Goal: Information Seeking & Learning: Learn about a topic

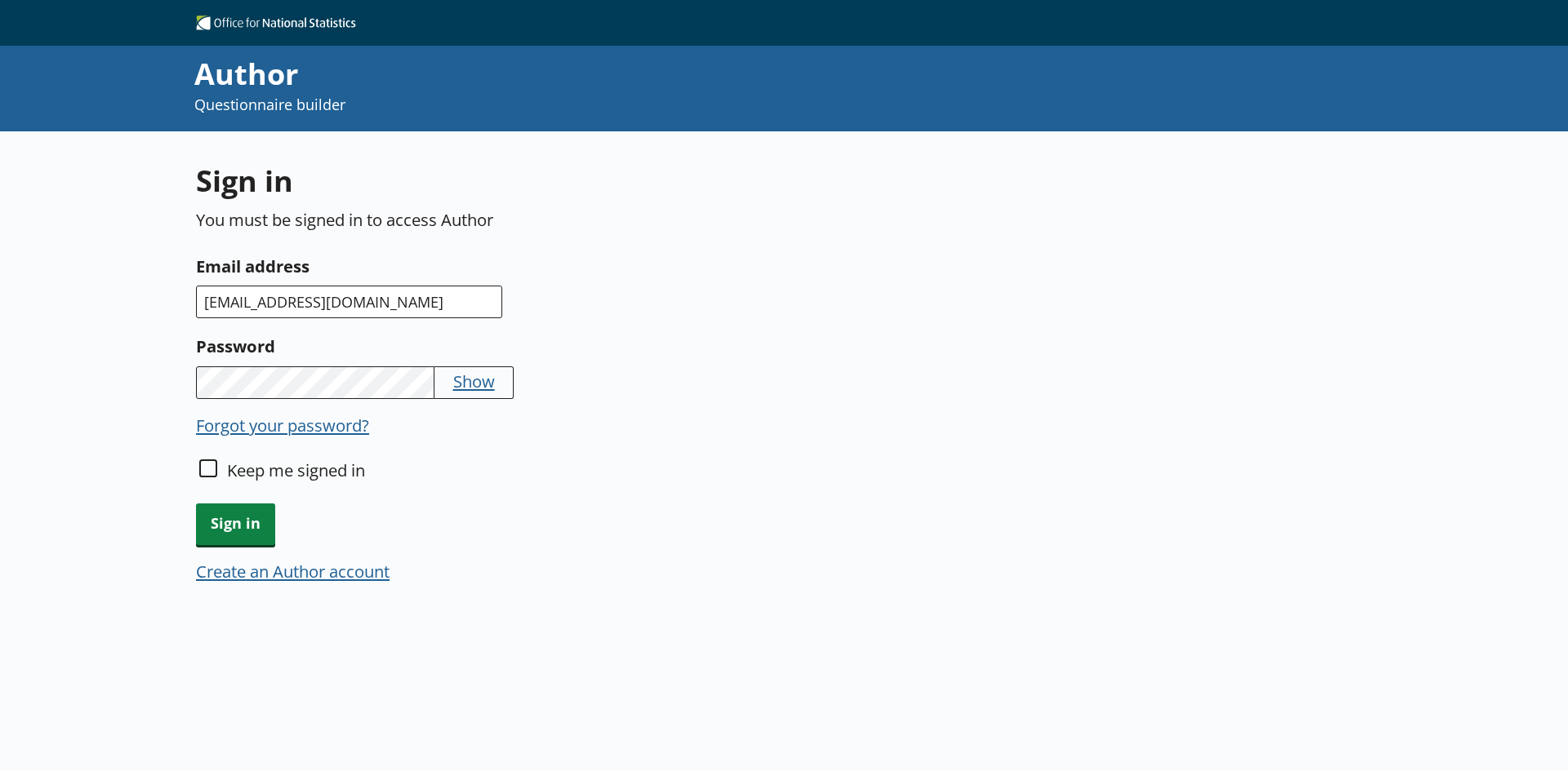
type input "[EMAIL_ADDRESS][DOMAIN_NAME]"
click at [355, 431] on button "Forgot your password?" at bounding box center [282, 424] width 173 height 23
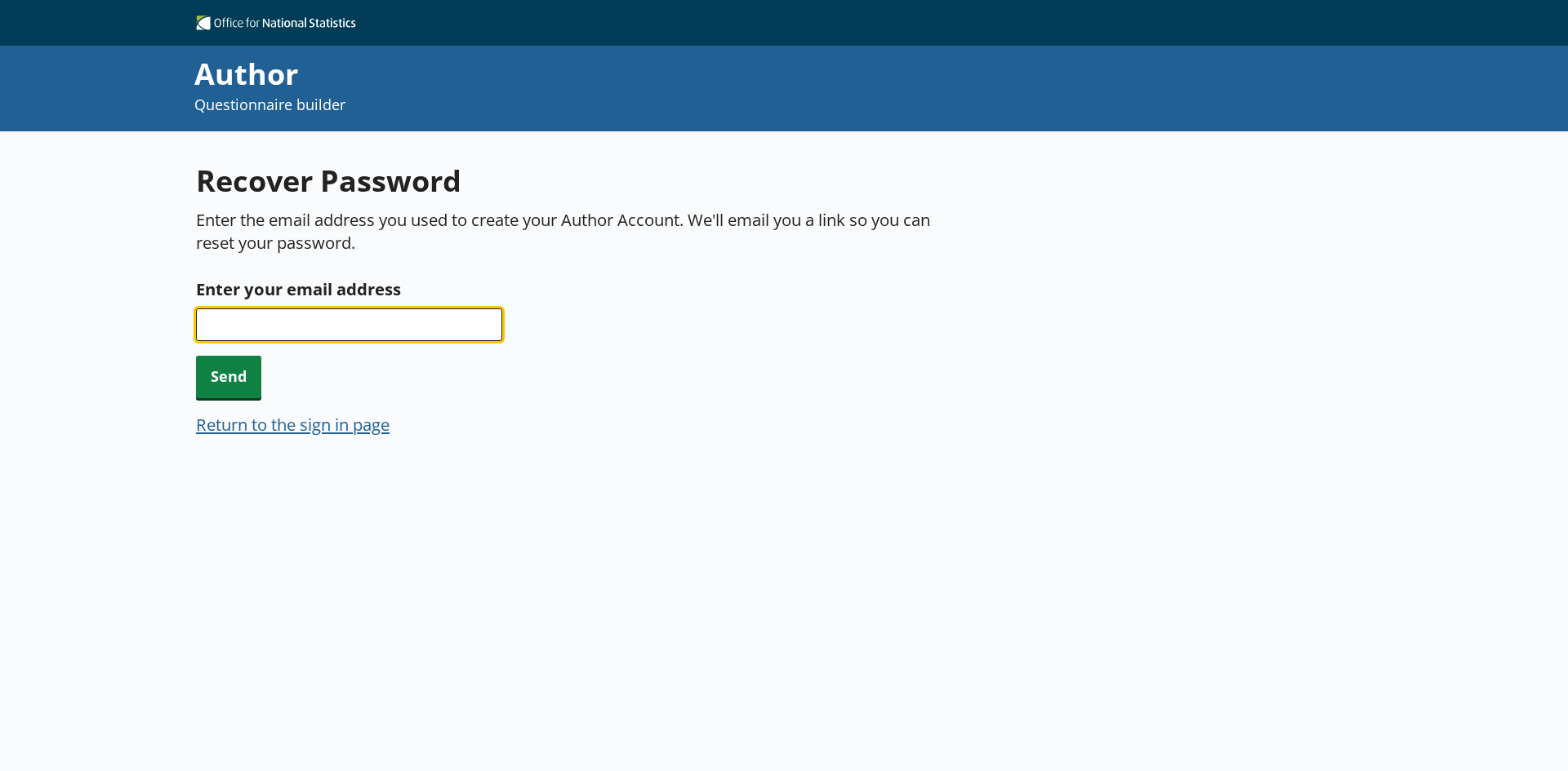
click at [390, 331] on input "Enter your email address" at bounding box center [349, 324] width 306 height 32
type input "[EMAIL_ADDRESS][DOMAIN_NAME]"
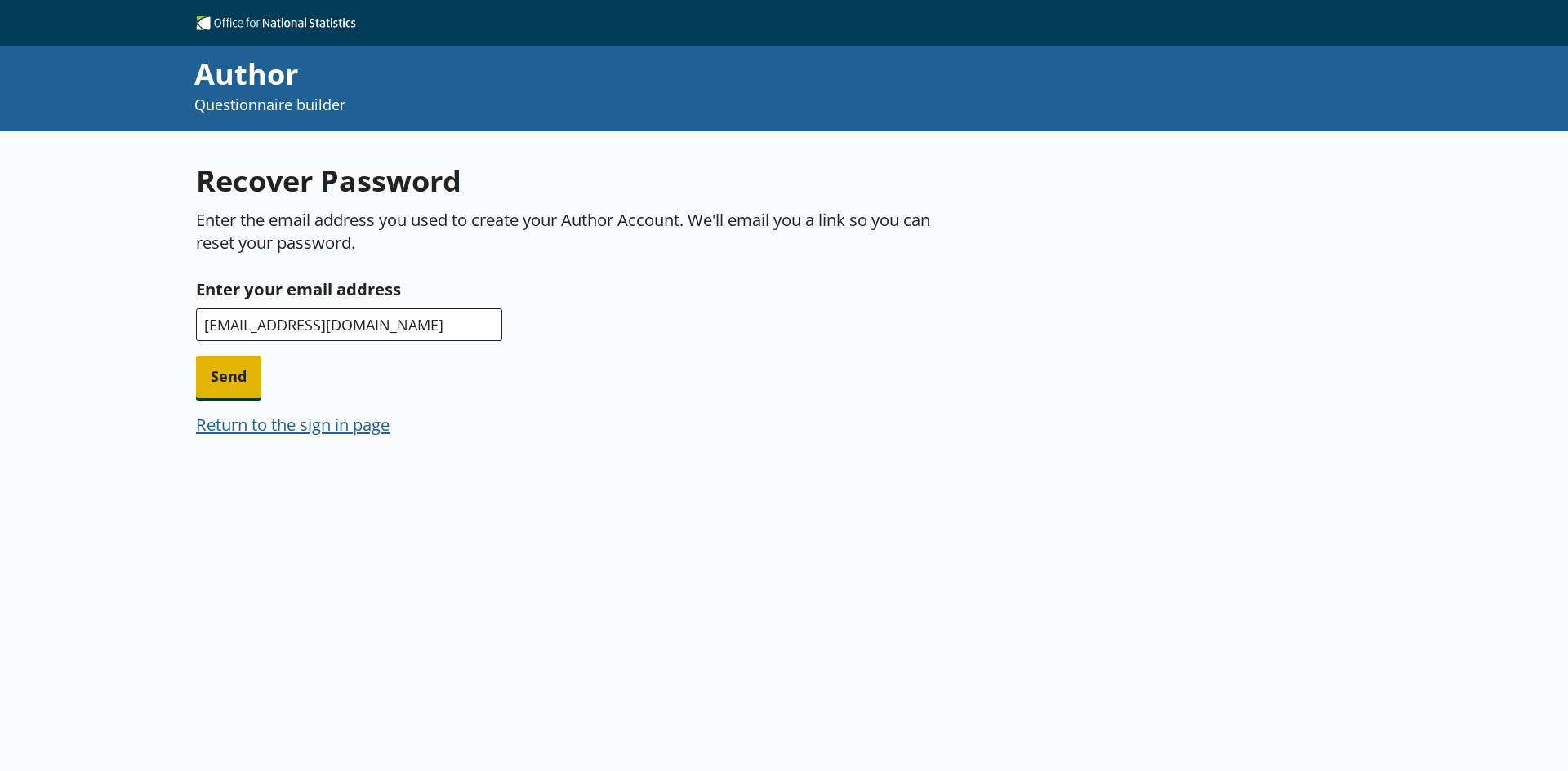
click at [236, 380] on span "Send" at bounding box center [228, 376] width 66 height 41
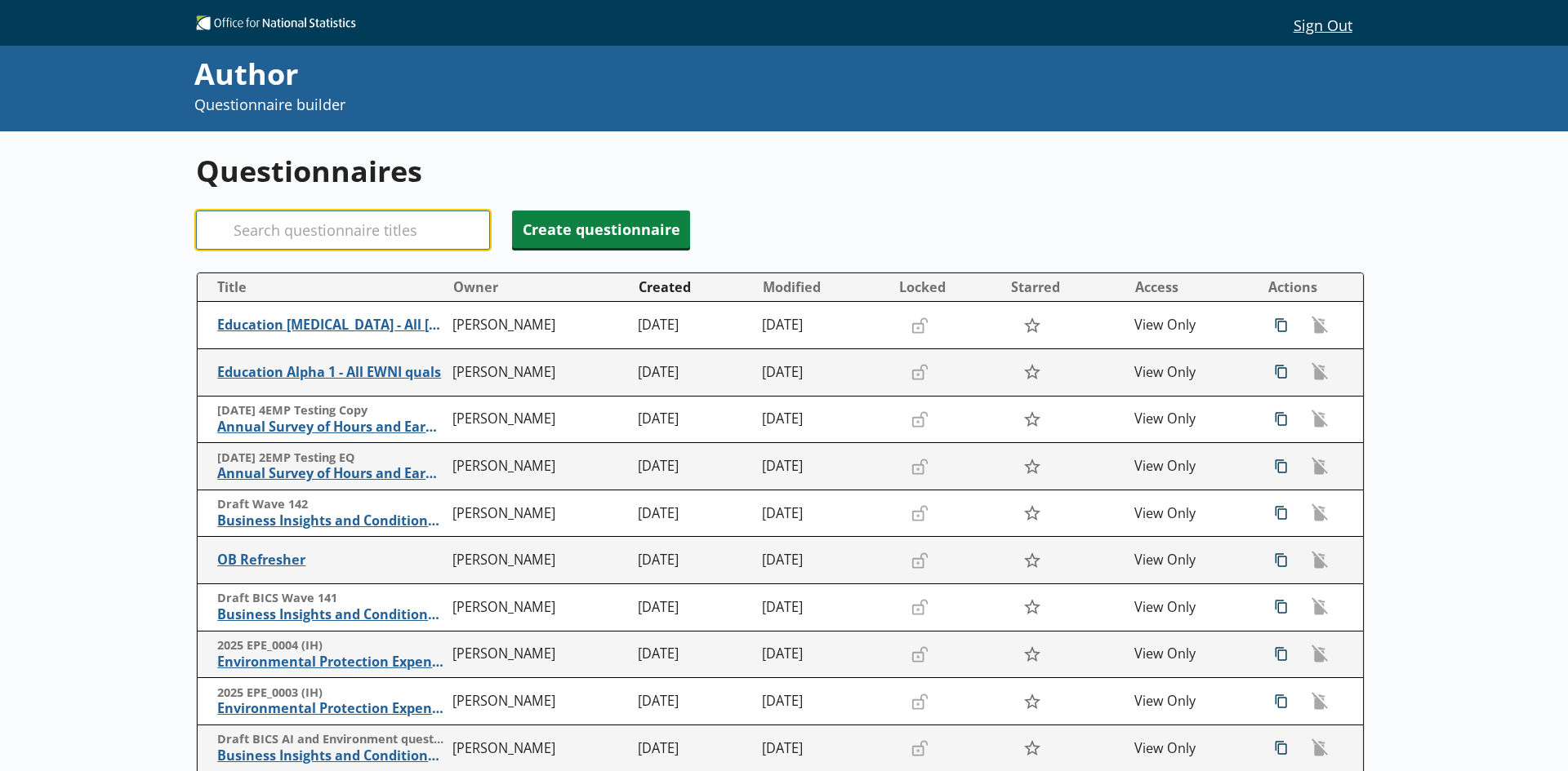
click at [280, 232] on input "Search" at bounding box center [343, 230] width 294 height 39
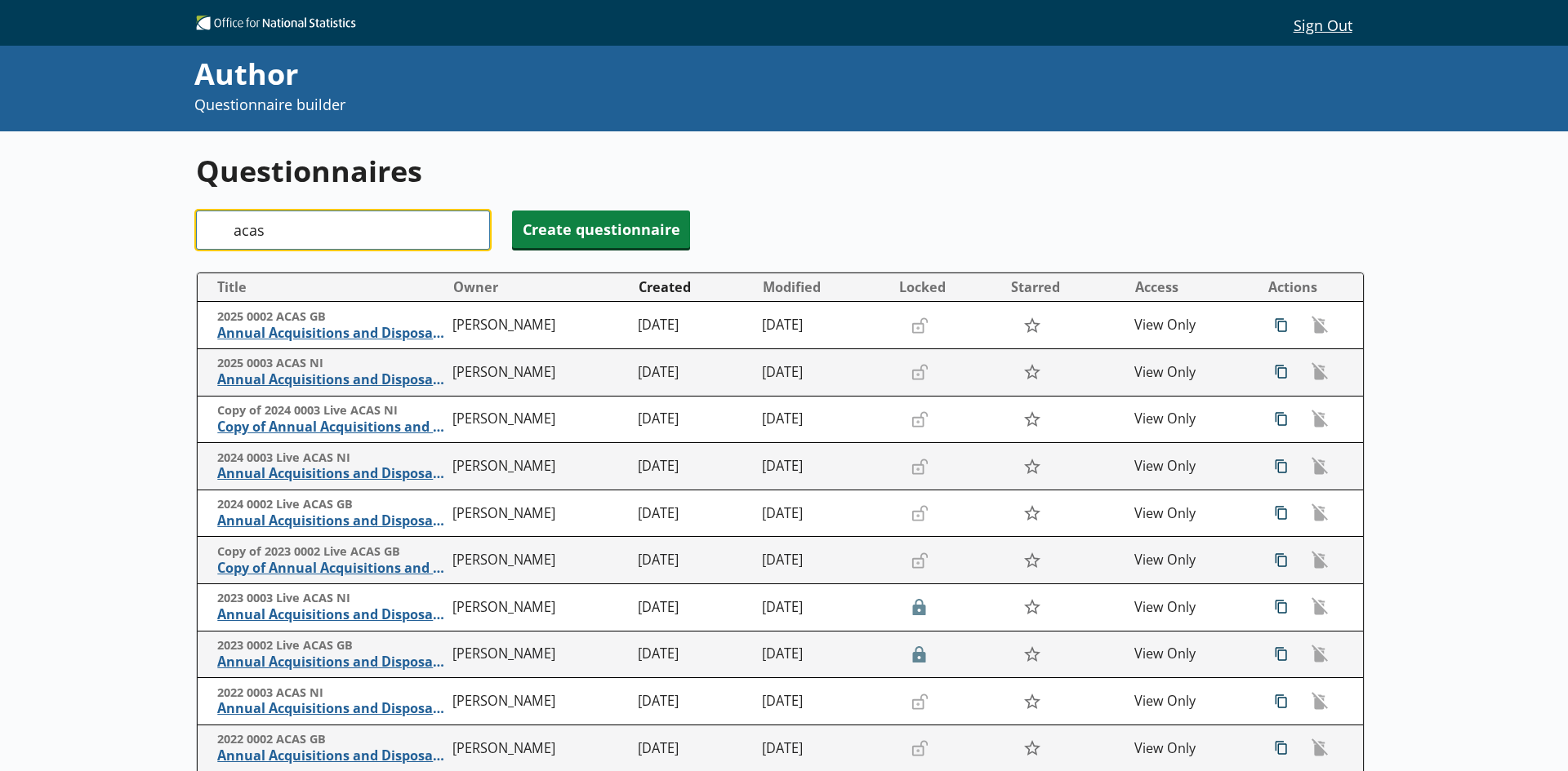
type input "acas"
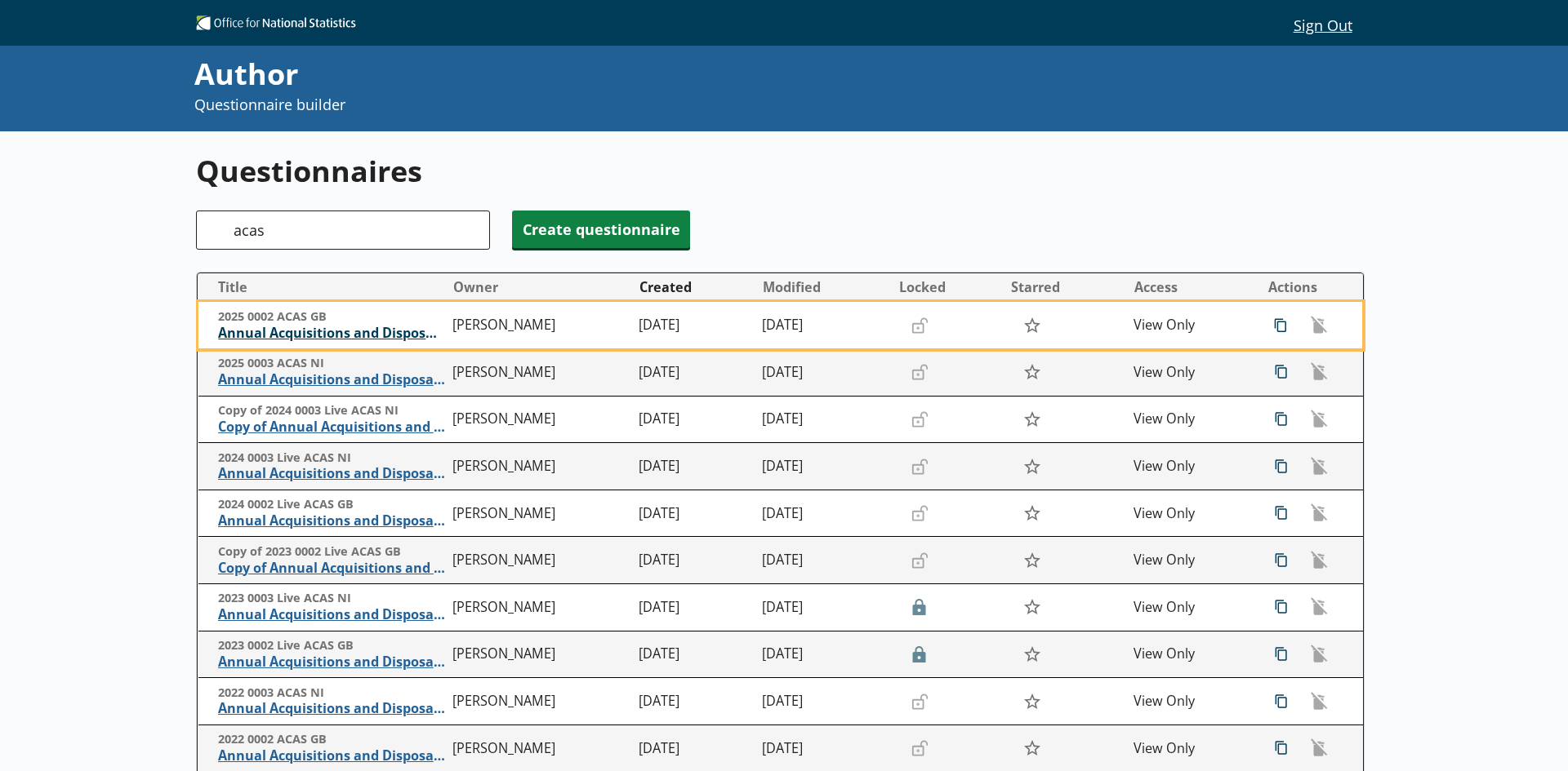
click at [399, 335] on span "Annual Acquisitions and Disposals of Capital Assets" at bounding box center [331, 333] width 227 height 17
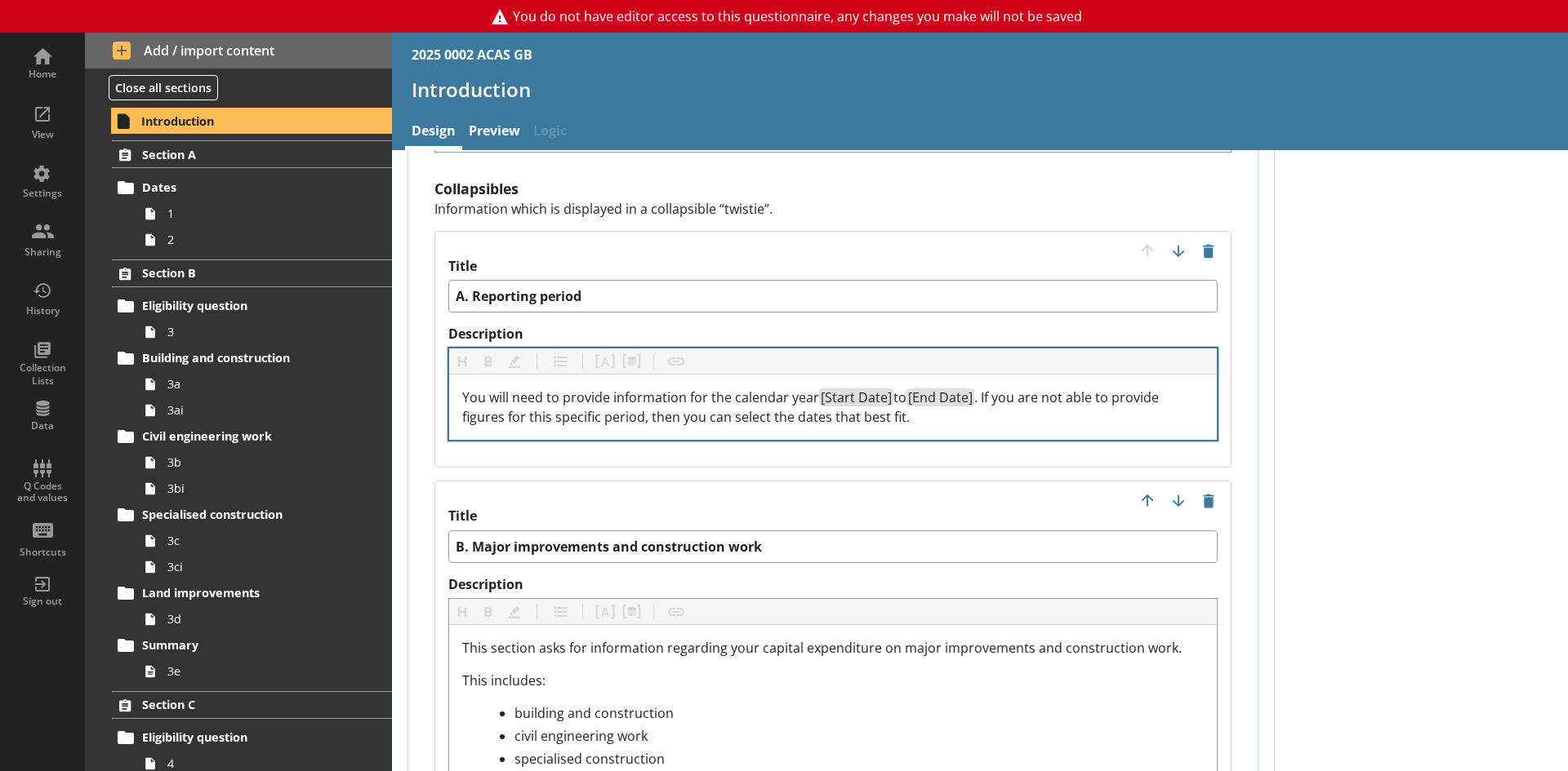
scroll to position [1632, 0]
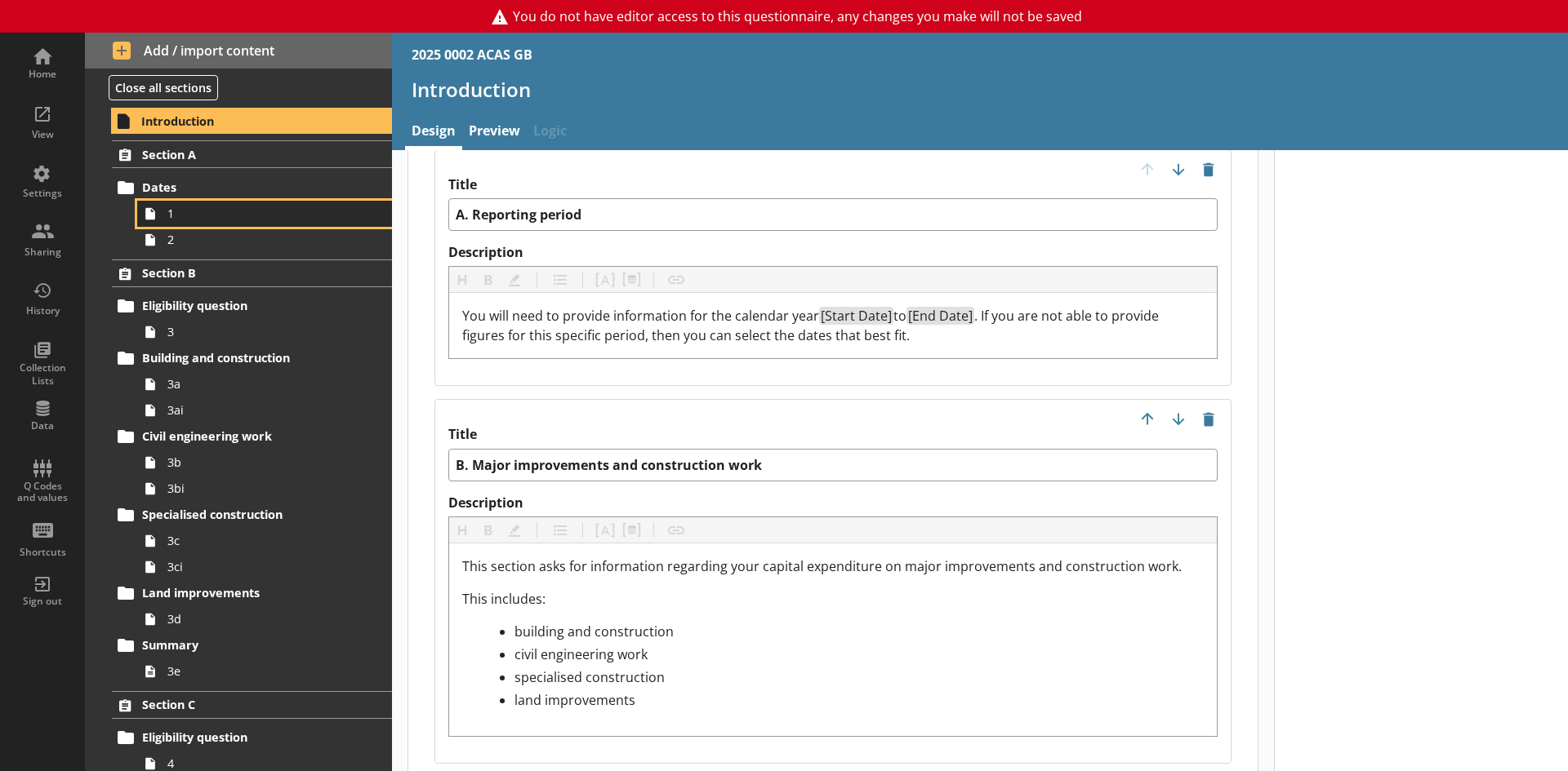
click at [188, 217] on span "1" at bounding box center [259, 214] width 182 height 16
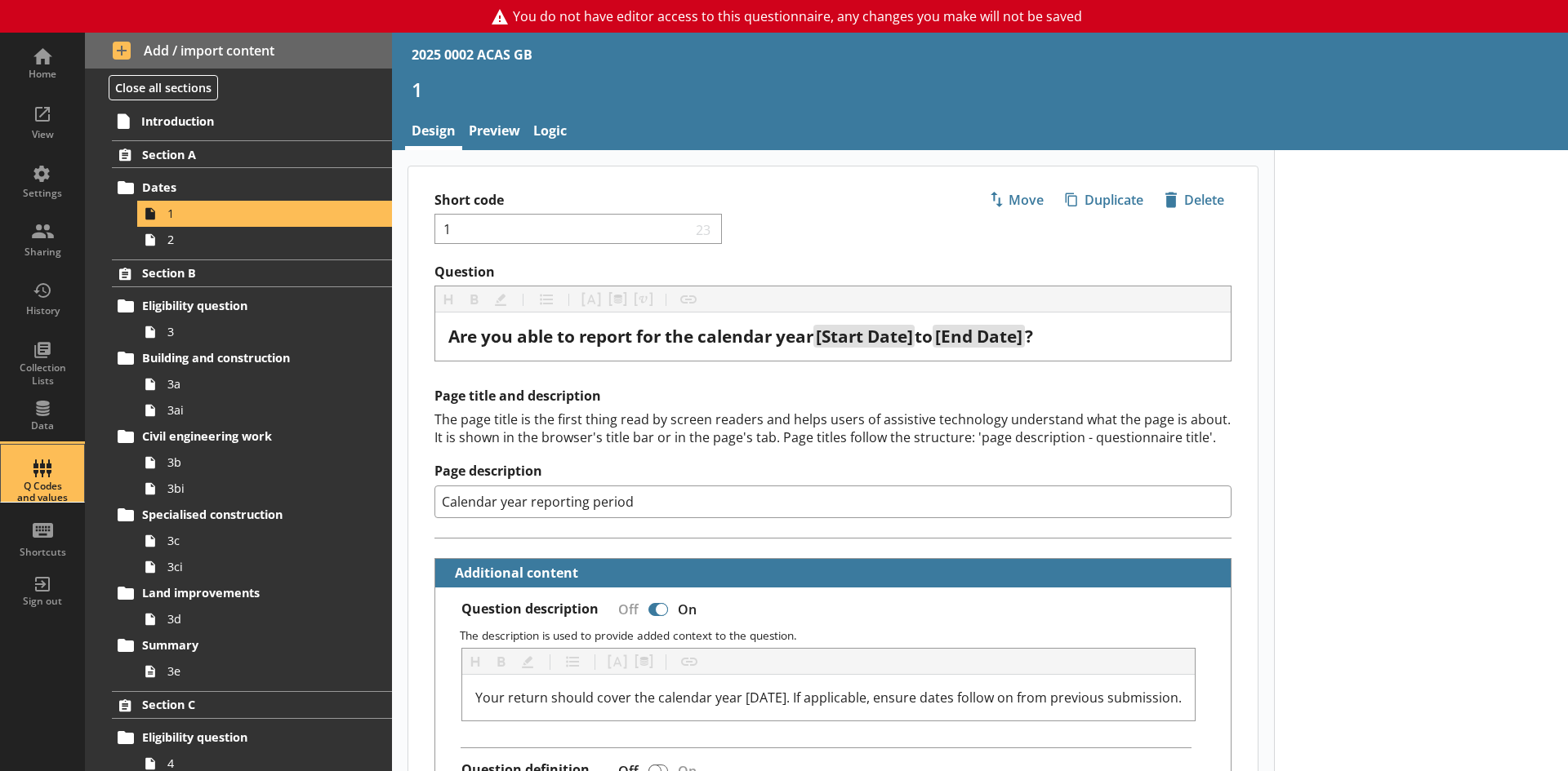
click at [58, 485] on div "Q Codes and values" at bounding box center [42, 493] width 57 height 24
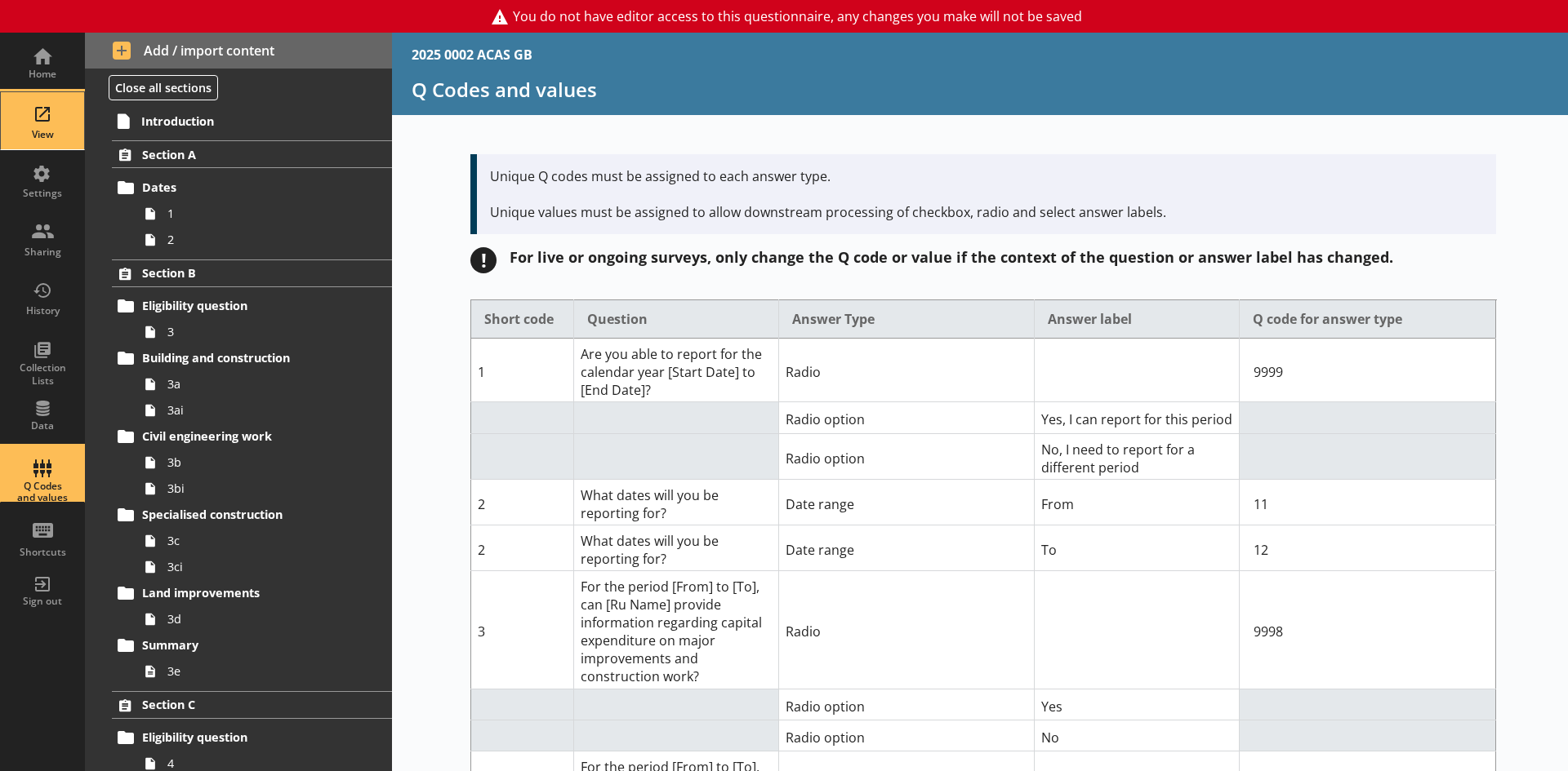
click at [36, 124] on div "View" at bounding box center [42, 120] width 57 height 57
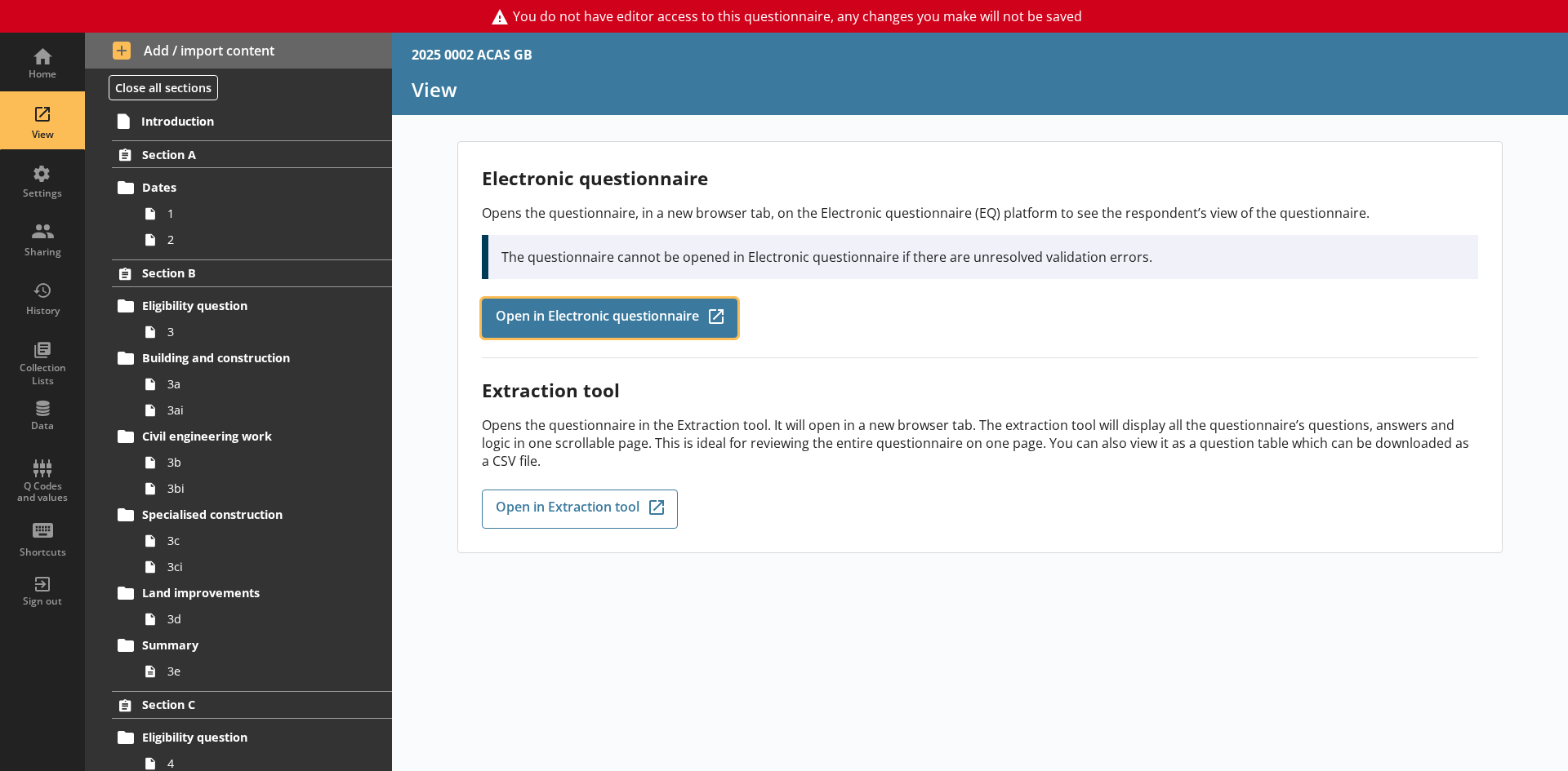
click at [634, 328] on link "Open in Electronic questionnaire Q-Codes_Icon Created with Sketch." at bounding box center [610, 318] width 256 height 39
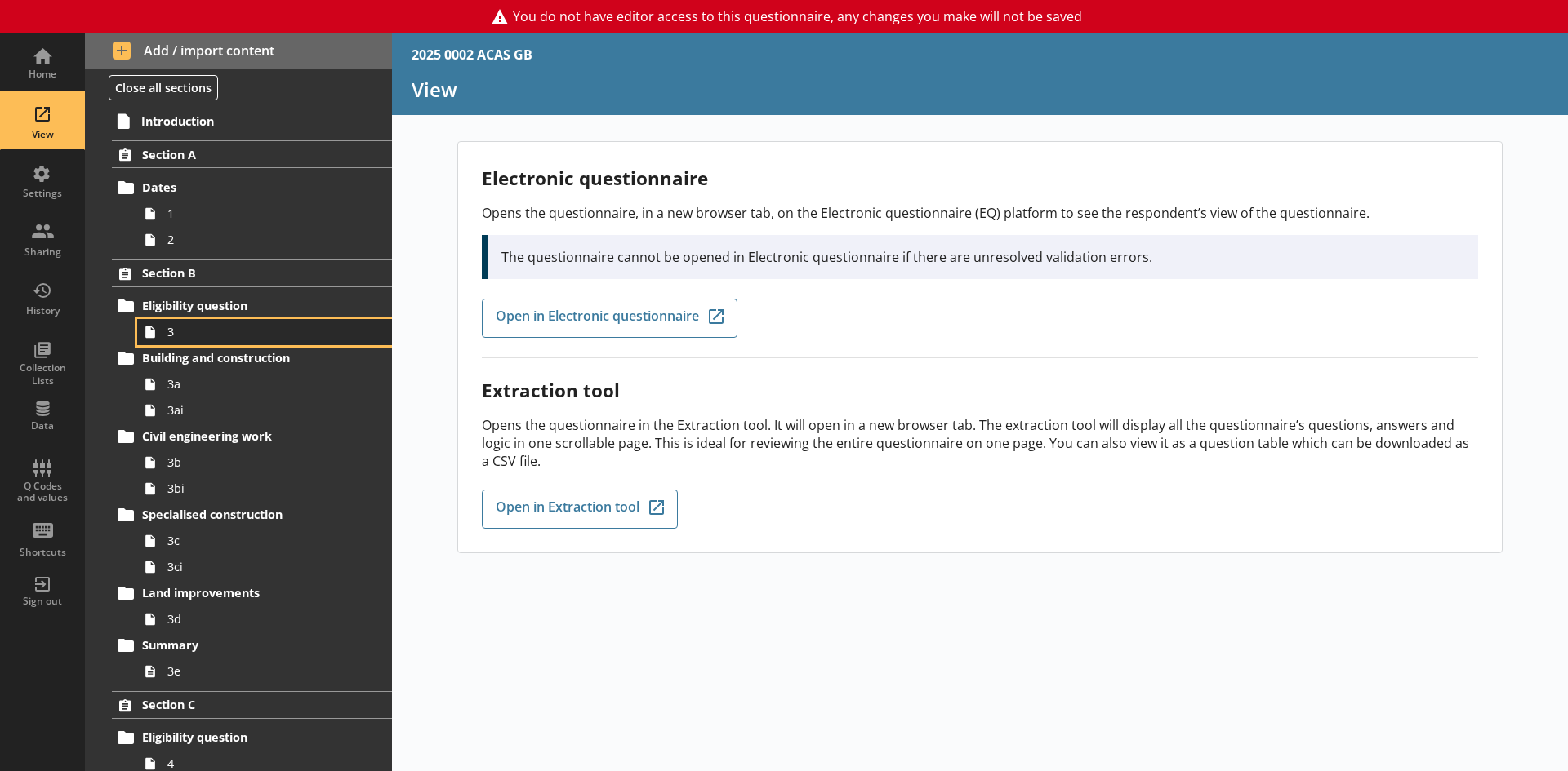
click at [197, 331] on span "3" at bounding box center [259, 332] width 182 height 16
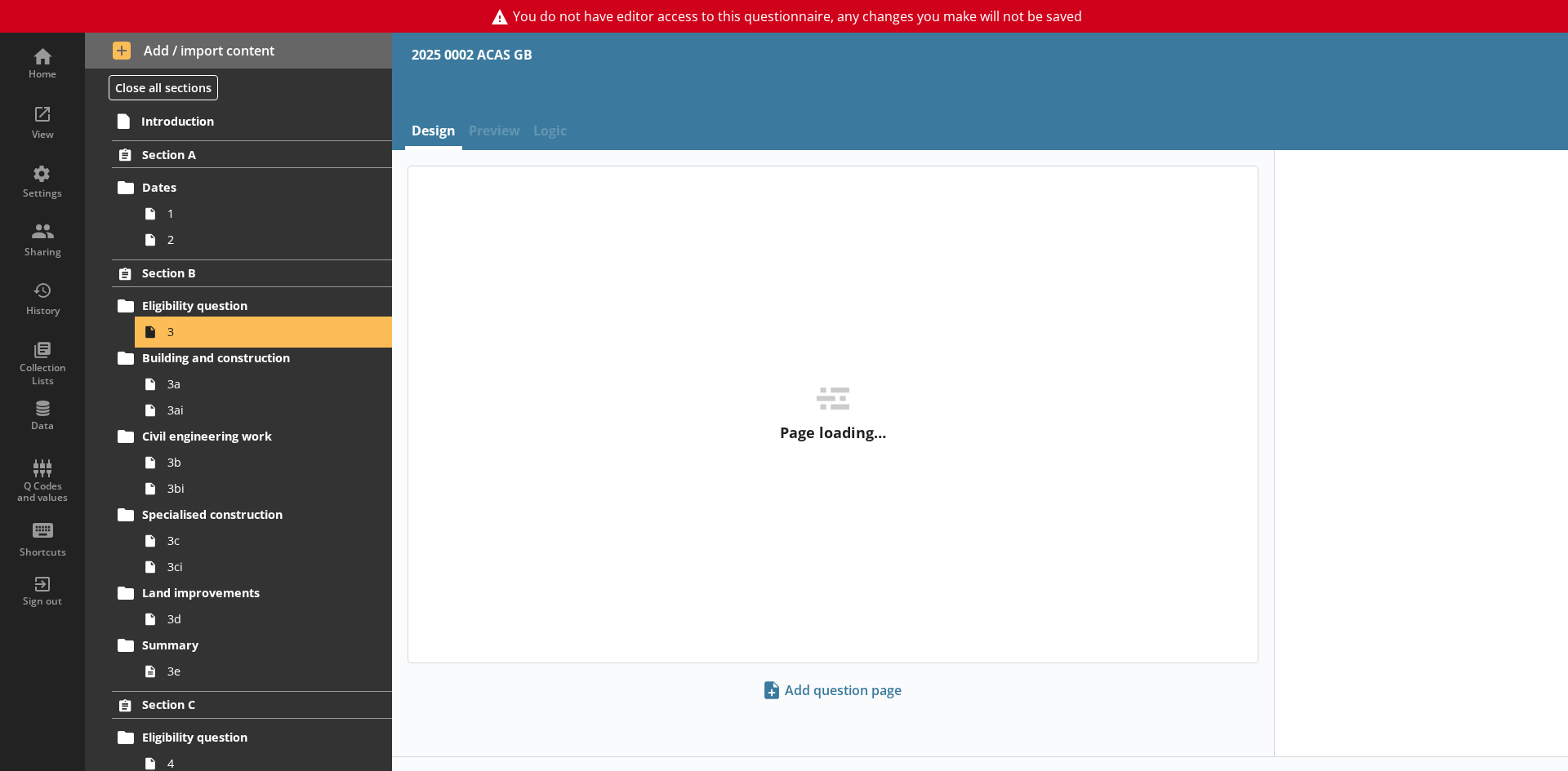
type textarea "x"
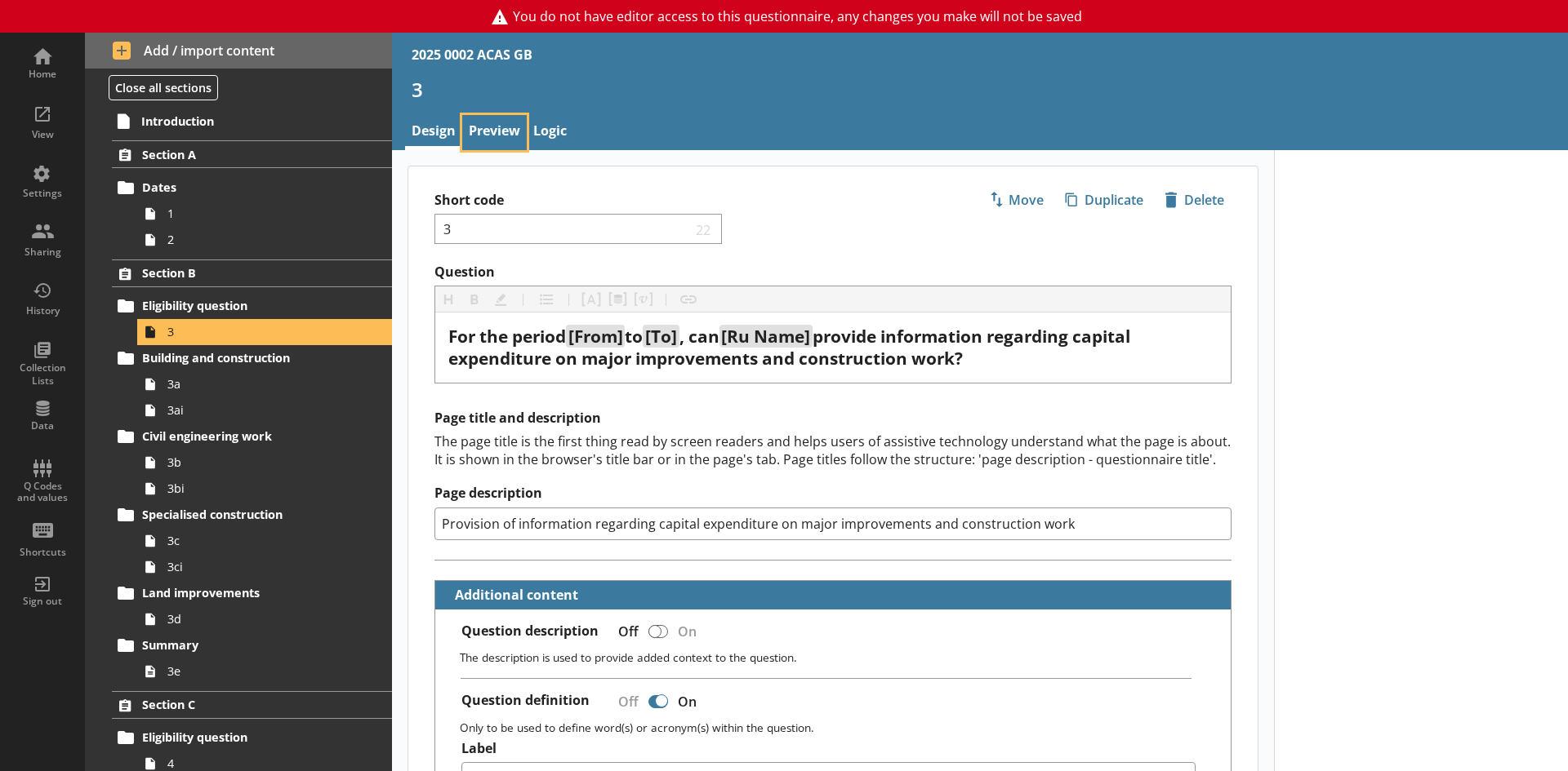
click at [505, 125] on link "Preview" at bounding box center [495, 132] width 65 height 35
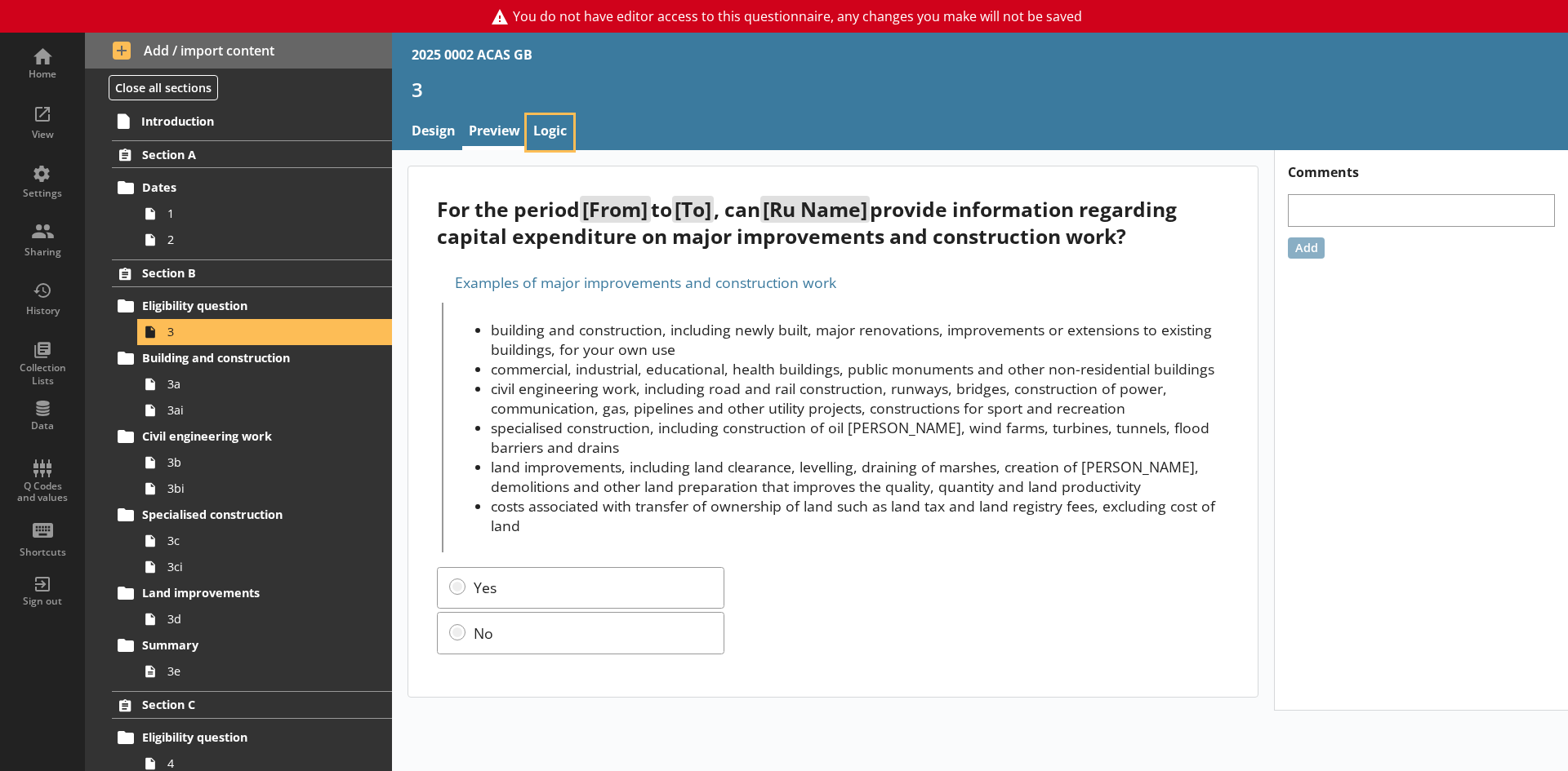
click at [560, 130] on link "Logic" at bounding box center [549, 132] width 46 height 35
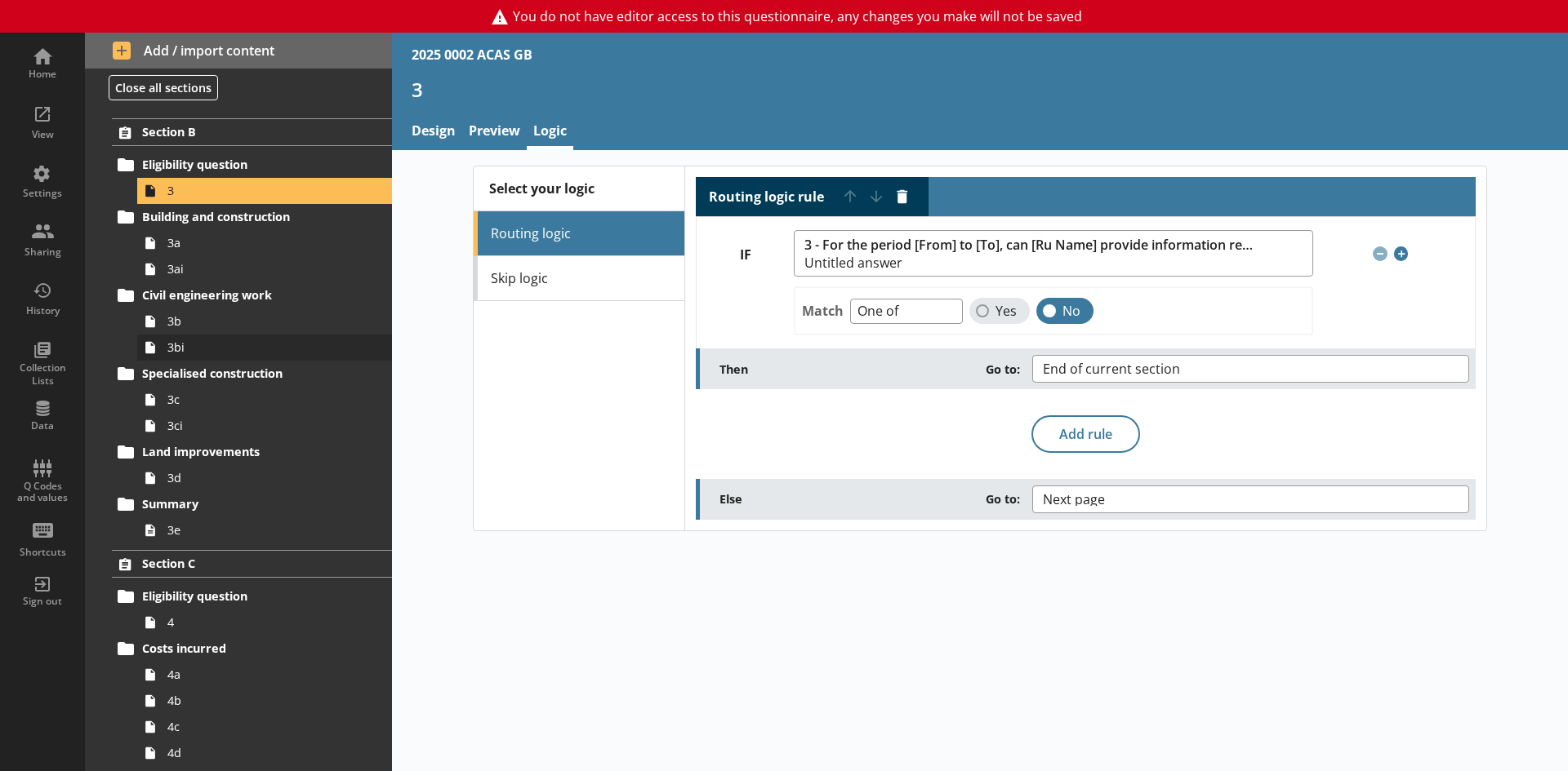
scroll to position [164, 0]
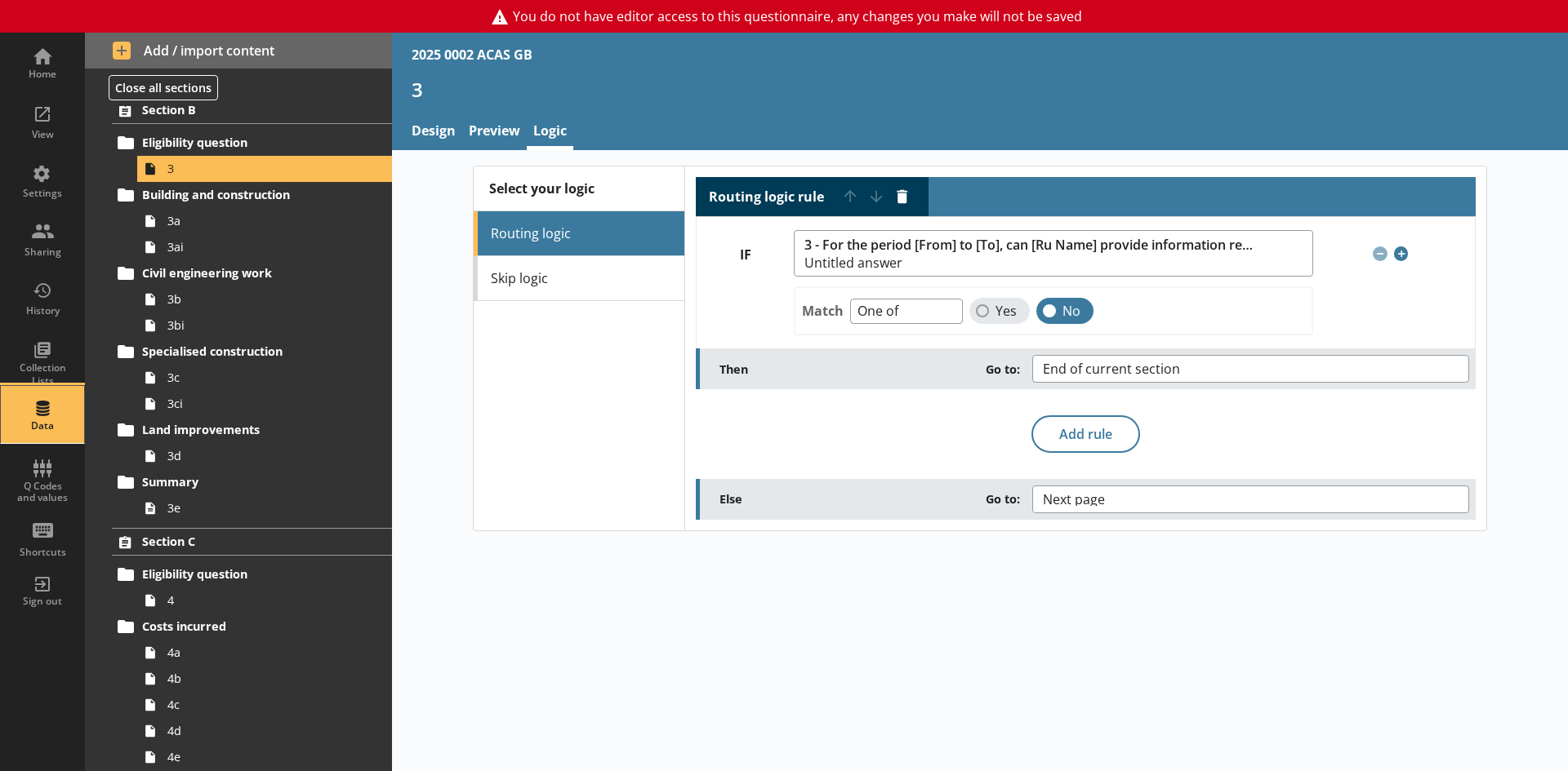
click at [51, 423] on div "Data" at bounding box center [42, 425] width 57 height 13
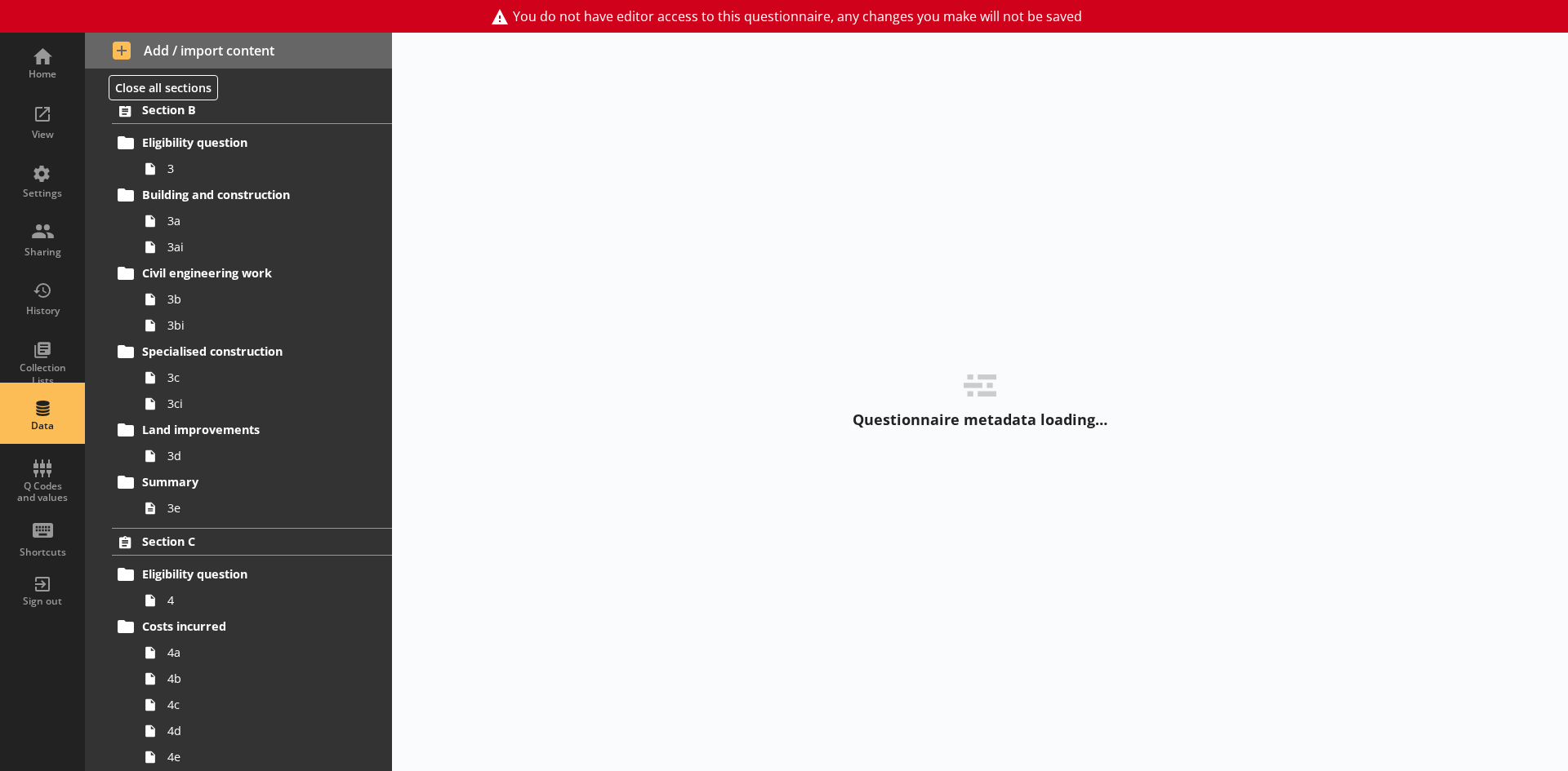
select select "Text_Optional"
select select "Date"
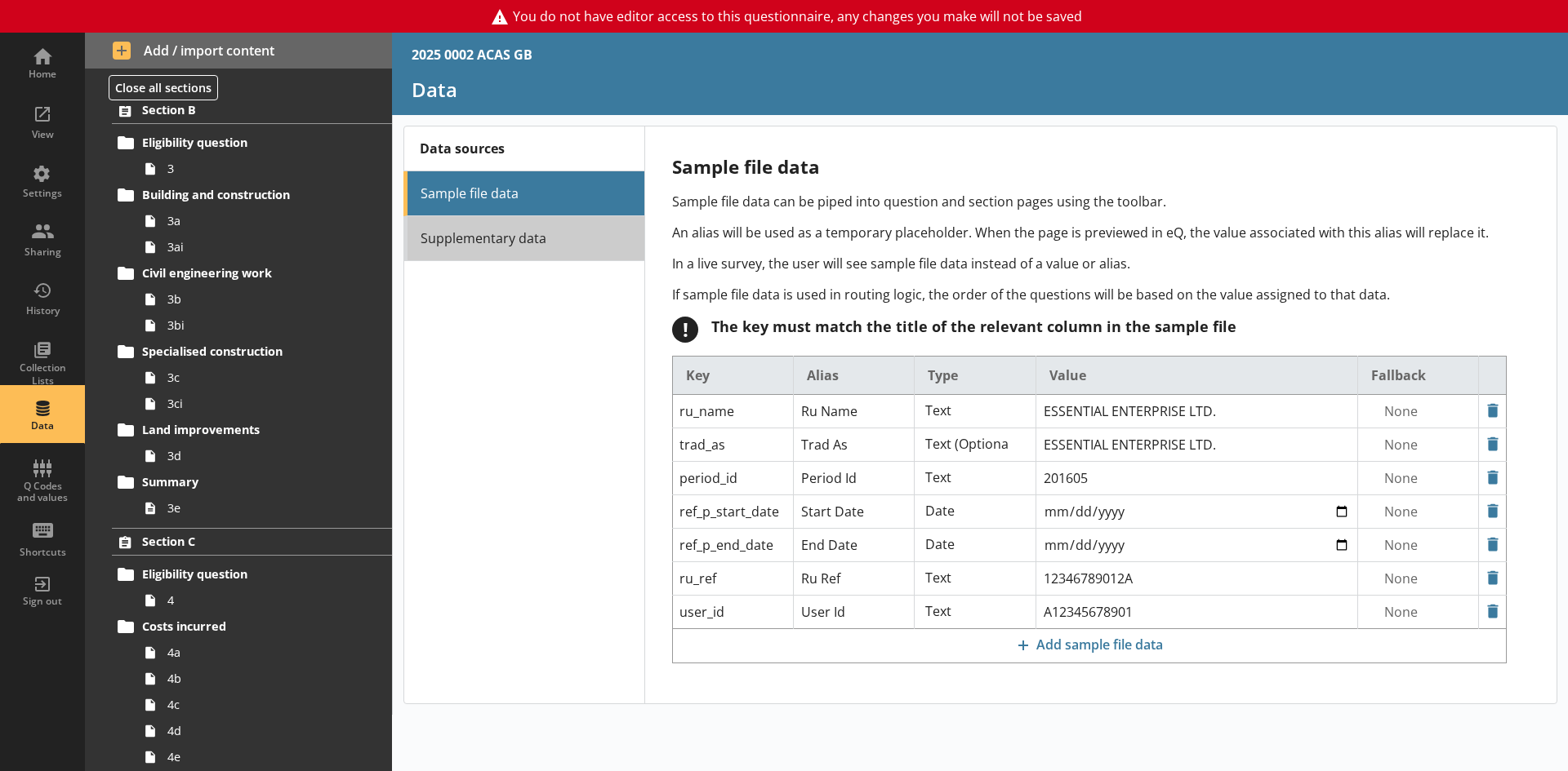
click at [477, 252] on link "Supplementary data" at bounding box center [524, 239] width 241 height 45
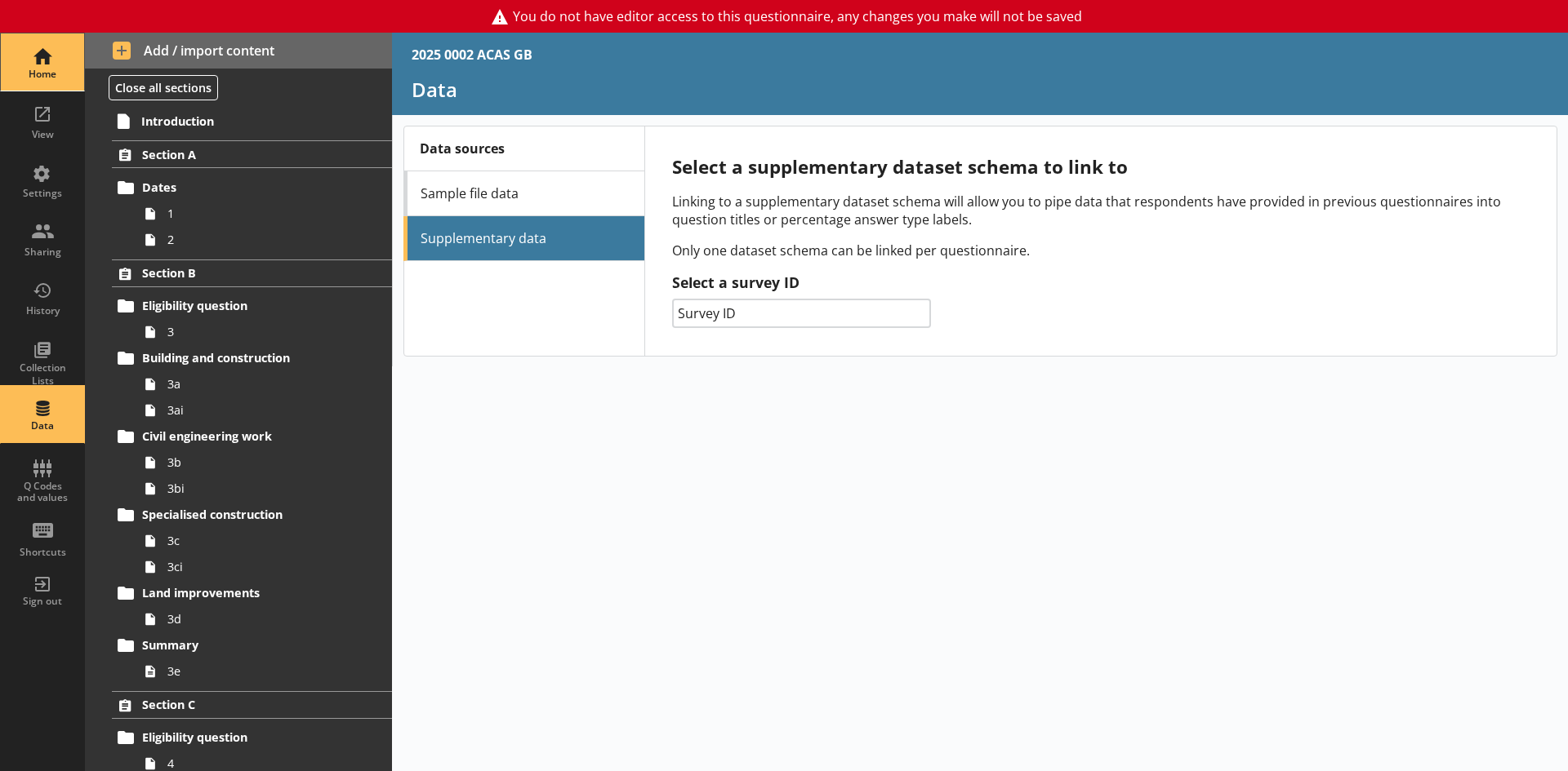
click at [42, 75] on div "Home" at bounding box center [42, 73] width 57 height 13
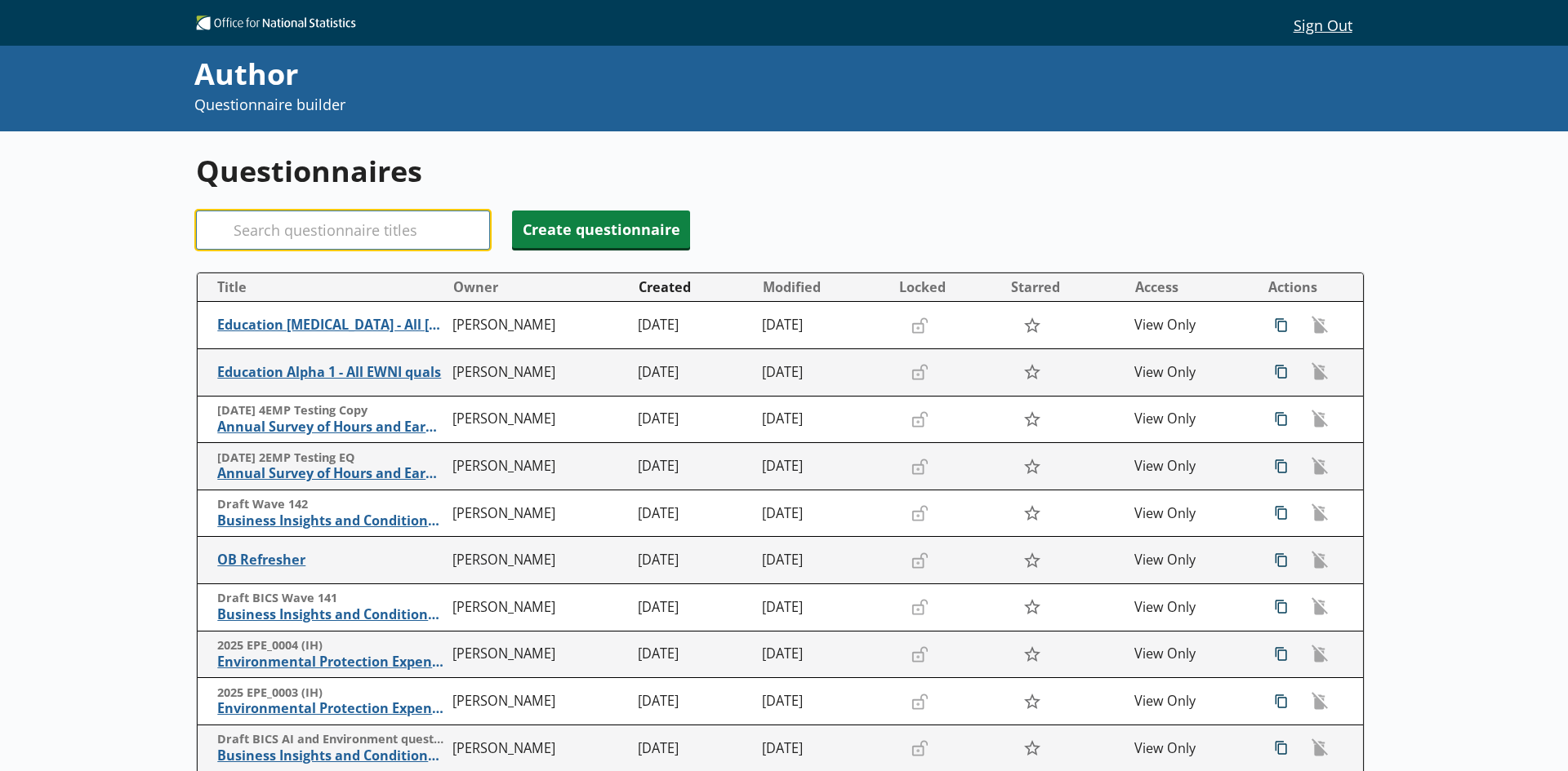
click at [330, 220] on input "Search" at bounding box center [343, 230] width 294 height 39
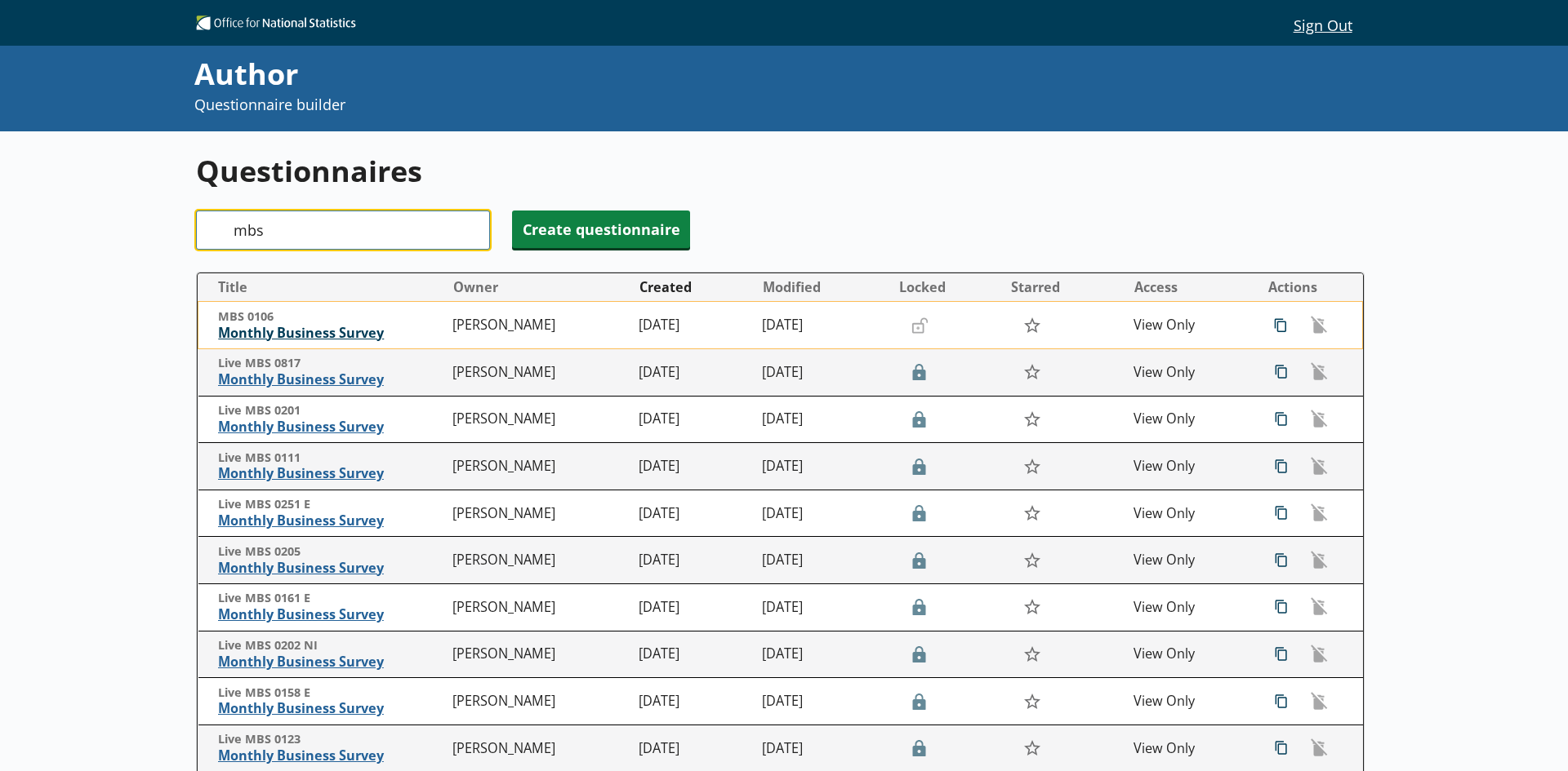
type input "mbs"
click at [348, 330] on span "Monthly Business Survey" at bounding box center [331, 333] width 227 height 17
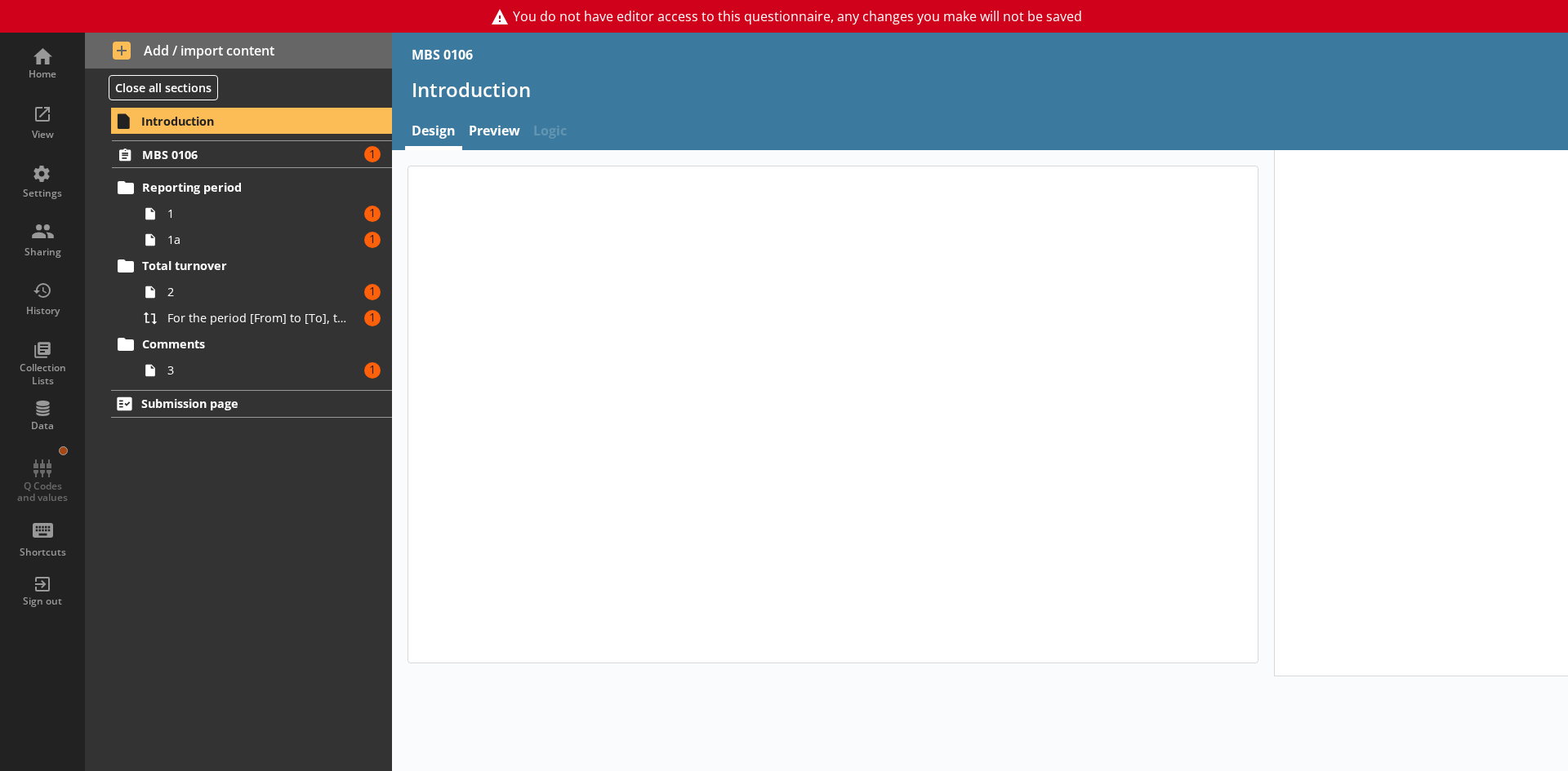
type textarea "x"
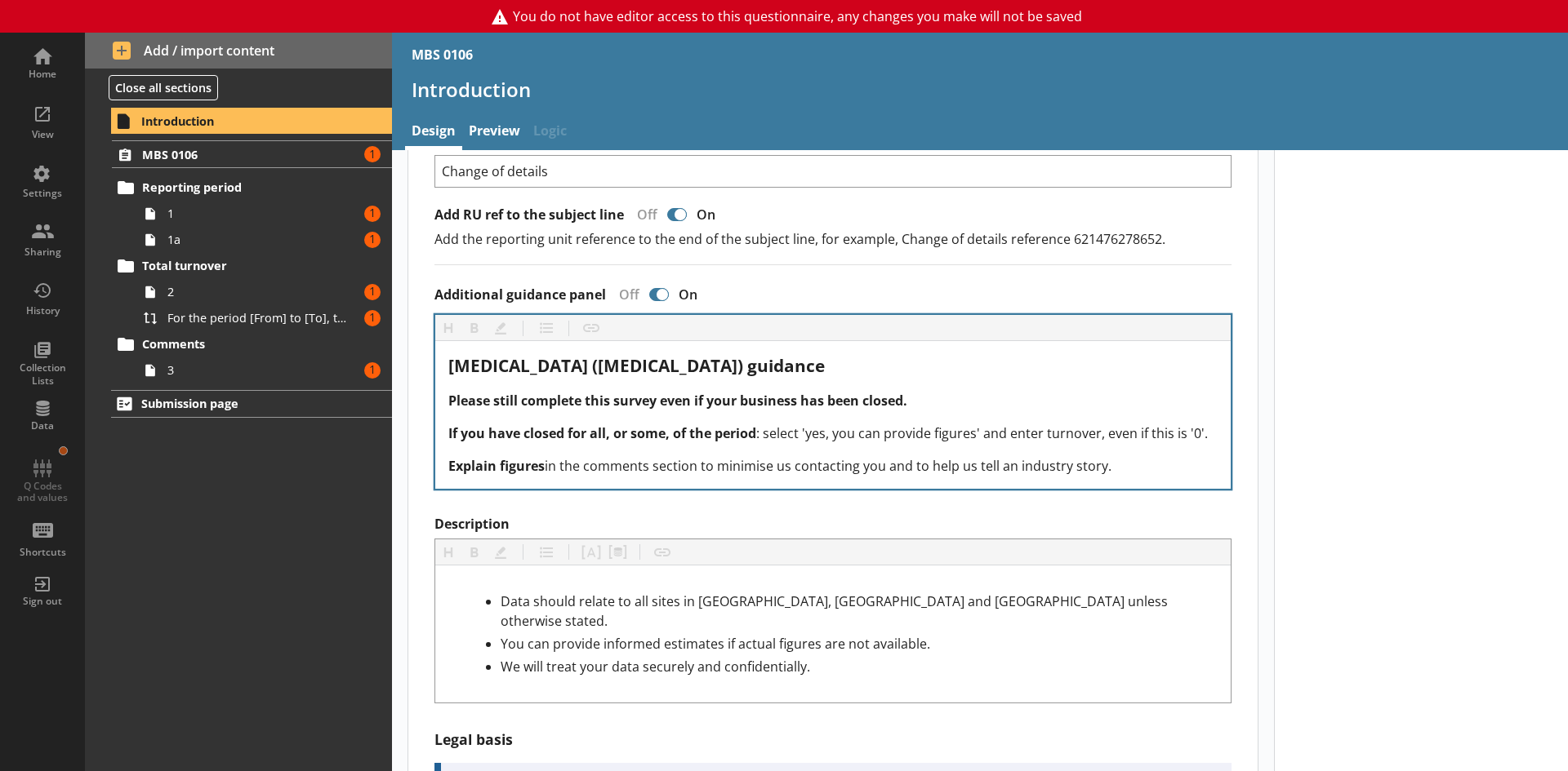
scroll to position [490, 0]
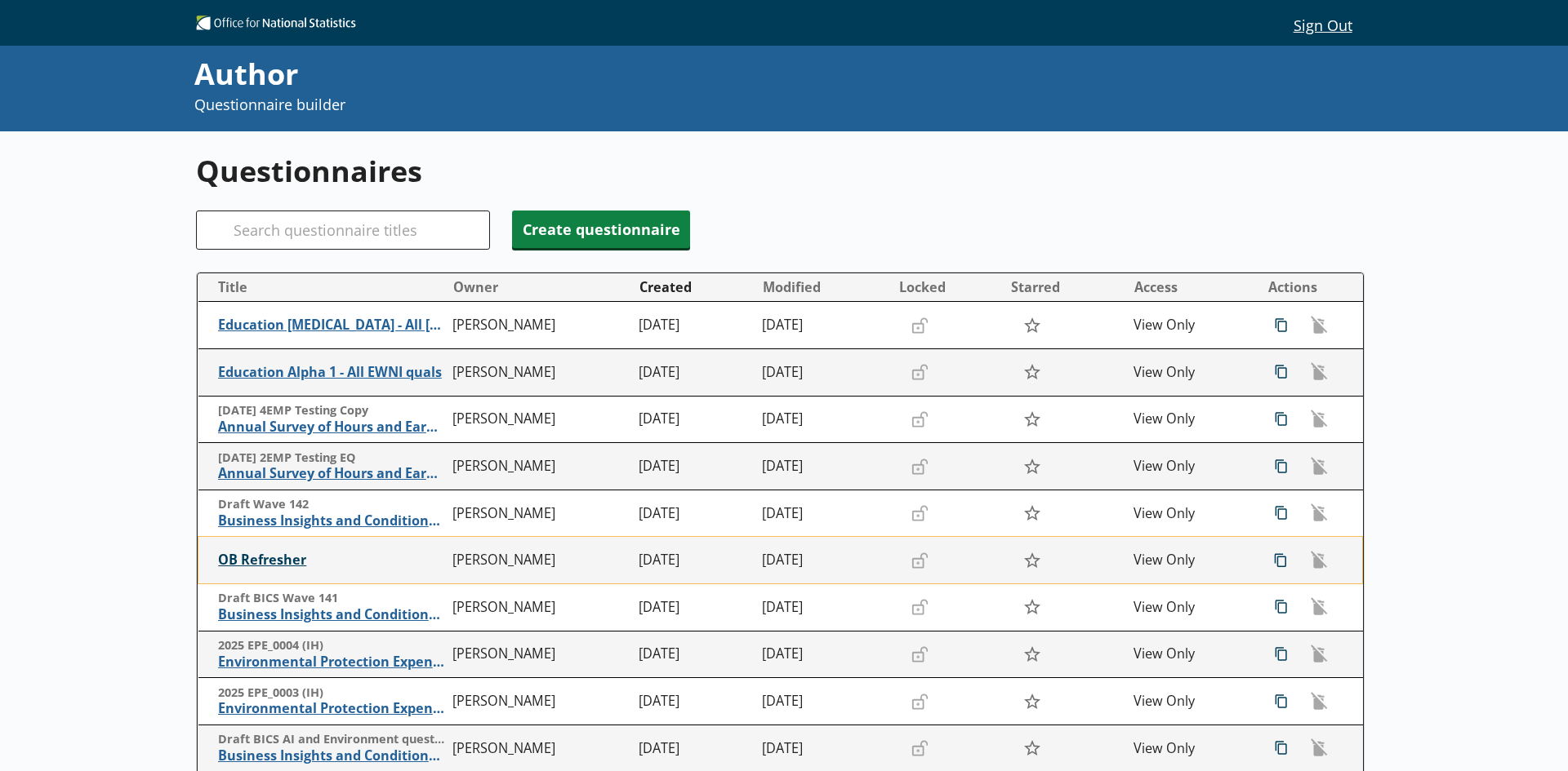
scroll to position [81, 0]
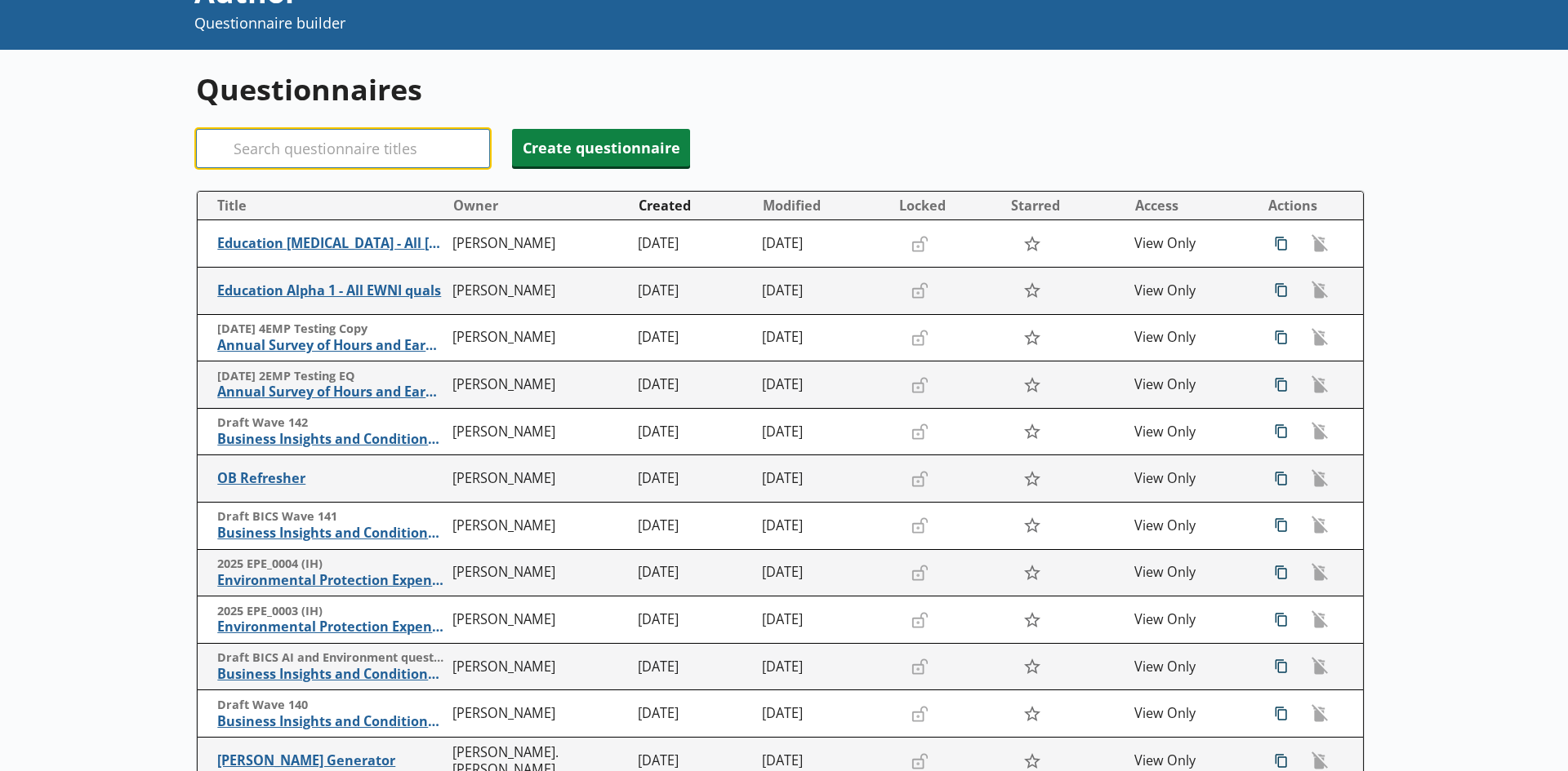
click at [313, 158] on input "Search" at bounding box center [343, 149] width 294 height 39
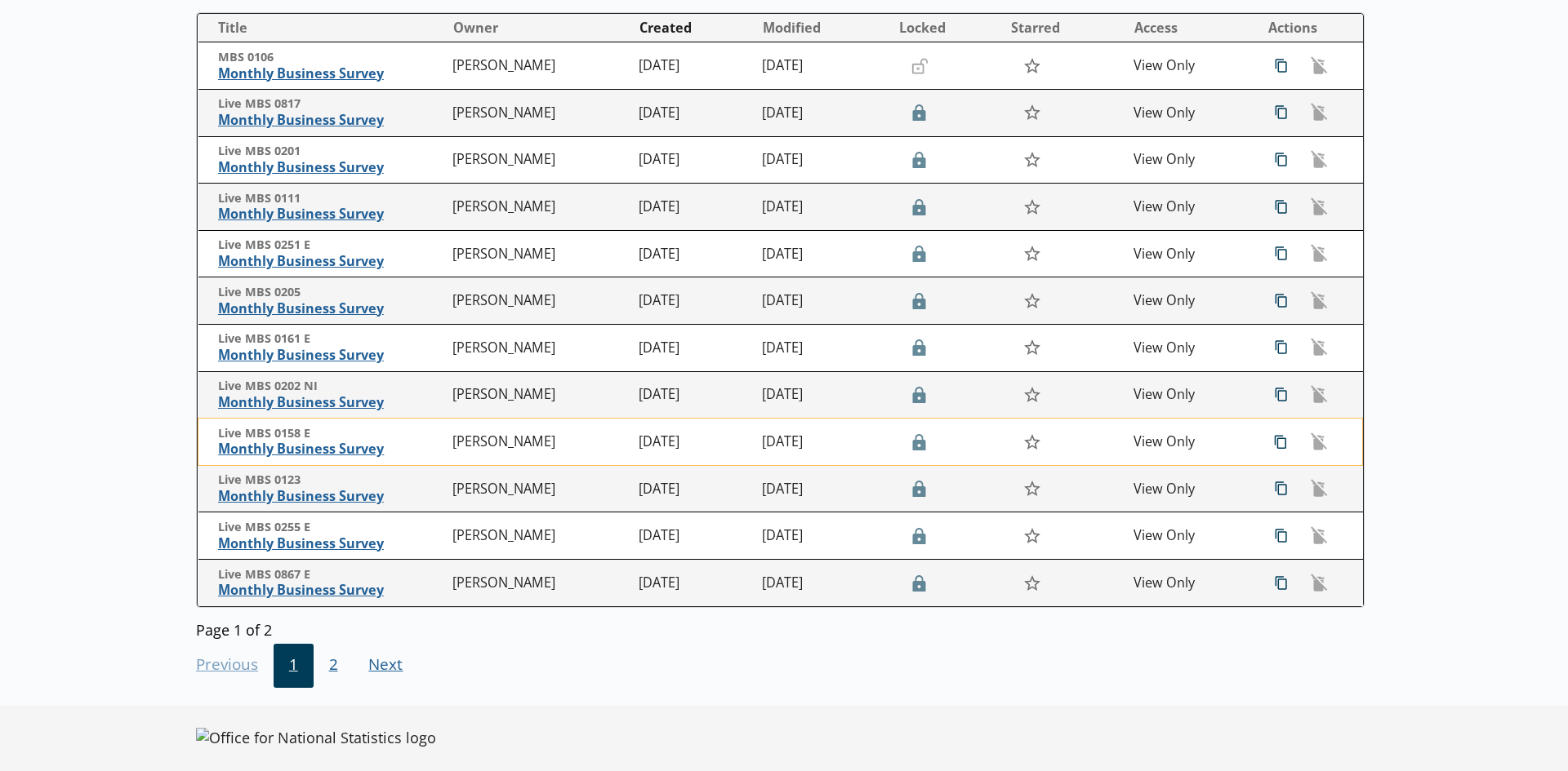
scroll to position [272, 0]
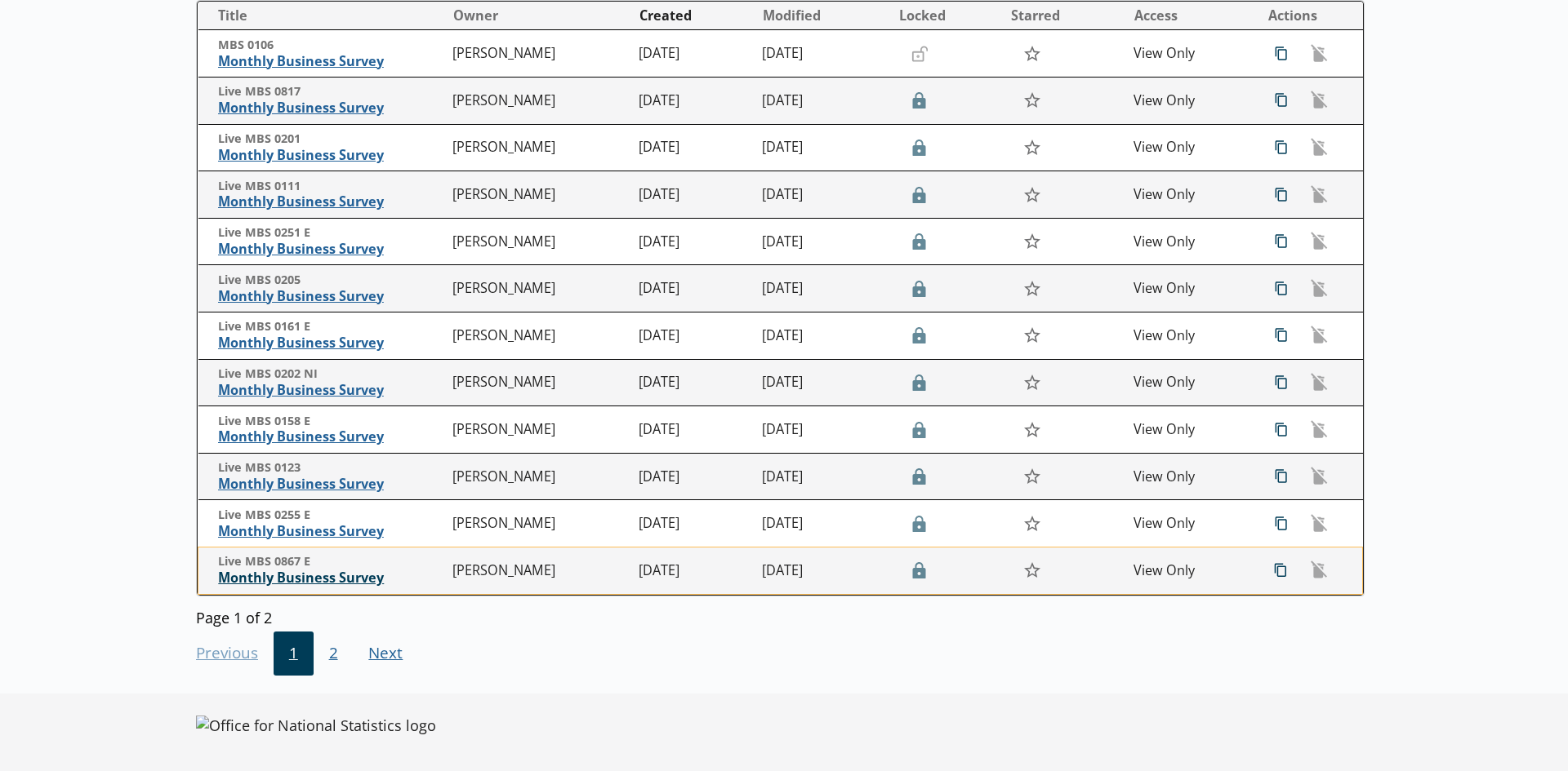
type input "mbs"
click at [358, 579] on span "Monthly Business Survey" at bounding box center [331, 578] width 227 height 17
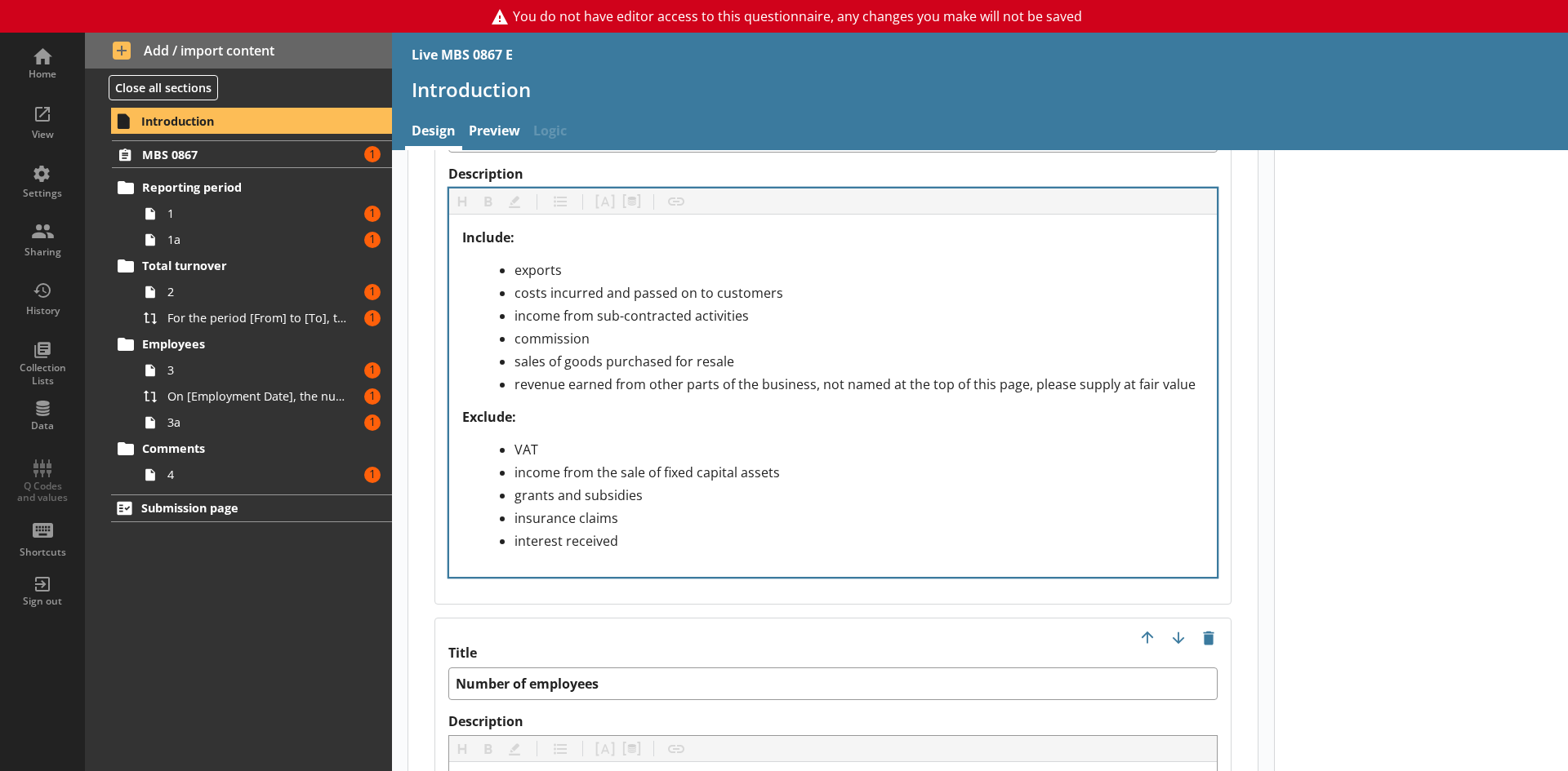
scroll to position [1714, 0]
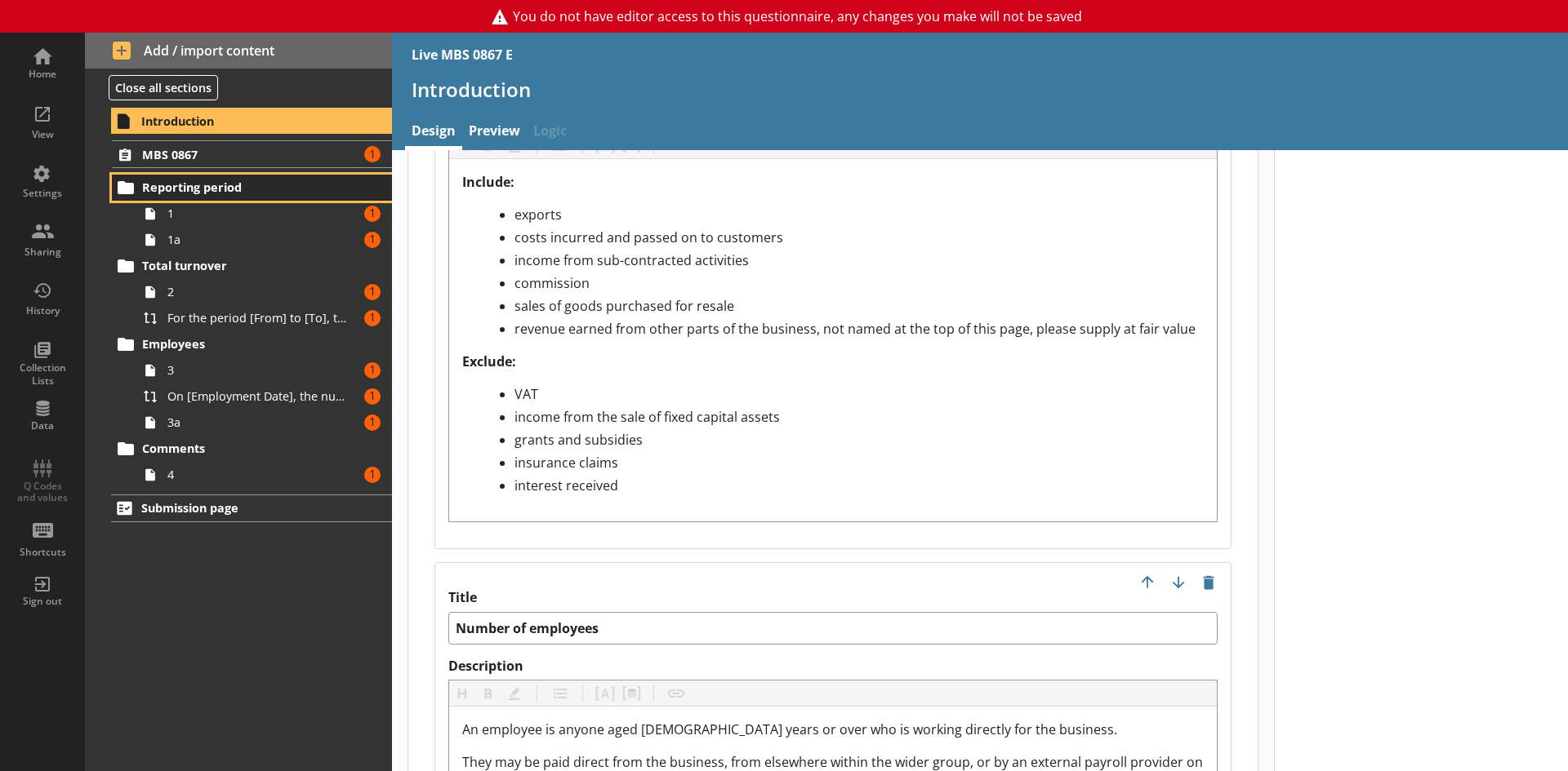
click at [228, 198] on link "Reporting period" at bounding box center [252, 187] width 280 height 26
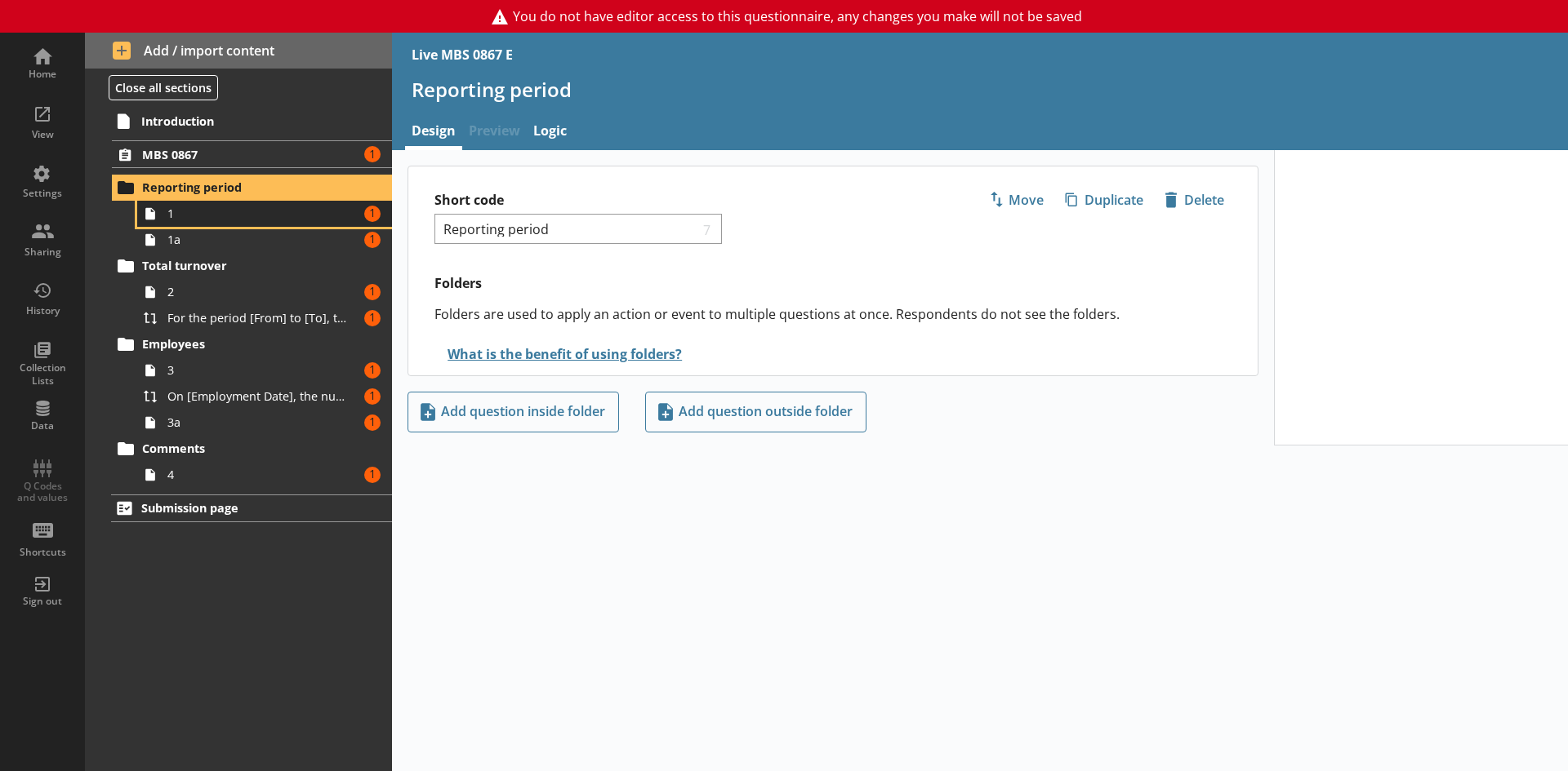
click at [169, 222] on link "1 Amount of errors: 1" at bounding box center [265, 214] width 255 height 26
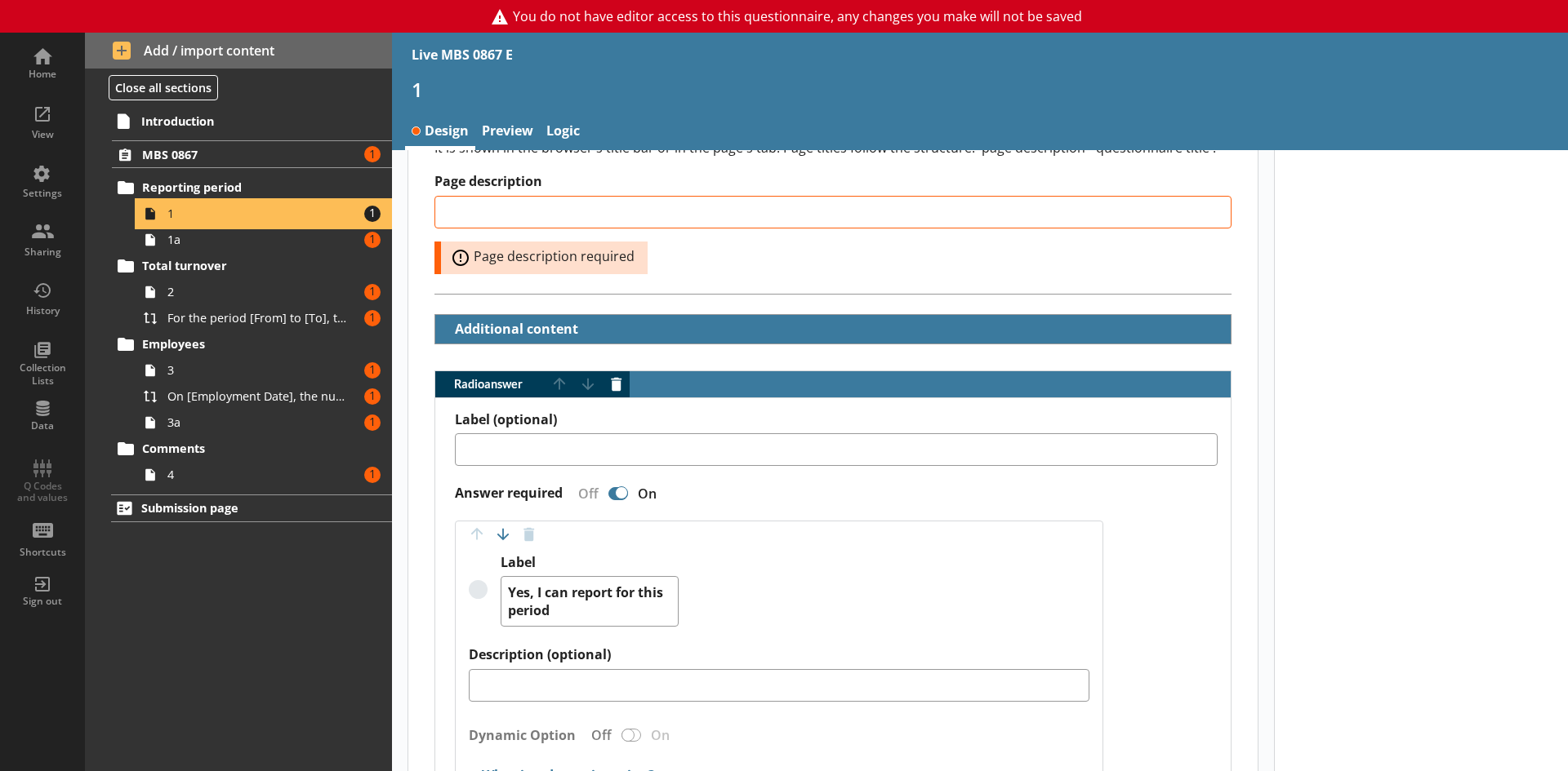
scroll to position [326, 0]
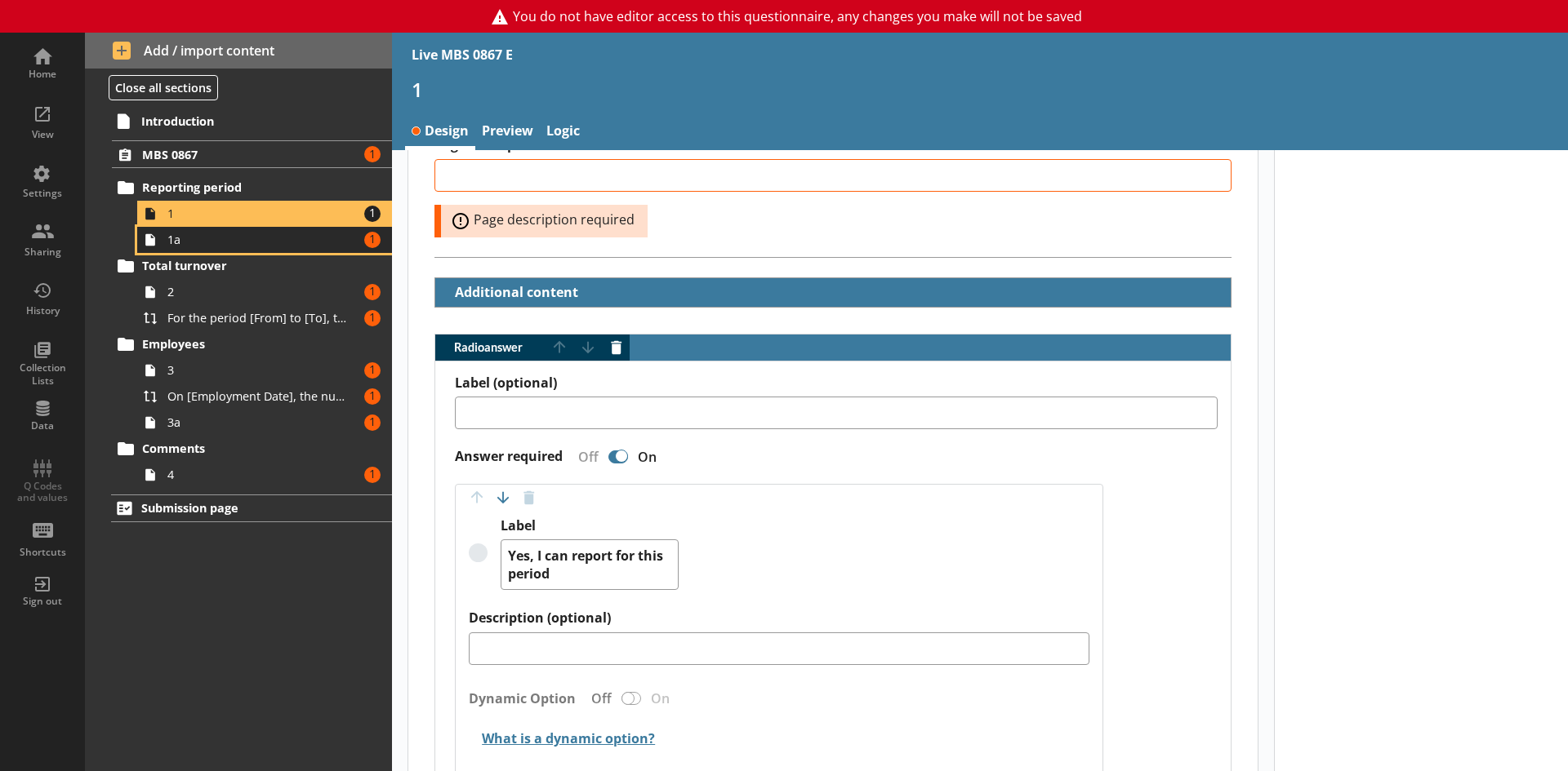
click at [183, 244] on span "1a" at bounding box center [259, 240] width 182 height 16
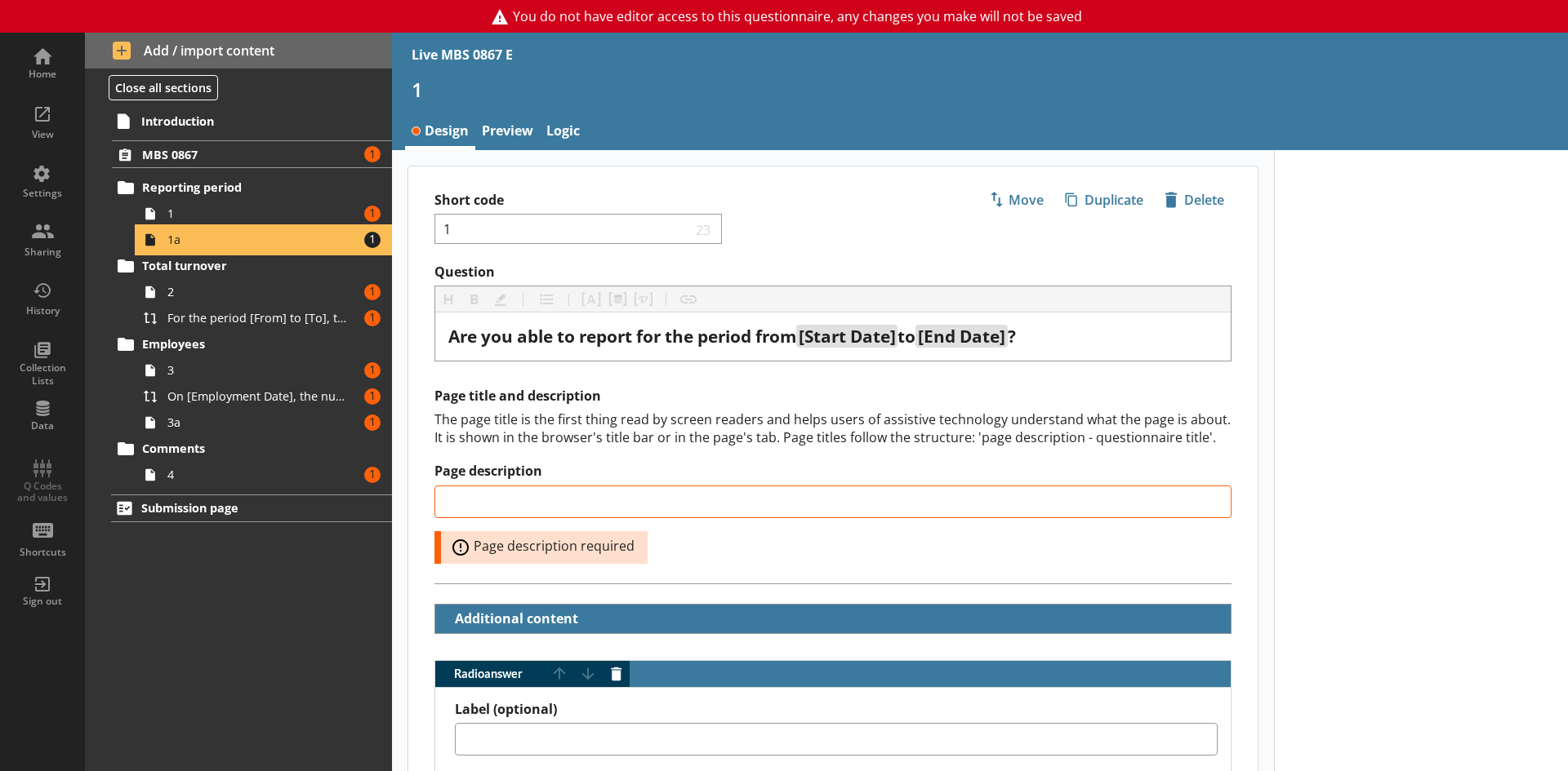
type textarea "x"
select select "ref_p_end_date"
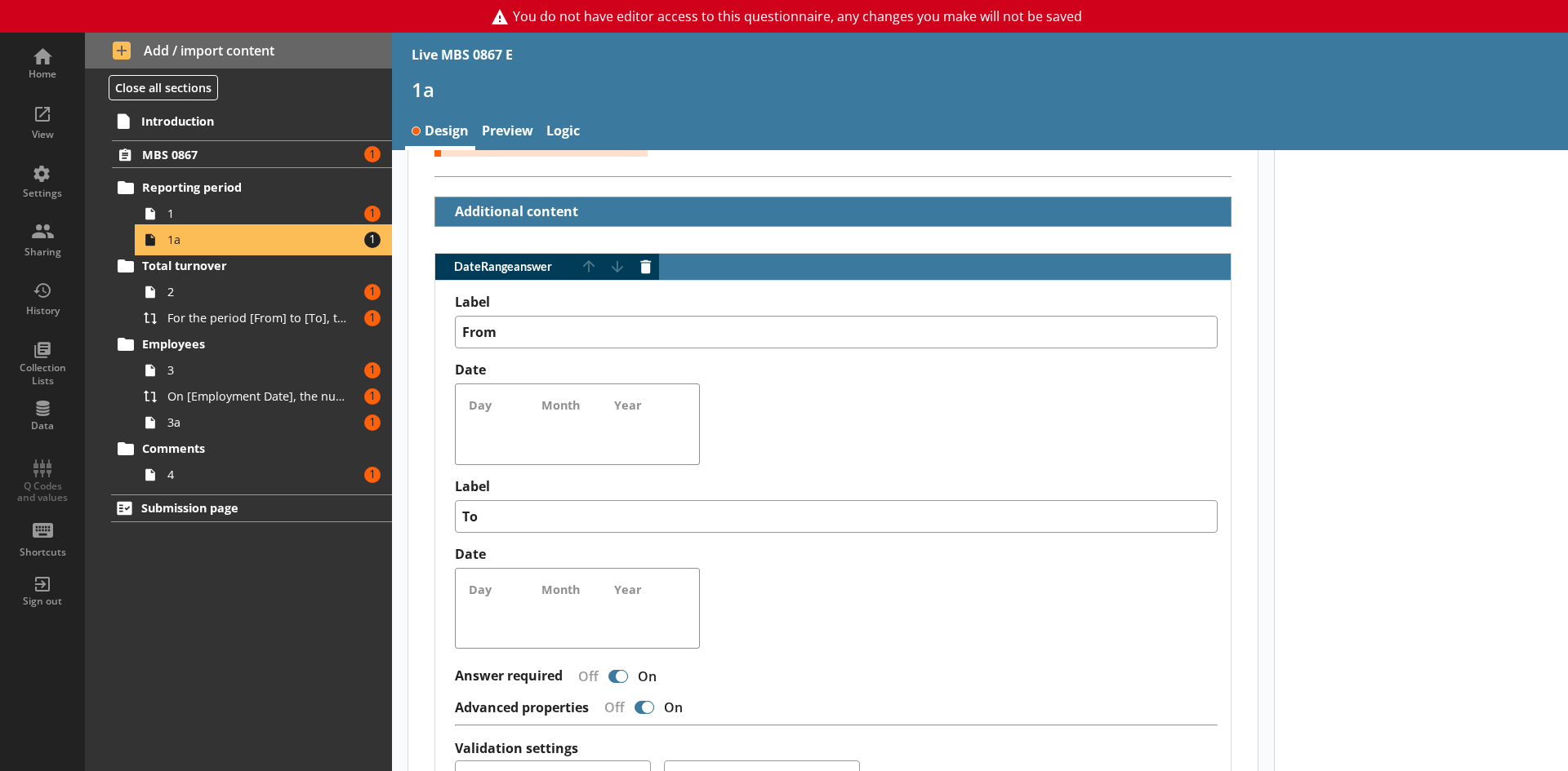
scroll to position [409, 0]
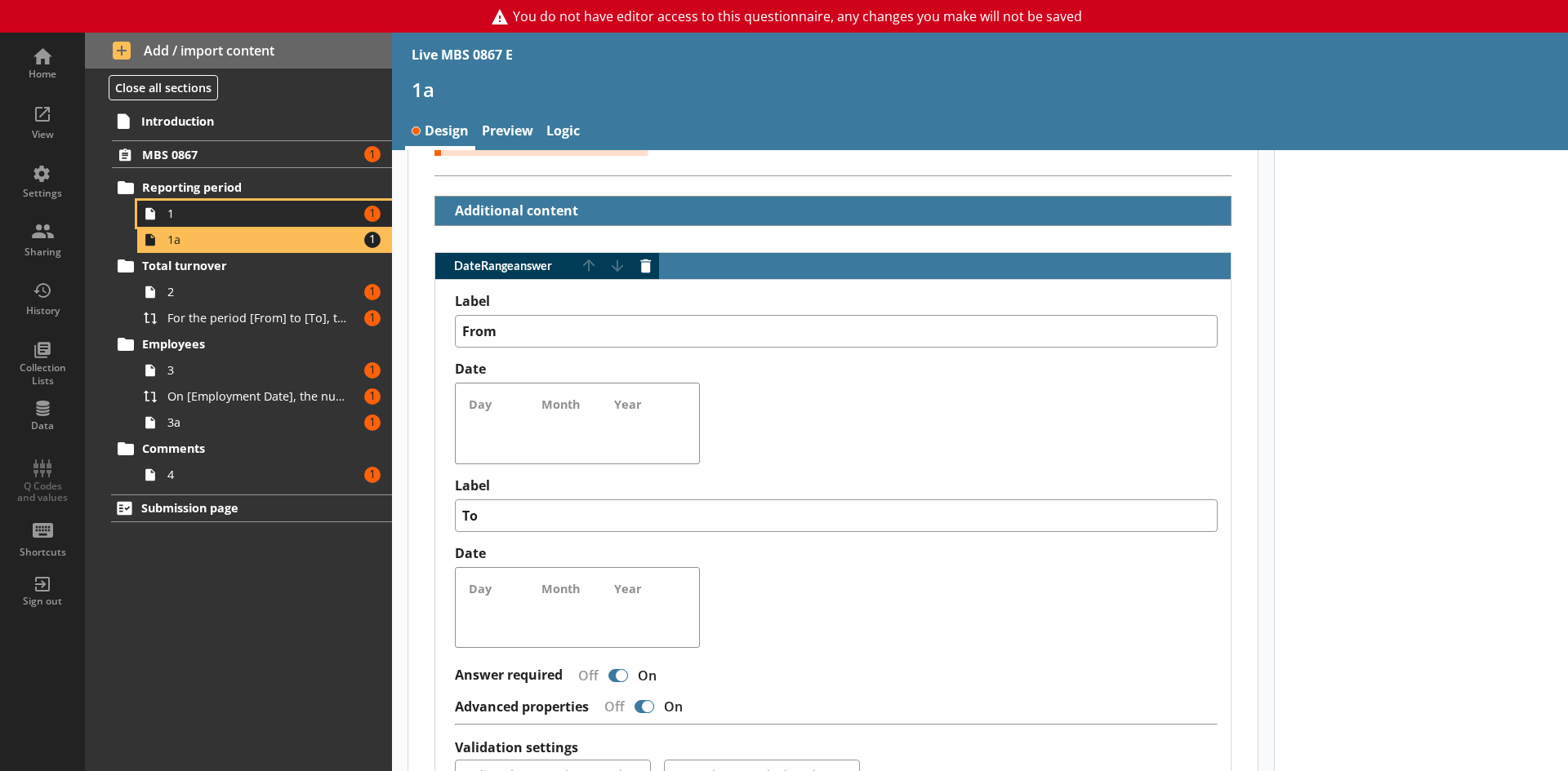
click at [229, 216] on span "1" at bounding box center [259, 214] width 182 height 16
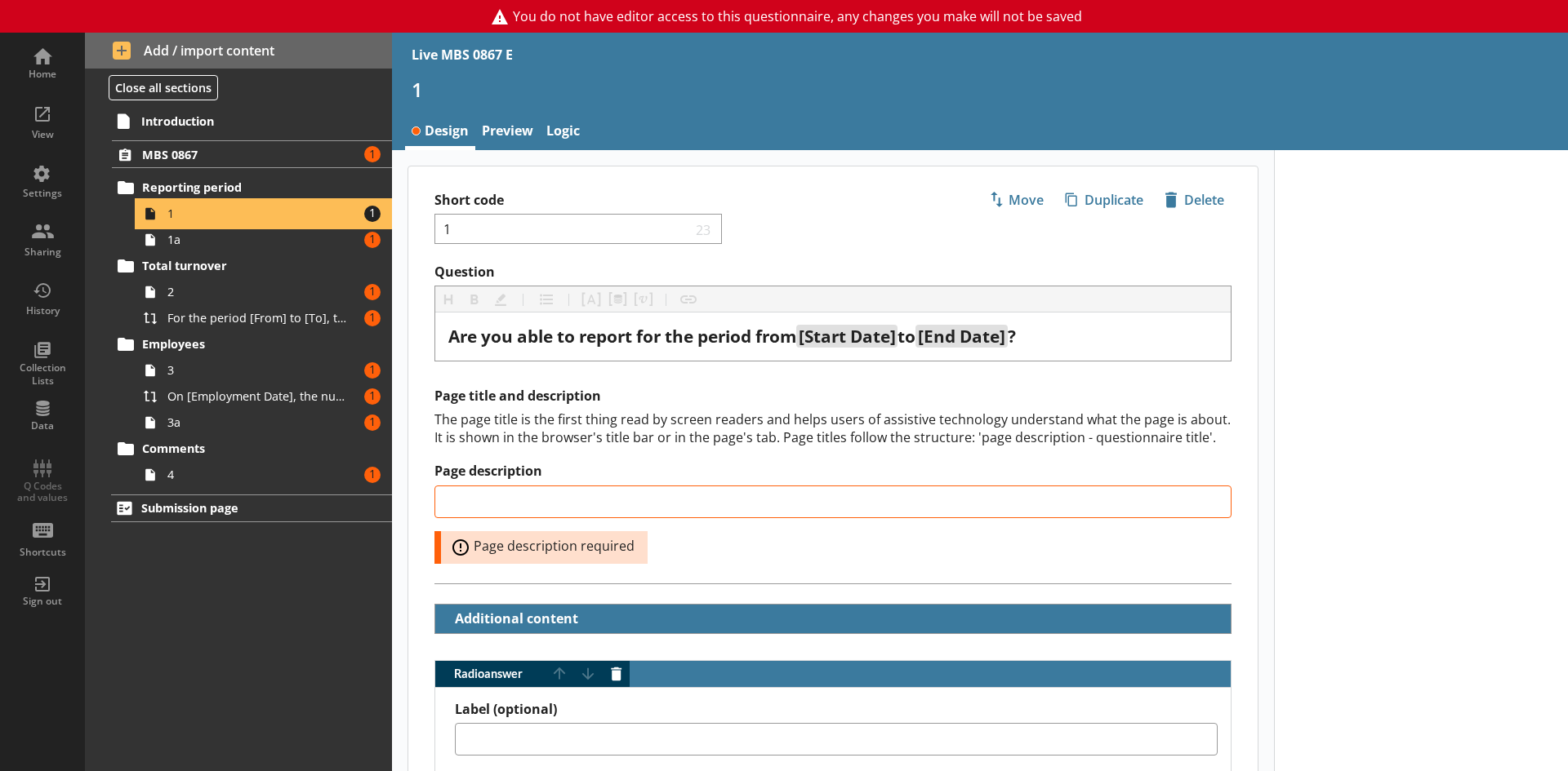
type textarea "x"
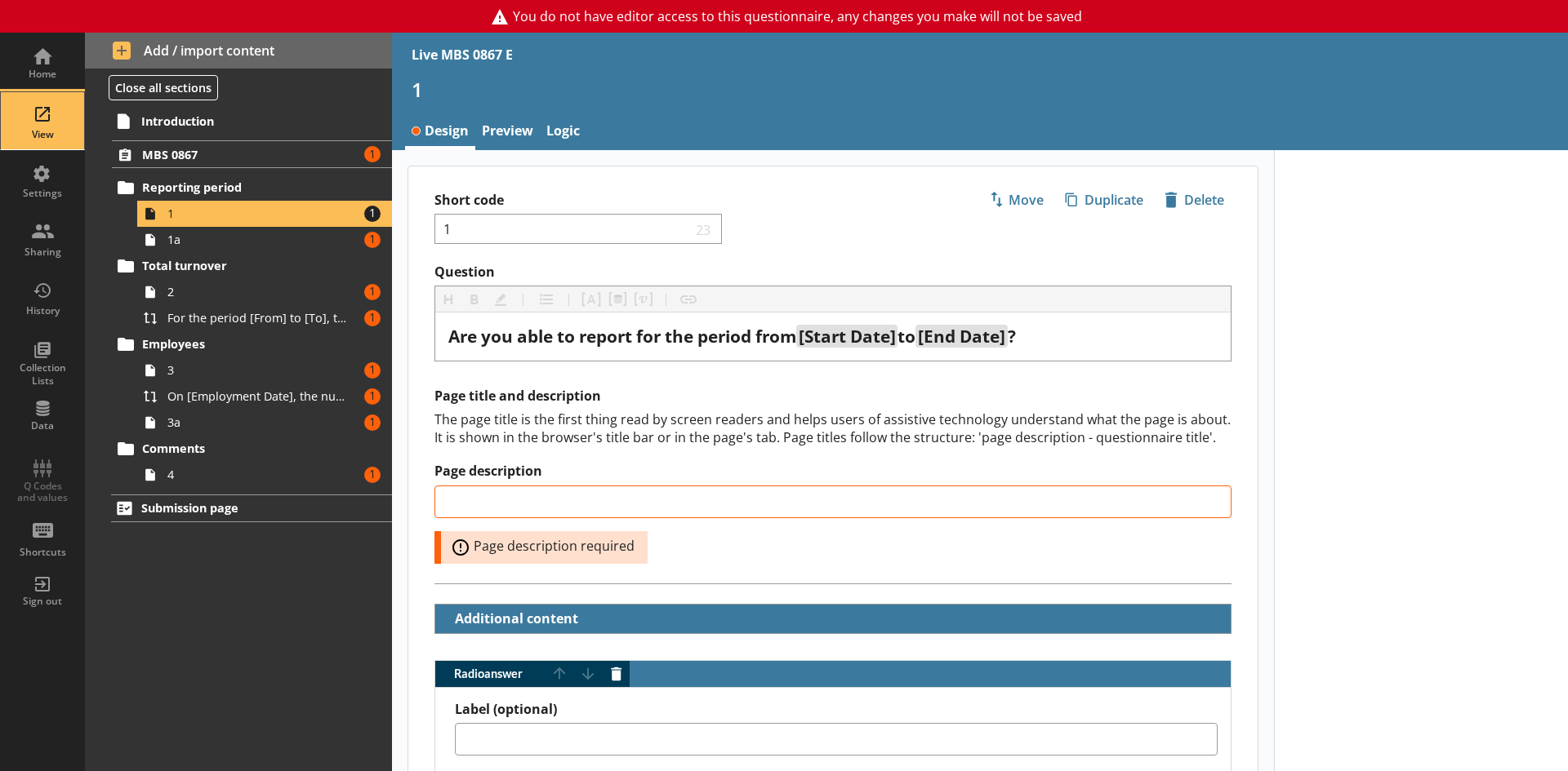
click at [46, 115] on div "View" at bounding box center [42, 120] width 57 height 57
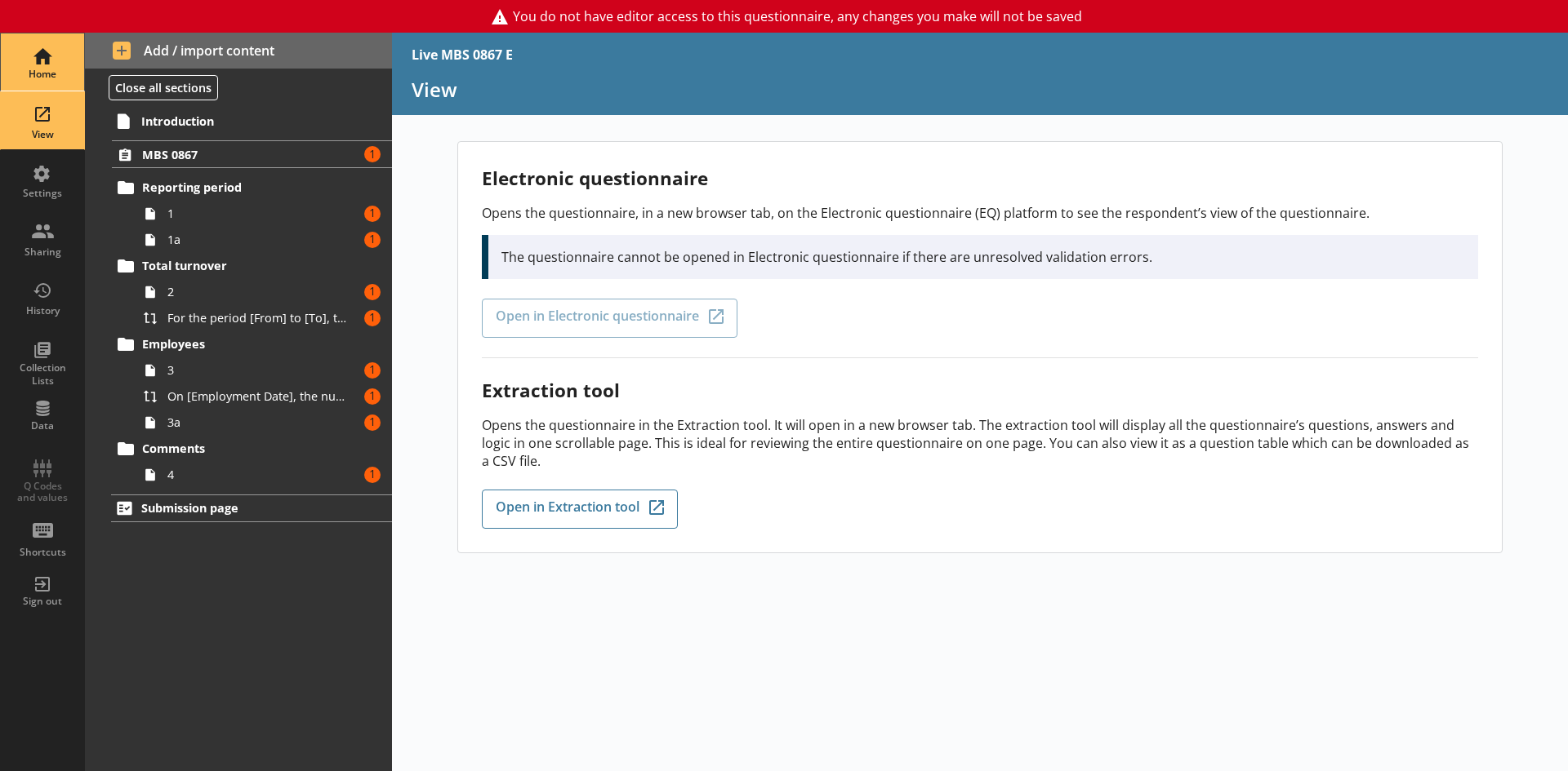
click at [31, 70] on div "Home" at bounding box center [42, 73] width 57 height 13
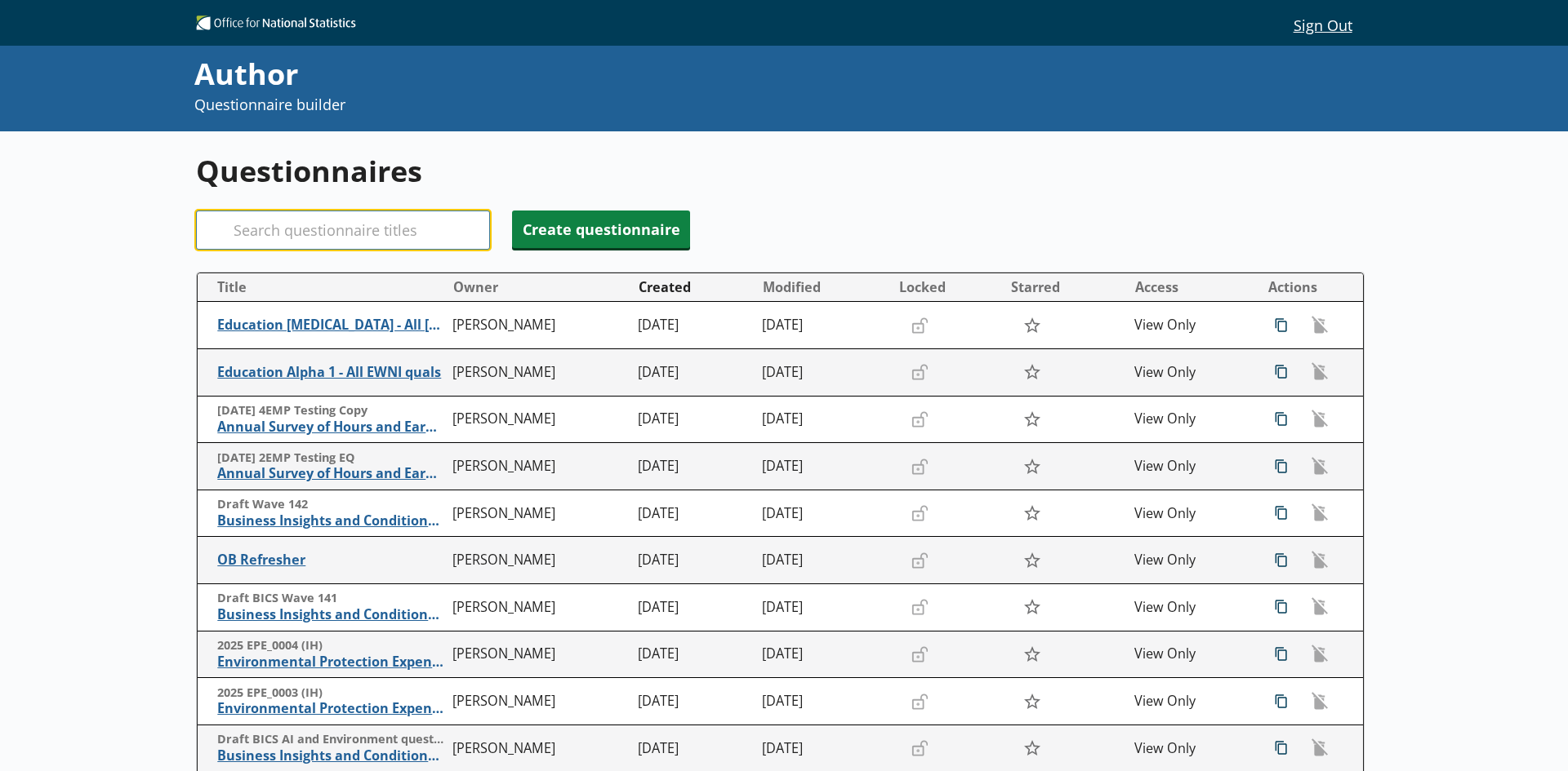
click at [339, 235] on input "Search" at bounding box center [343, 230] width 294 height 39
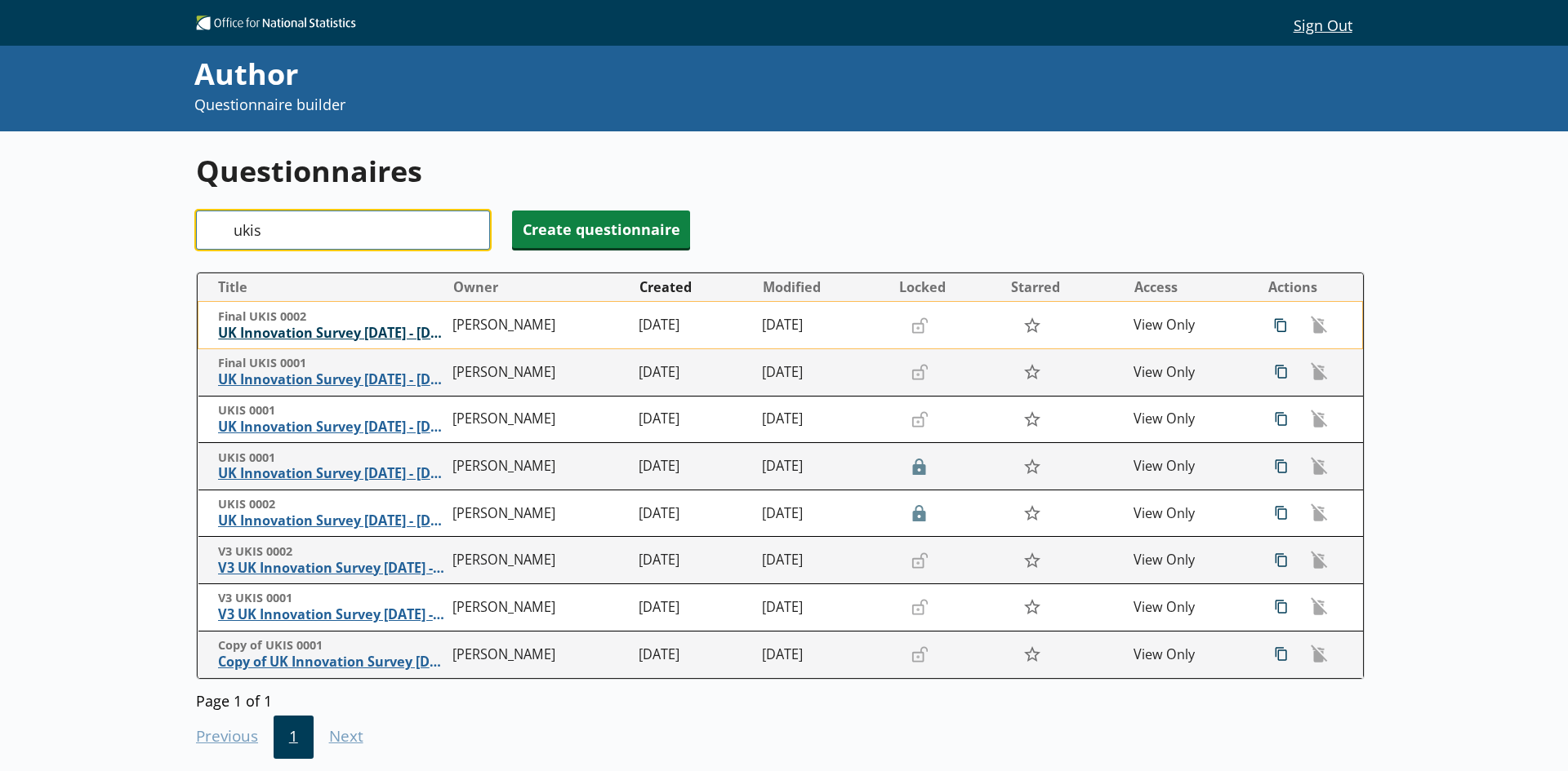
type input "ukis"
click at [369, 335] on span "UK Innovation Survey [DATE] - [DATE]" at bounding box center [331, 333] width 227 height 17
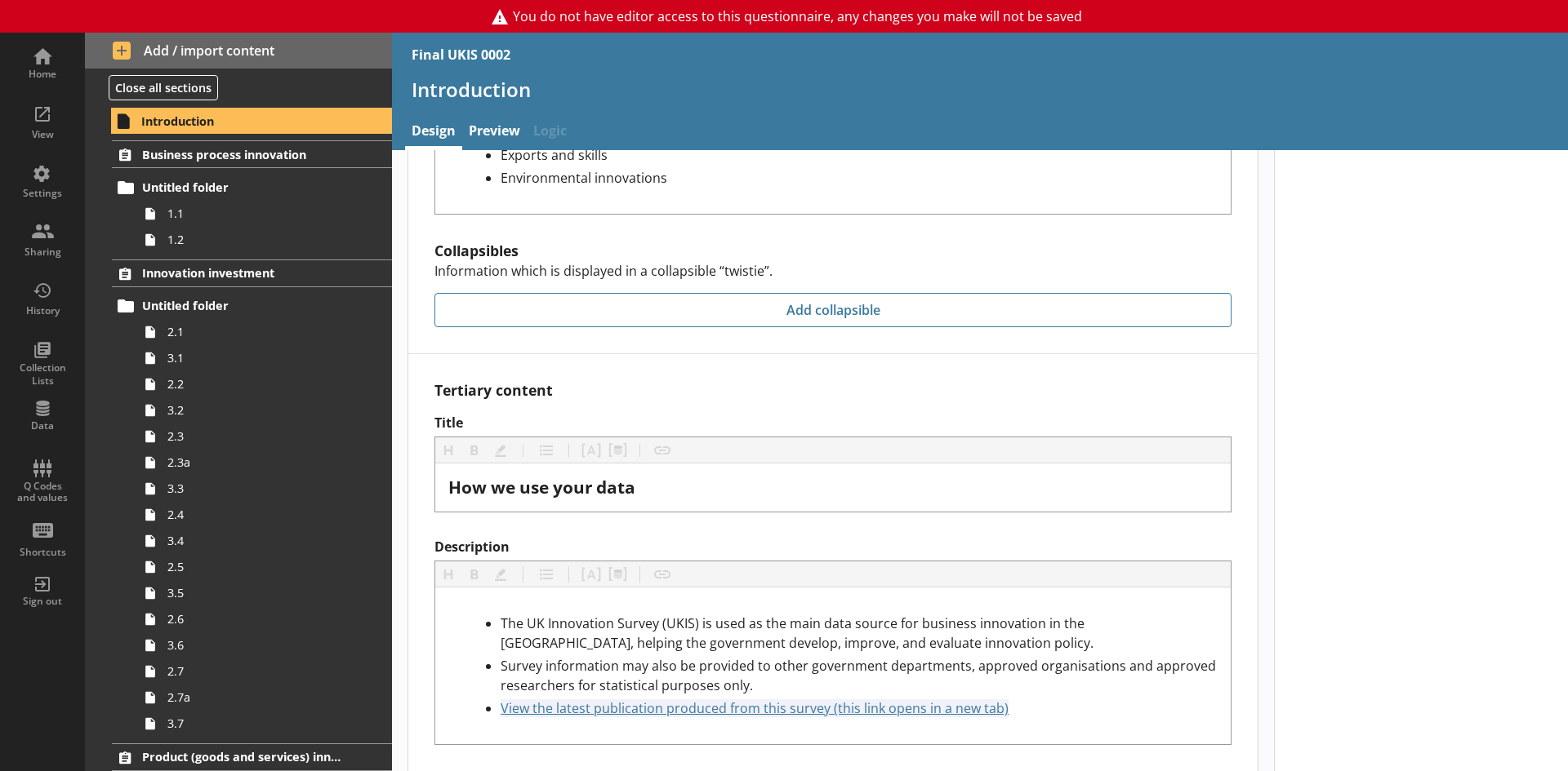
scroll to position [1878, 0]
click at [47, 75] on div "Home" at bounding box center [42, 73] width 57 height 13
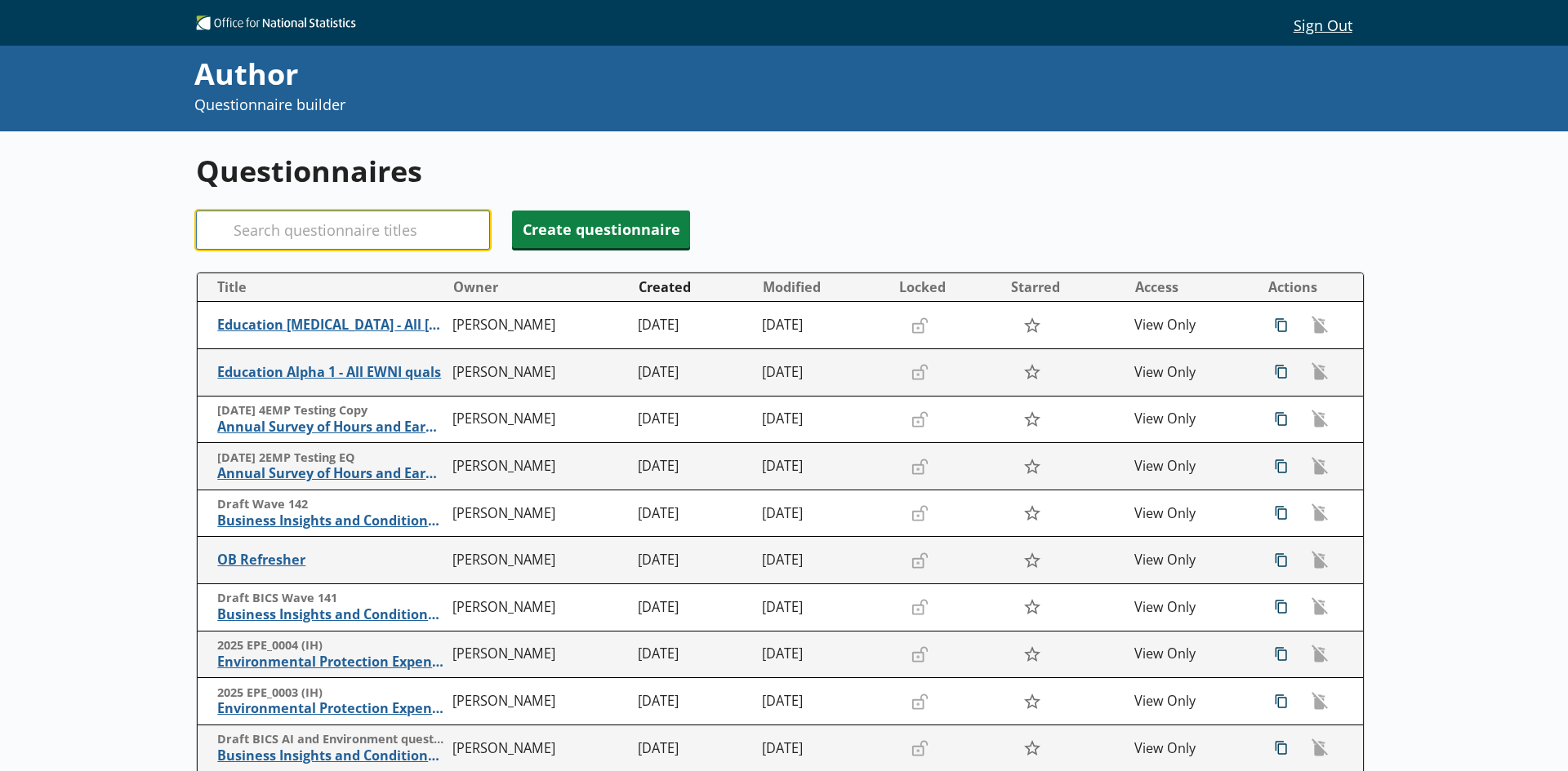
click at [281, 236] on input "Search" at bounding box center [343, 230] width 294 height 39
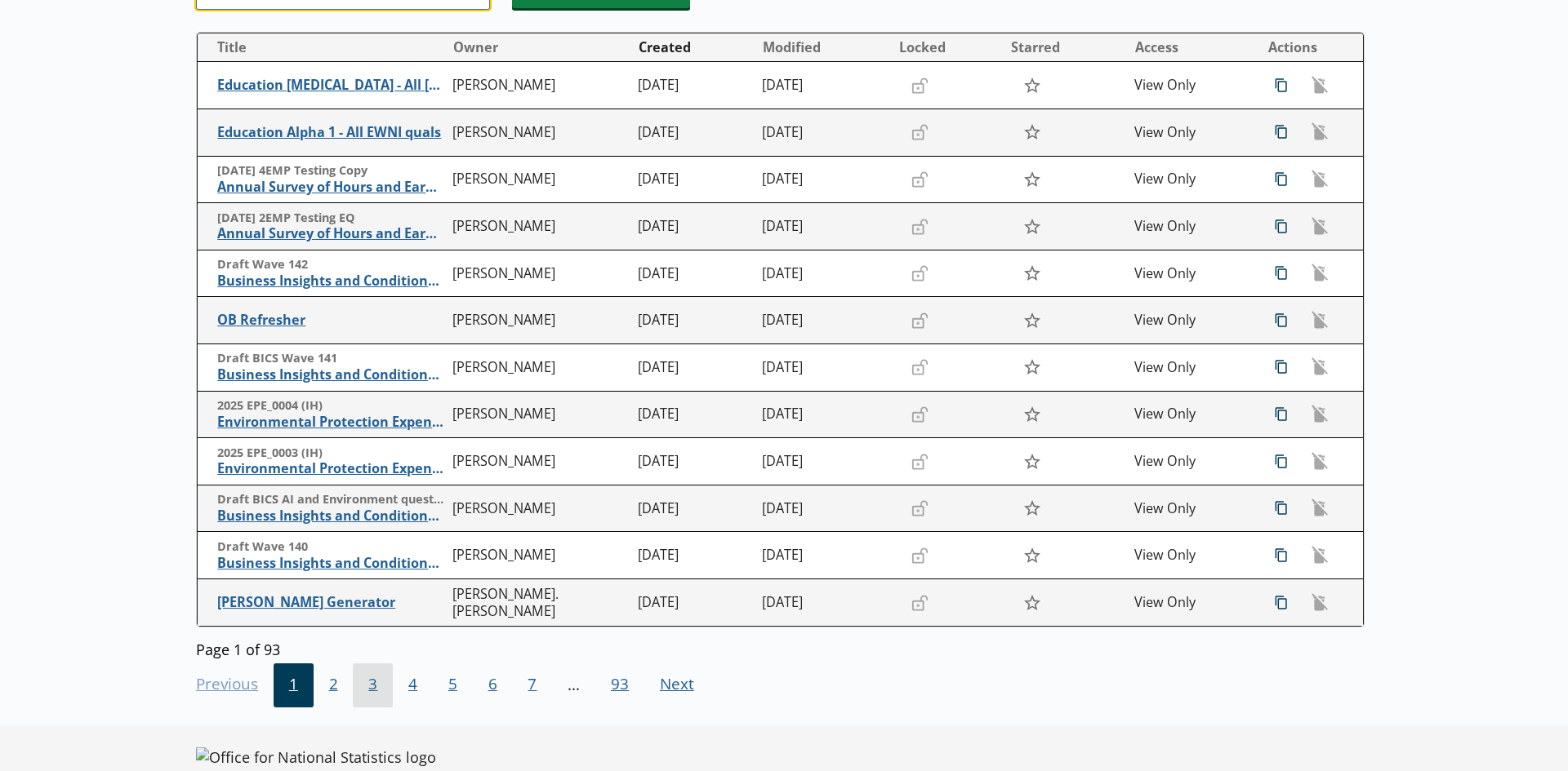
scroll to position [245, 0]
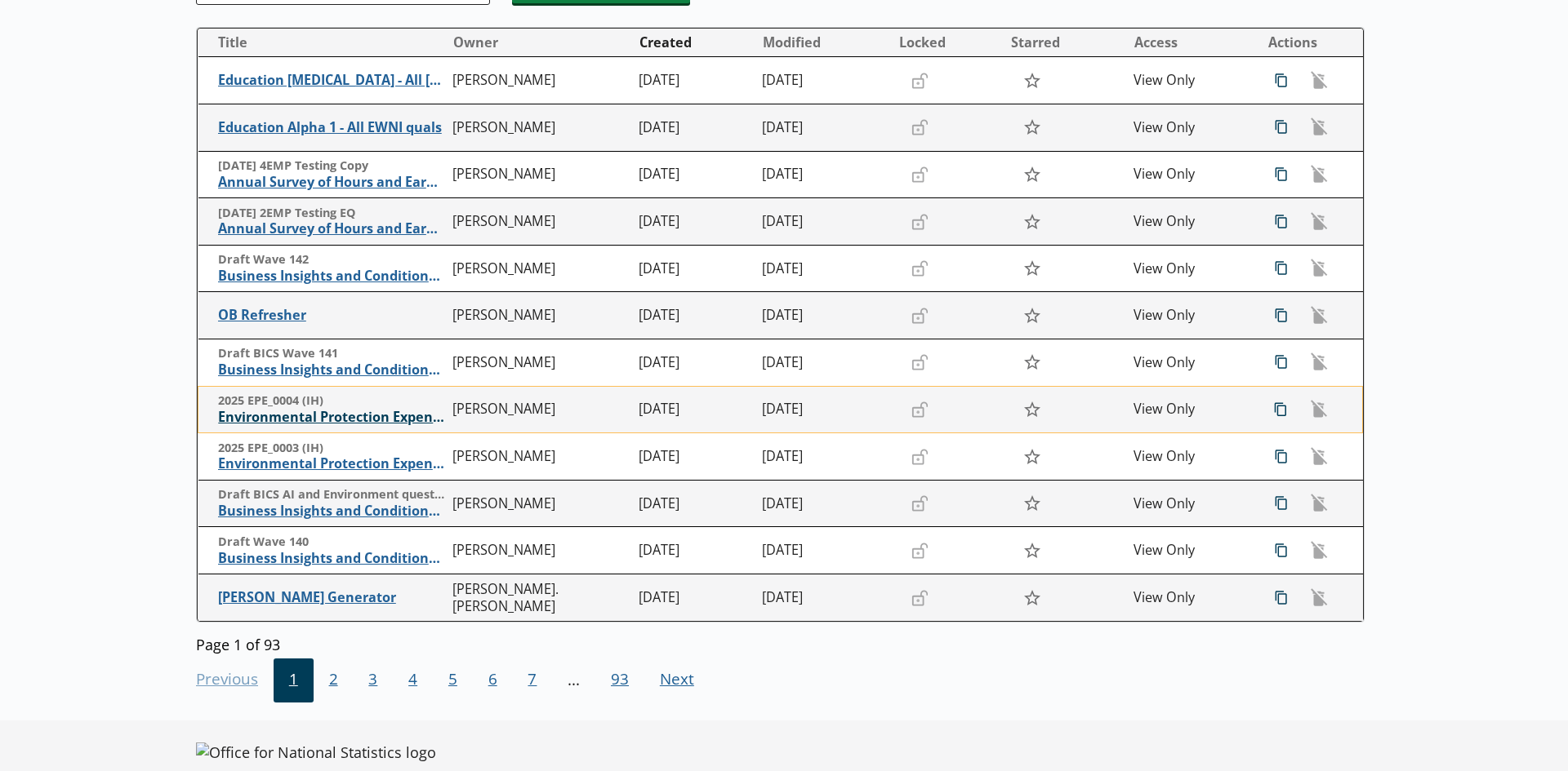
click at [335, 414] on span "Environmental Protection Expenditure" at bounding box center [331, 416] width 227 height 17
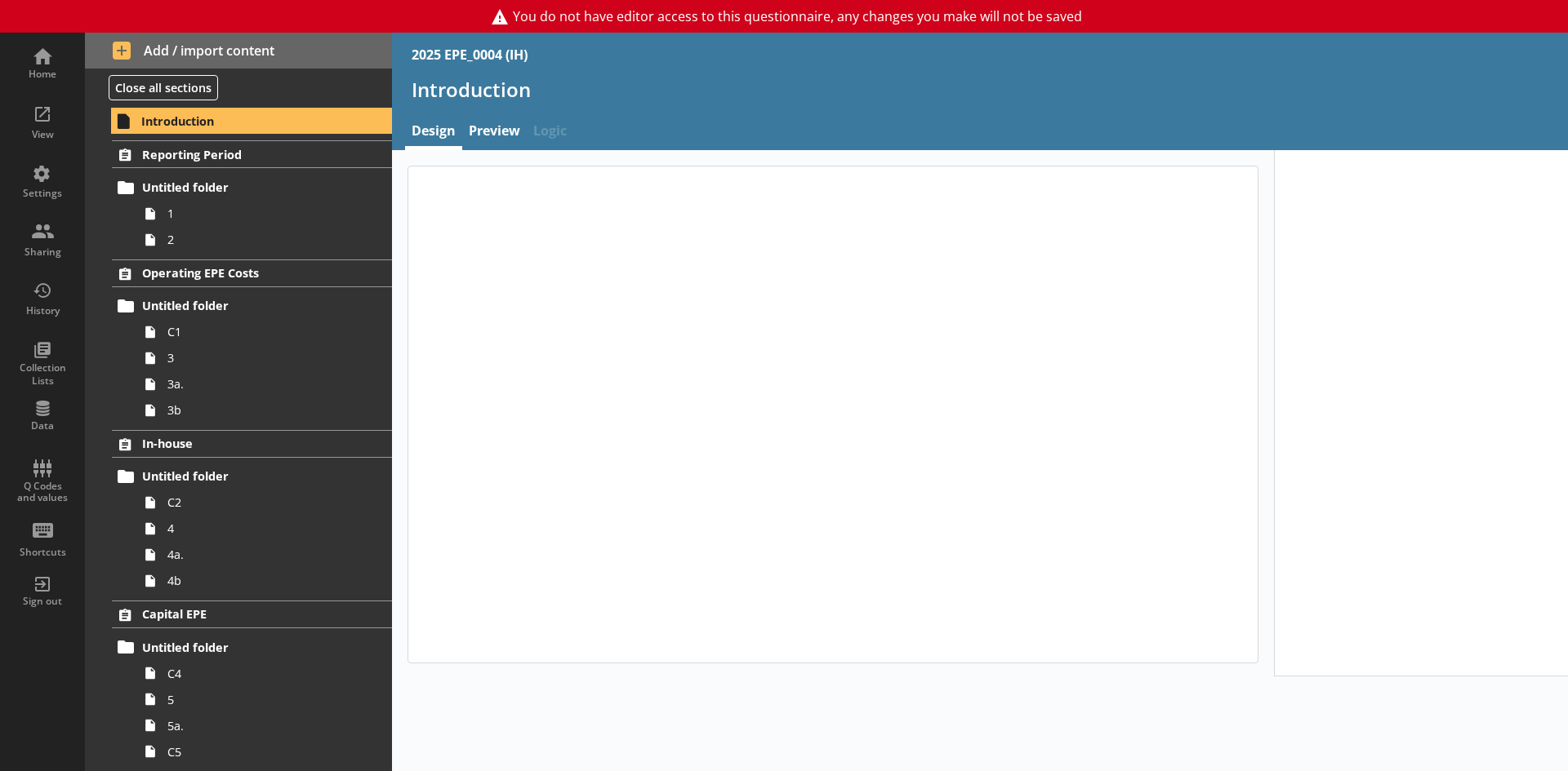
type textarea "x"
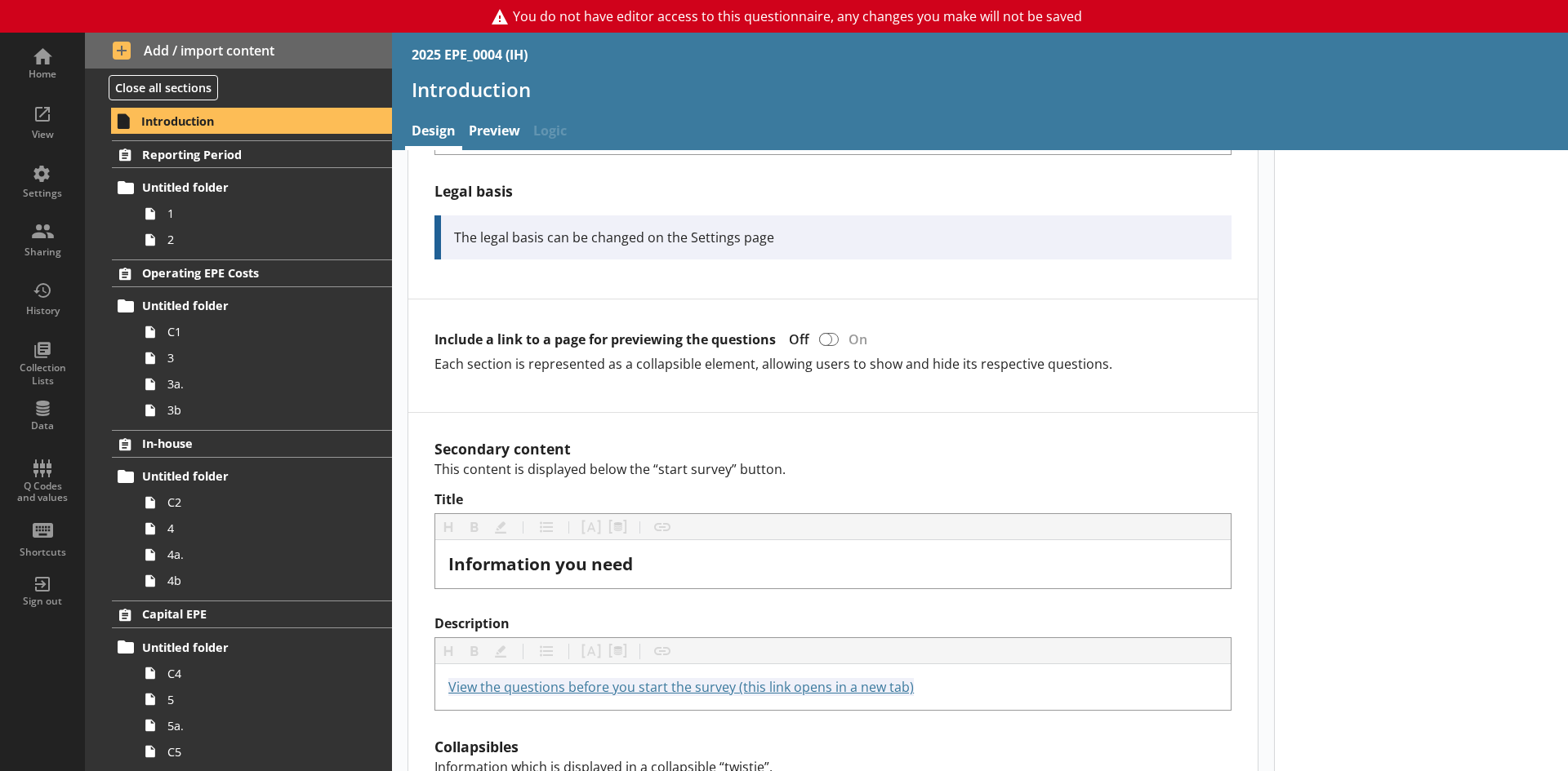
scroll to position [980, 0]
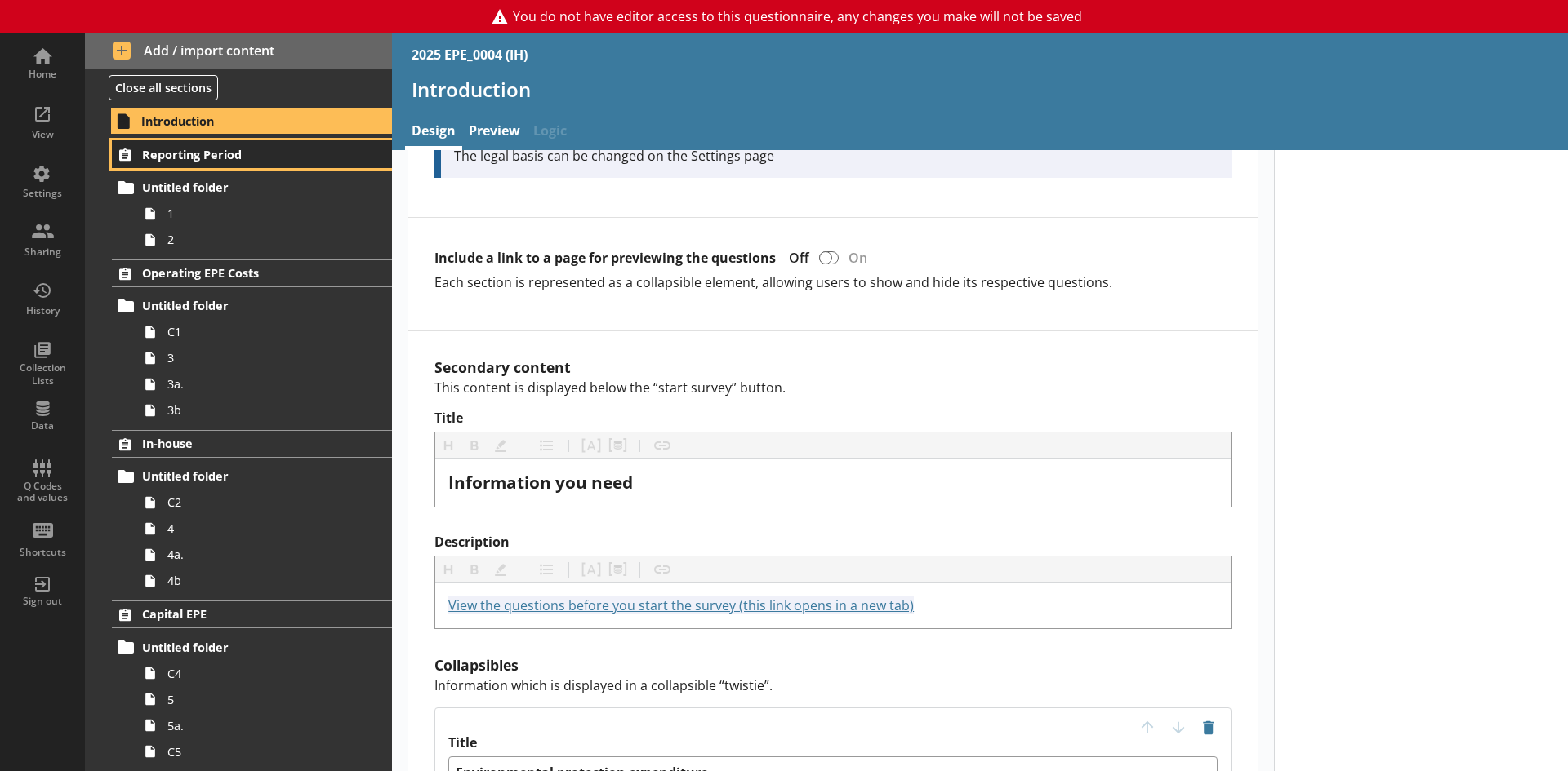
click at [234, 155] on span "Reporting Period" at bounding box center [242, 155] width 201 height 16
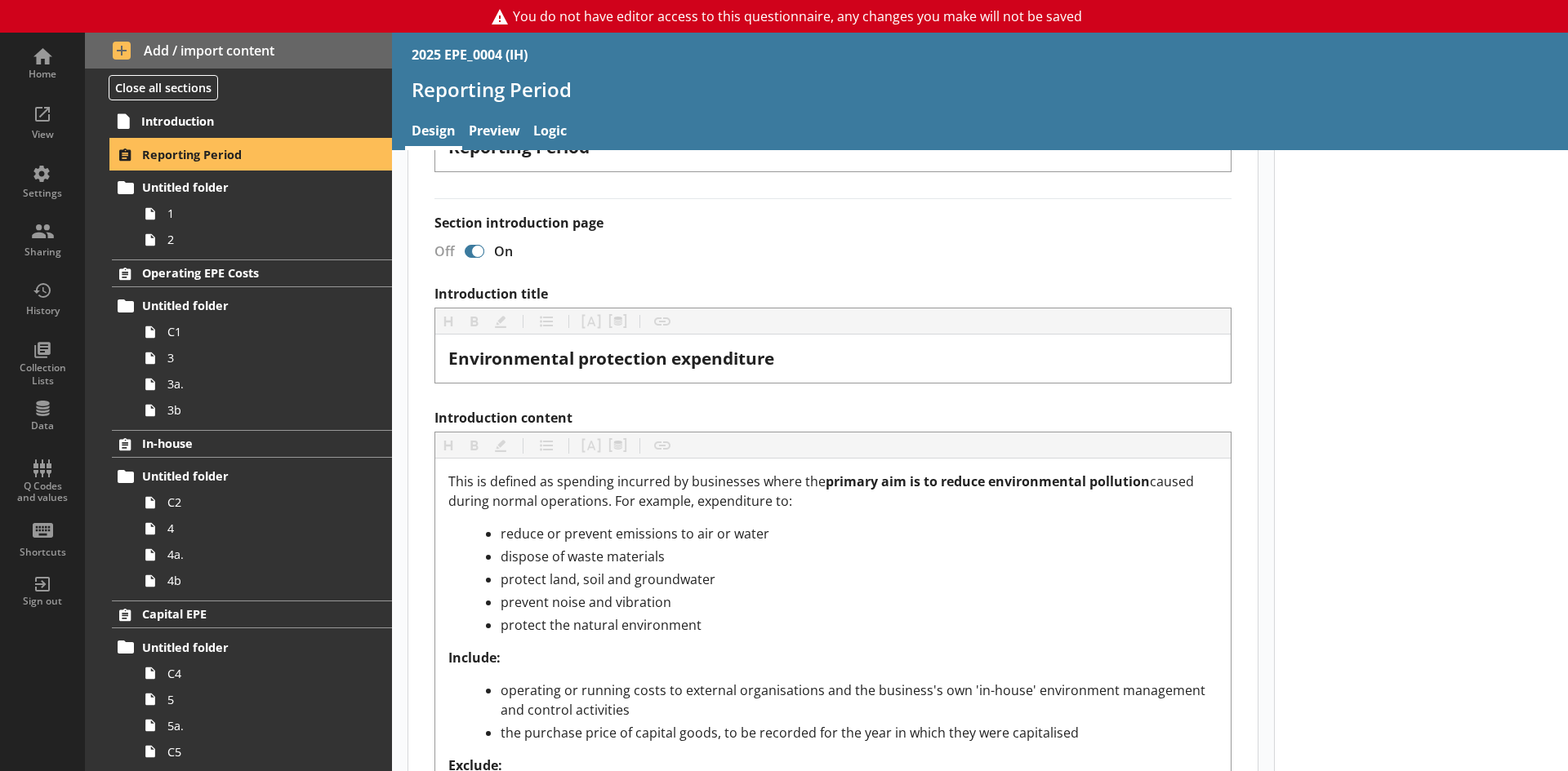
scroll to position [409, 0]
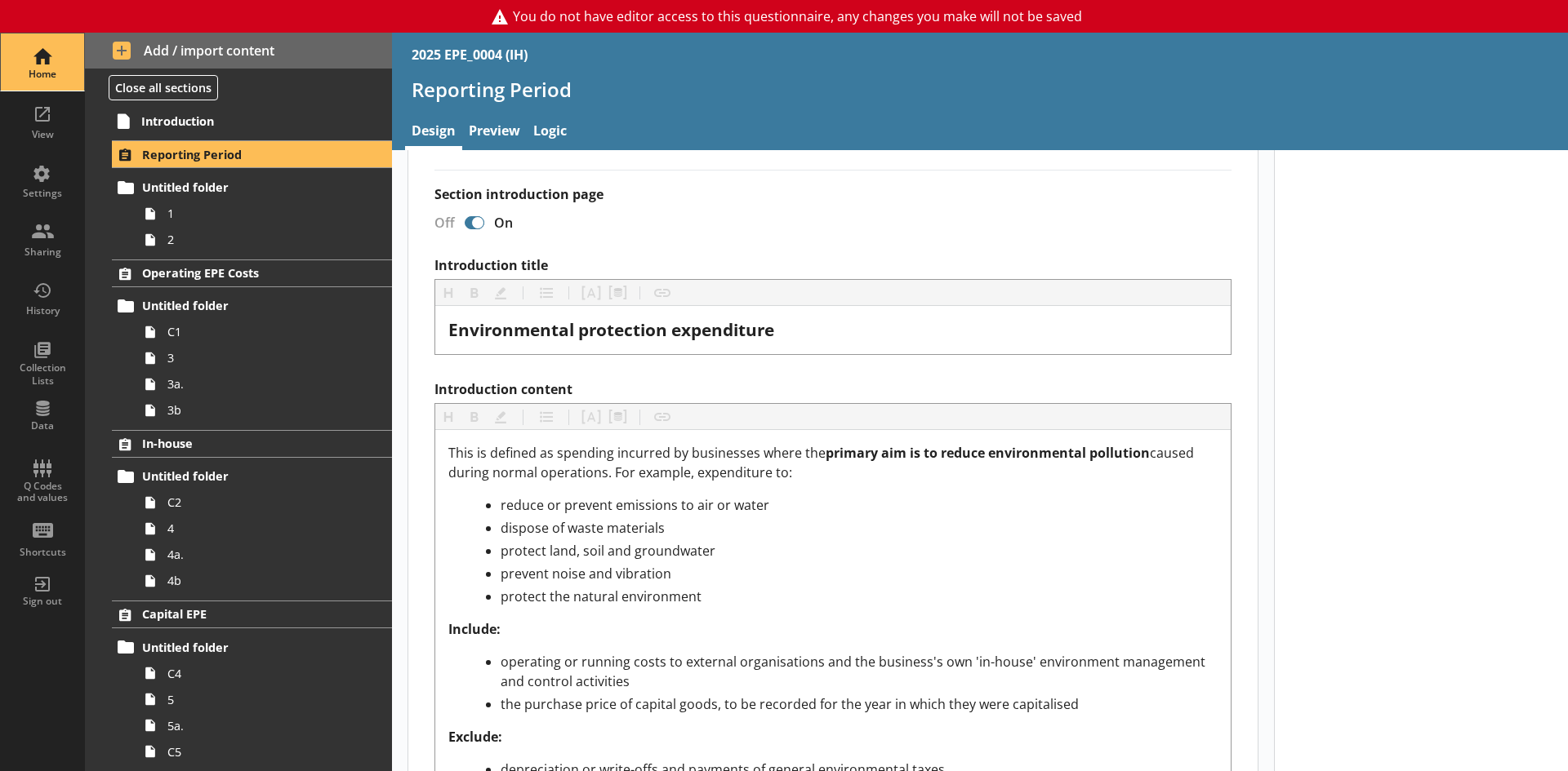
click at [42, 66] on div "Home" at bounding box center [42, 62] width 57 height 57
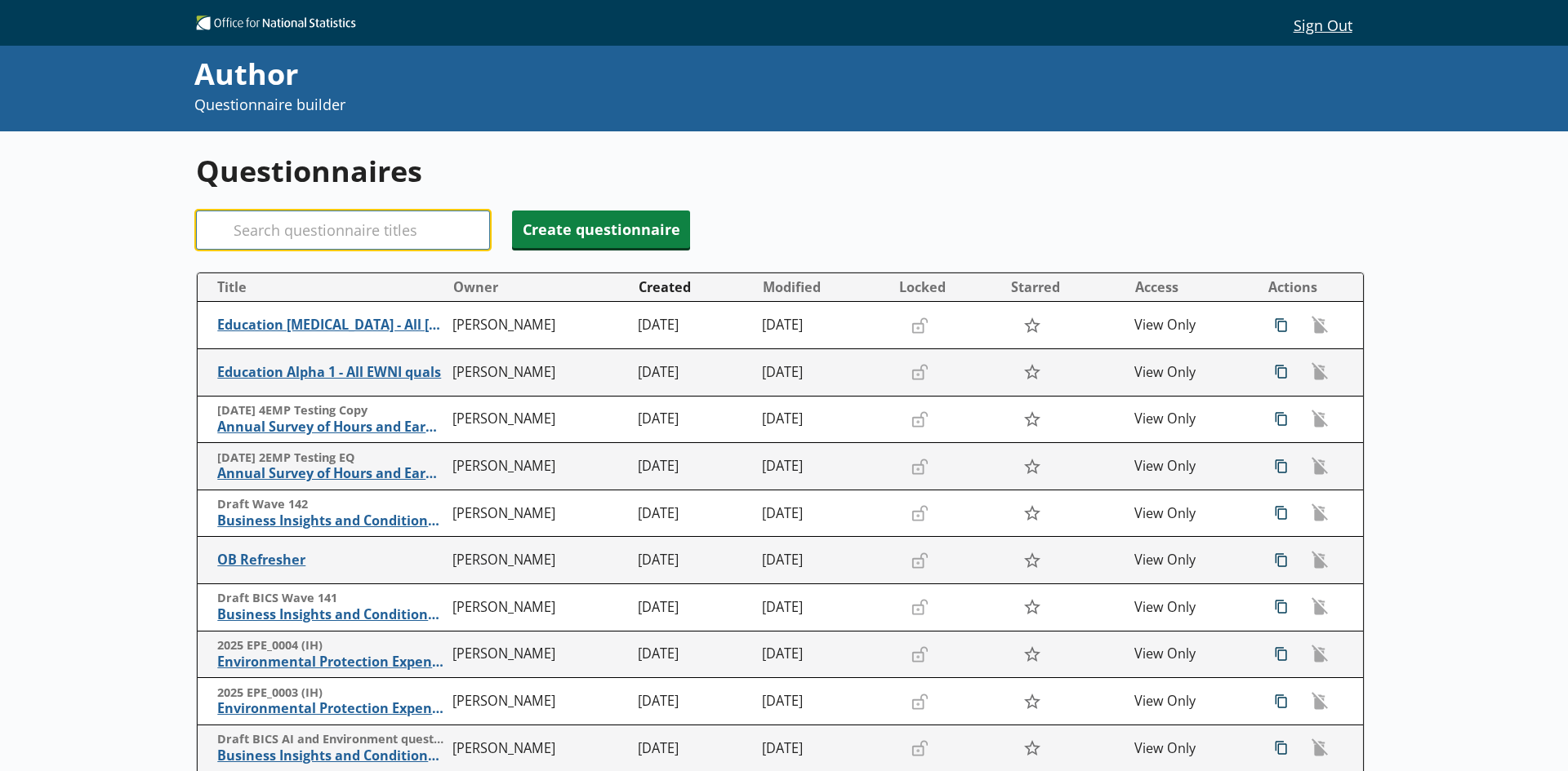
click at [362, 218] on input "Search" at bounding box center [343, 230] width 294 height 39
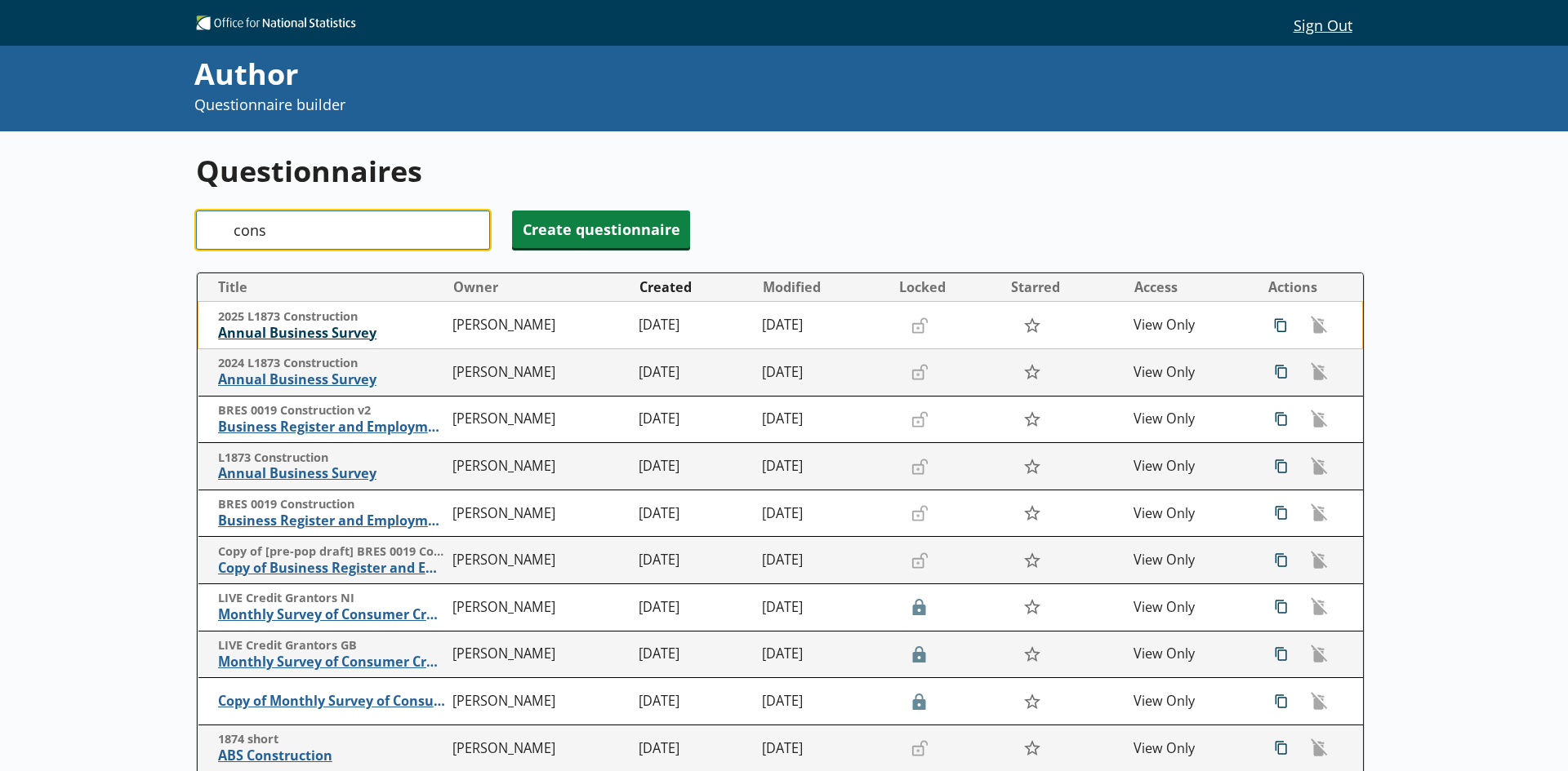
type input "cons"
click at [343, 340] on span "Annual Business Survey" at bounding box center [331, 333] width 227 height 17
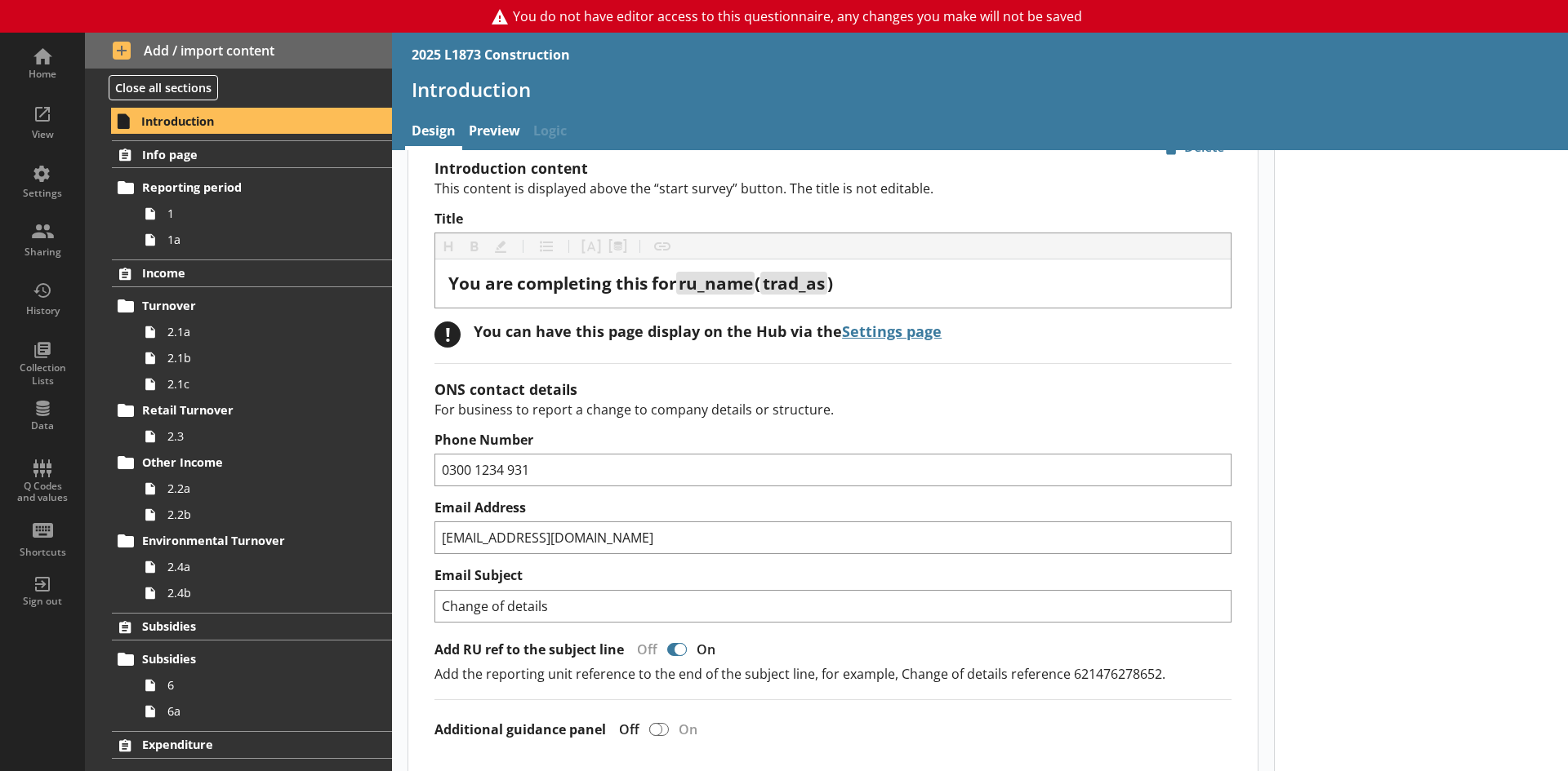
scroll to position [81, 0]
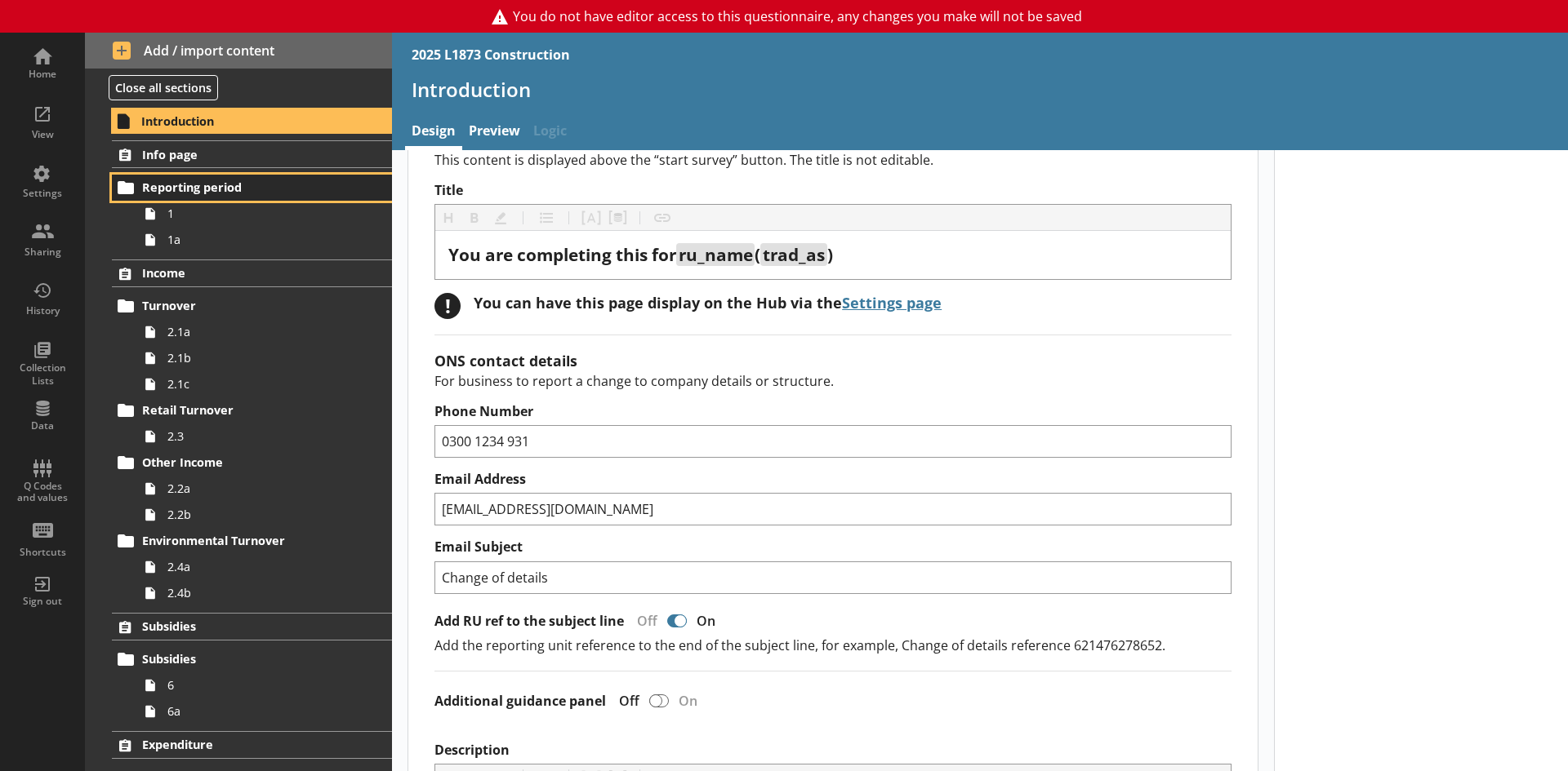
click at [194, 194] on span "Reporting period" at bounding box center [242, 187] width 201 height 16
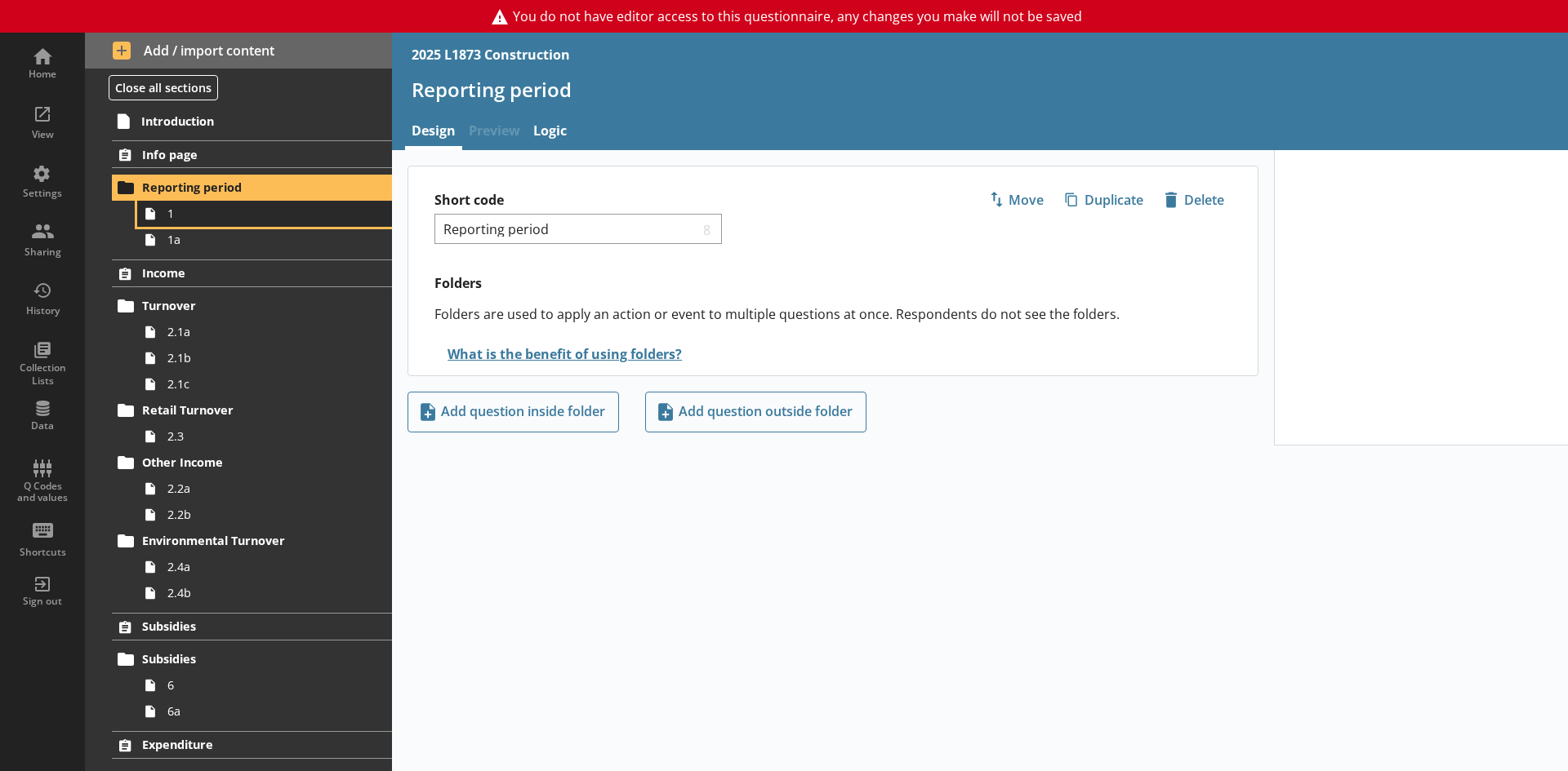
click at [182, 222] on link "1" at bounding box center [265, 214] width 255 height 26
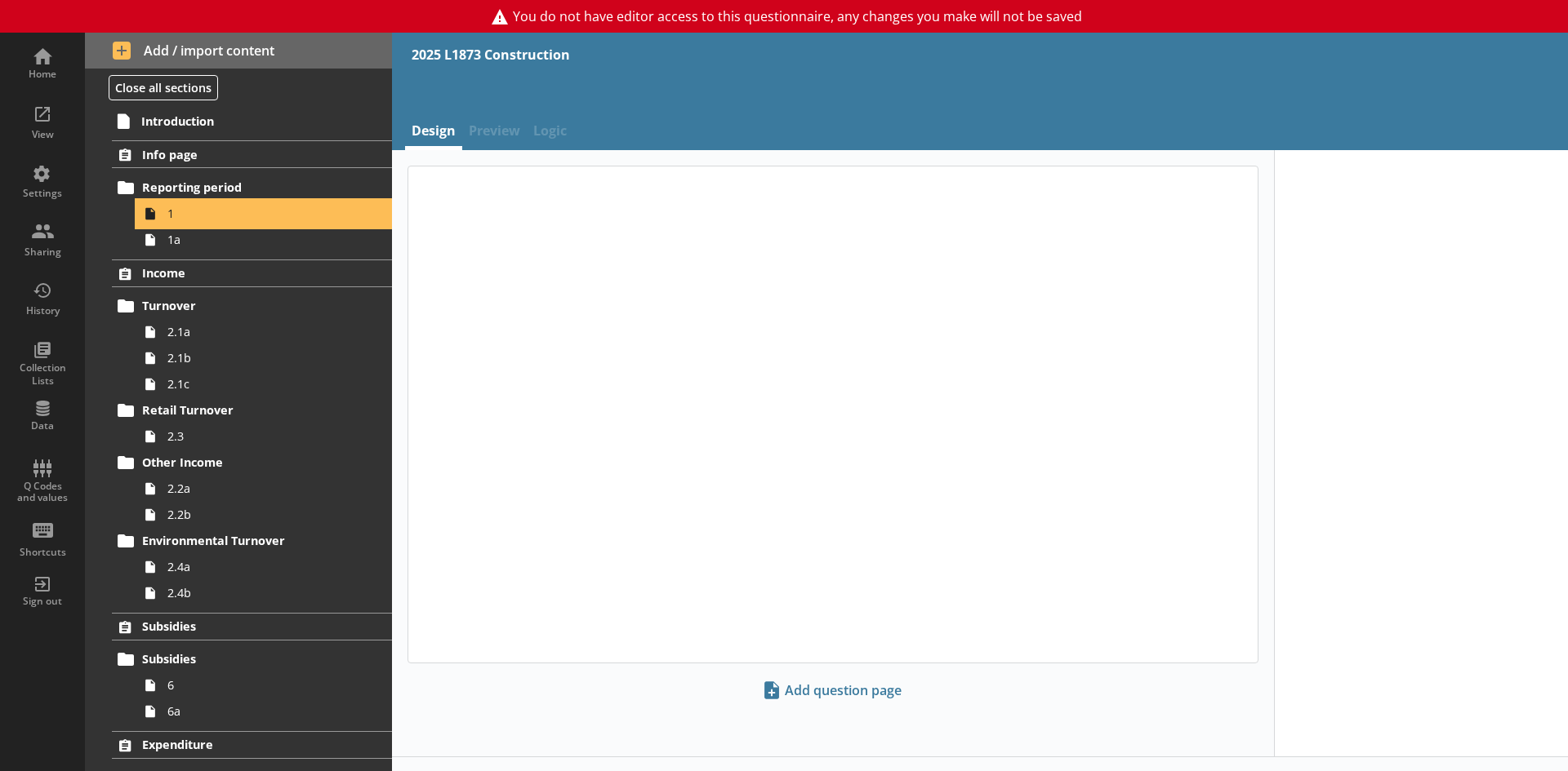
type textarea "x"
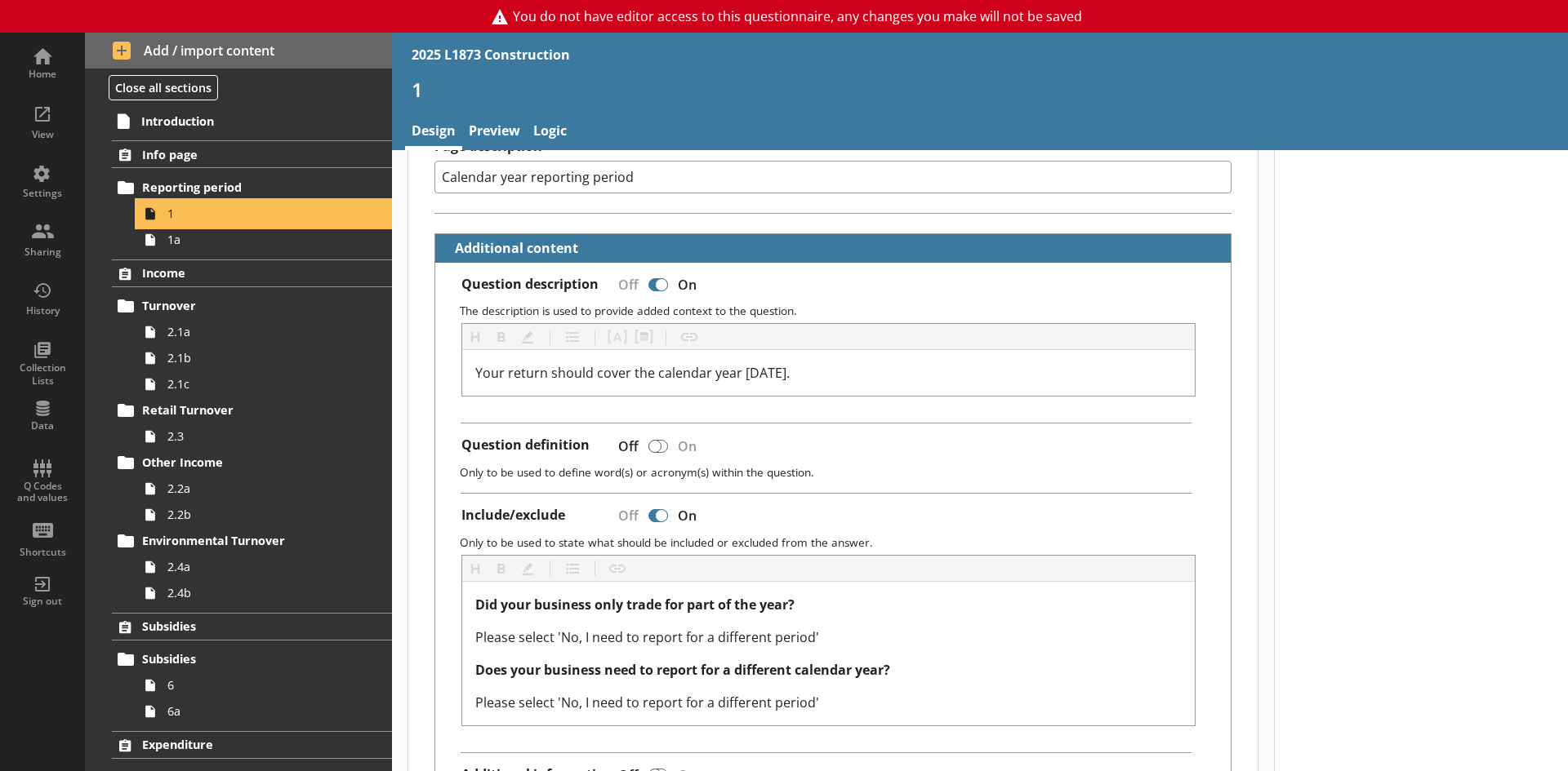
scroll to position [326, 0]
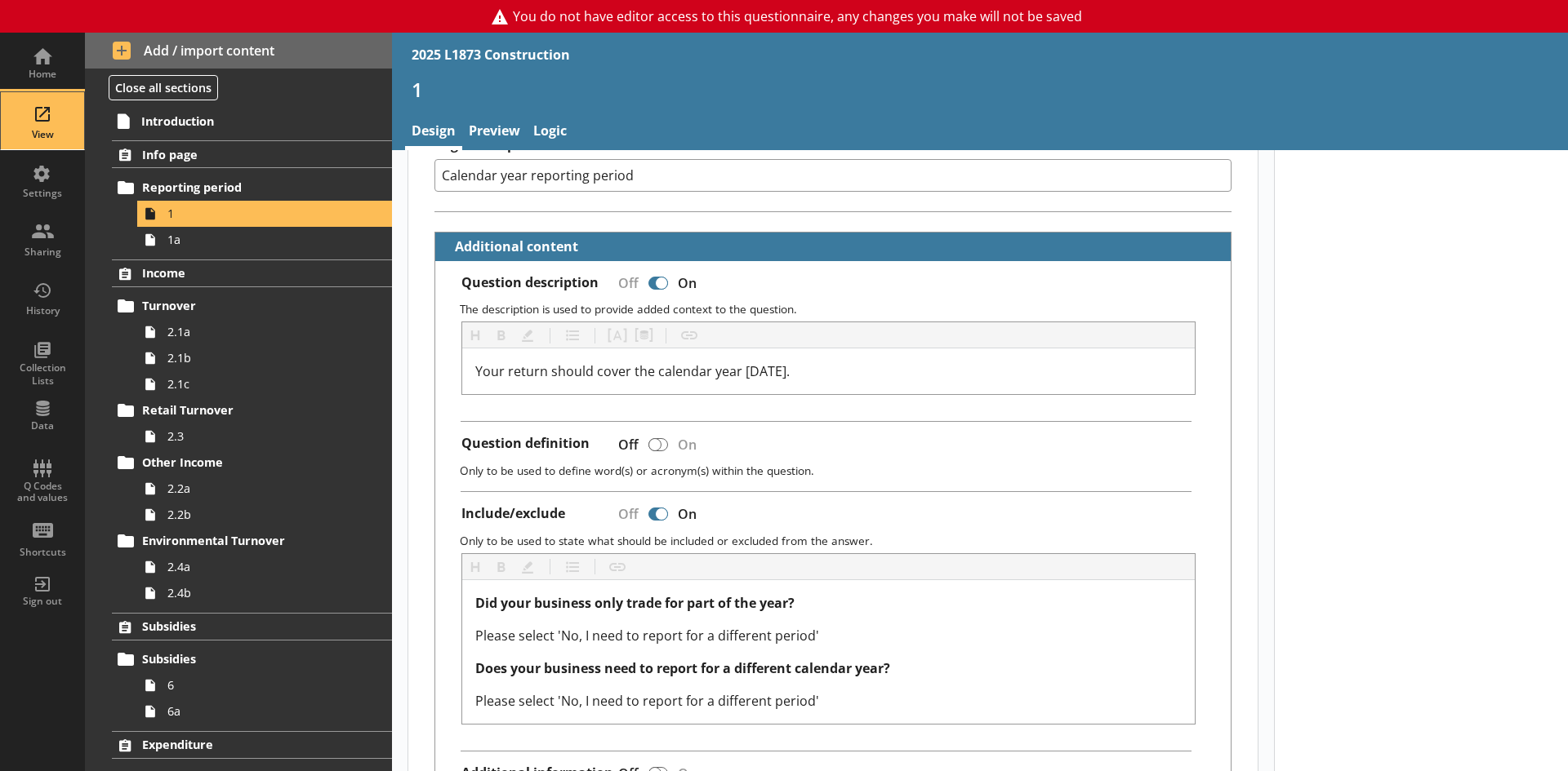
click at [50, 121] on div "View" at bounding box center [42, 120] width 57 height 57
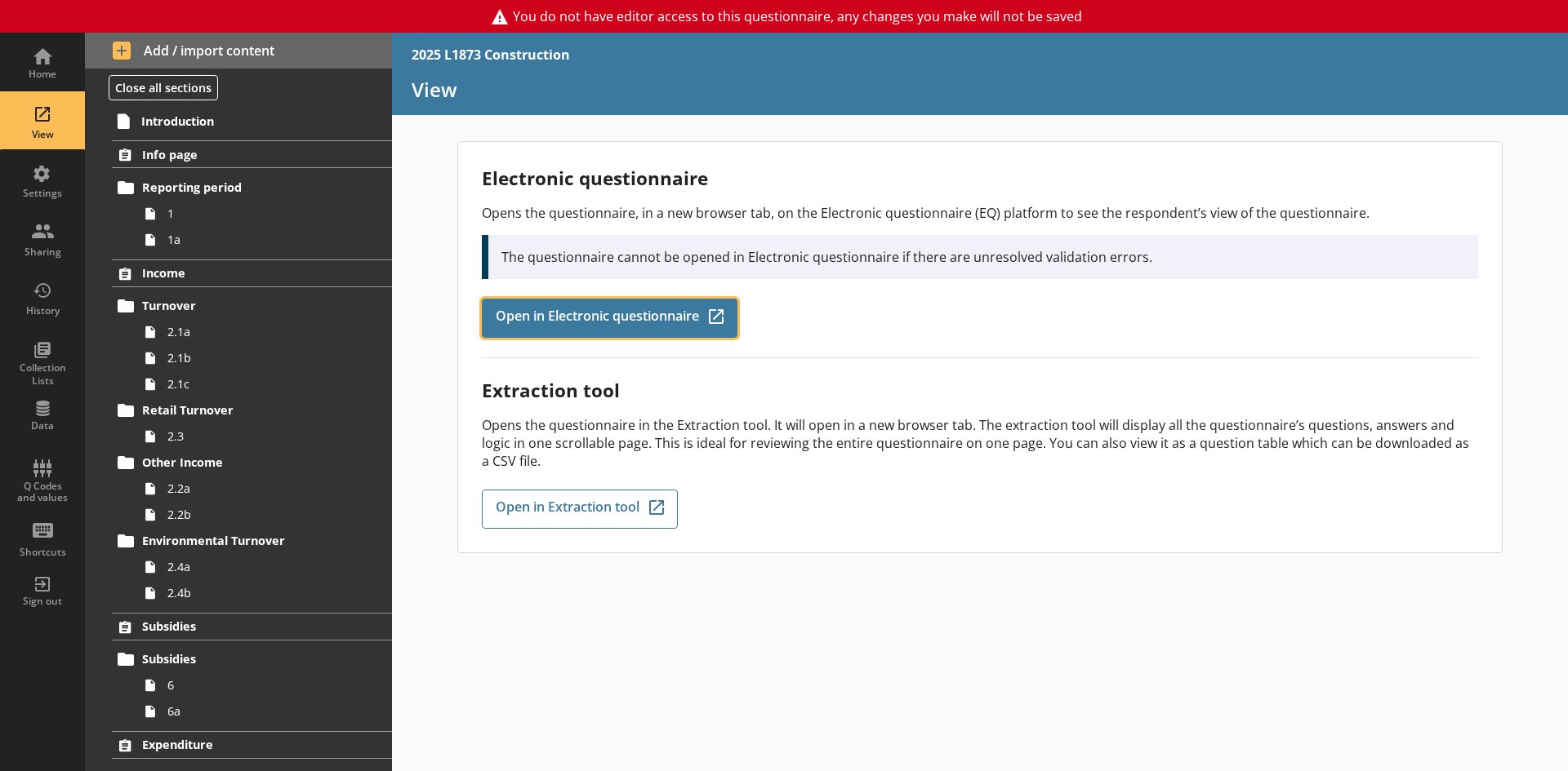
click at [602, 321] on span "Open in Electronic questionnaire" at bounding box center [597, 318] width 203 height 18
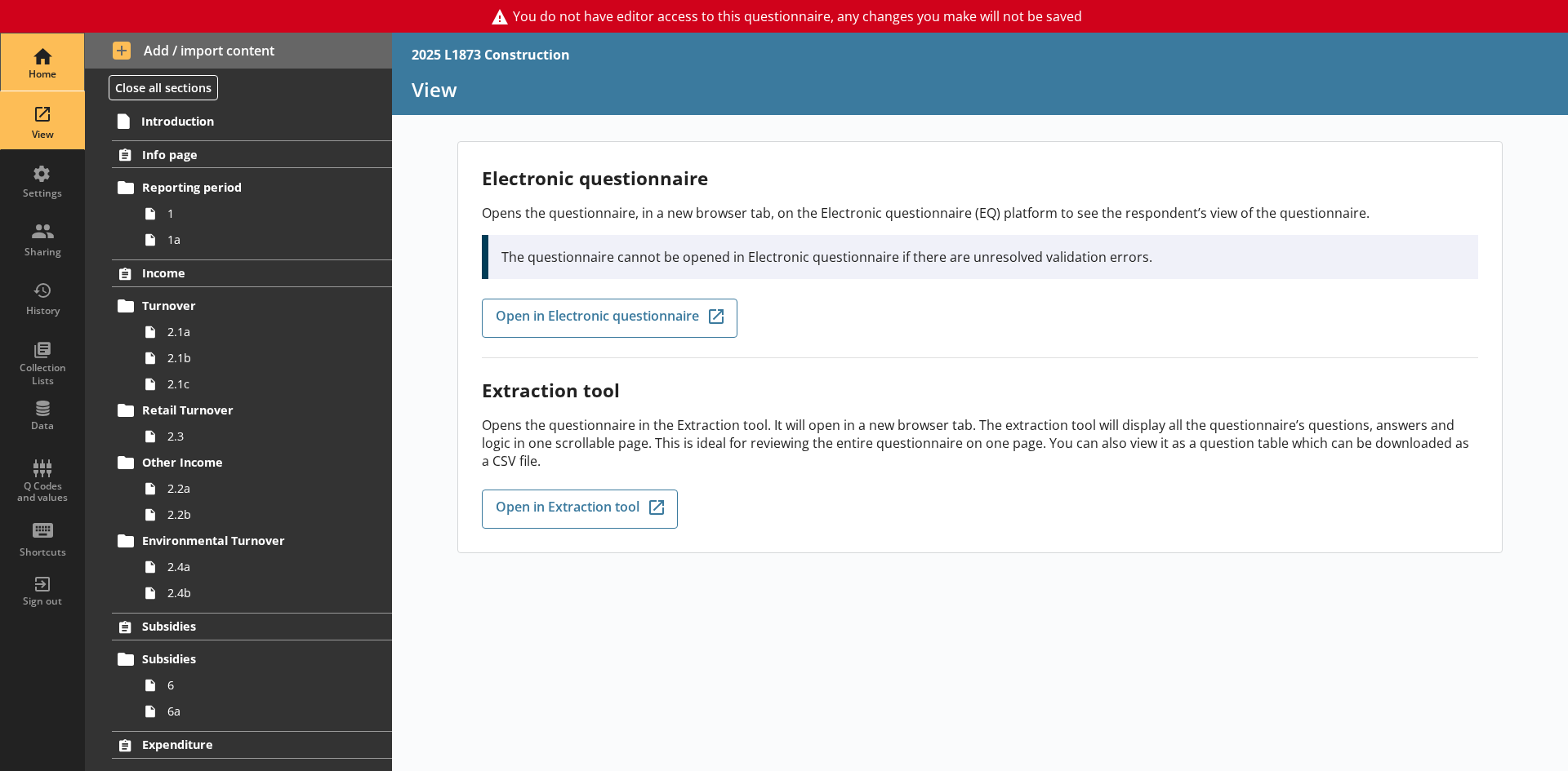
click at [55, 68] on div "Home" at bounding box center [42, 73] width 57 height 13
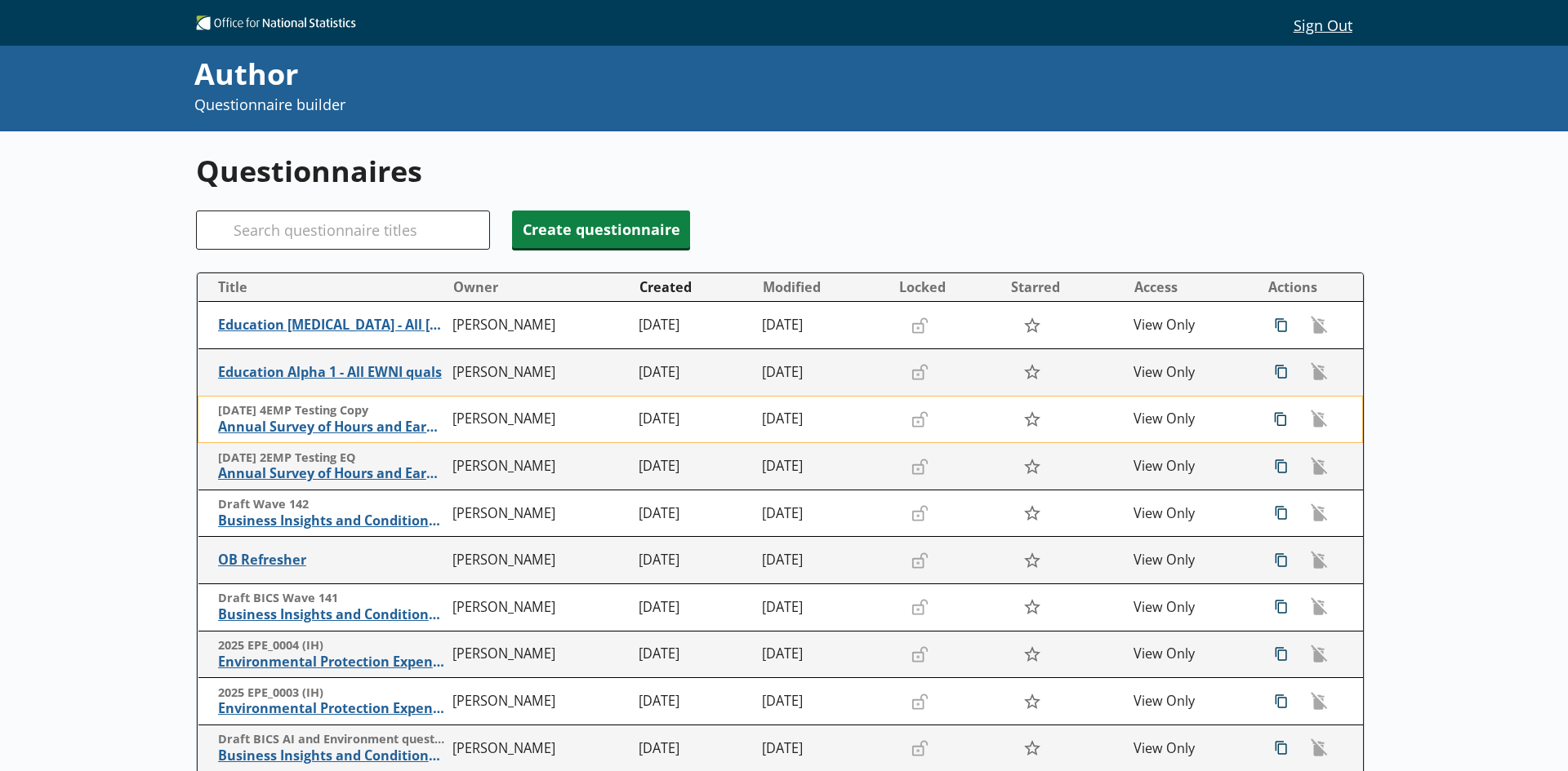
scroll to position [81, 0]
